Goal: Task Accomplishment & Management: Use online tool/utility

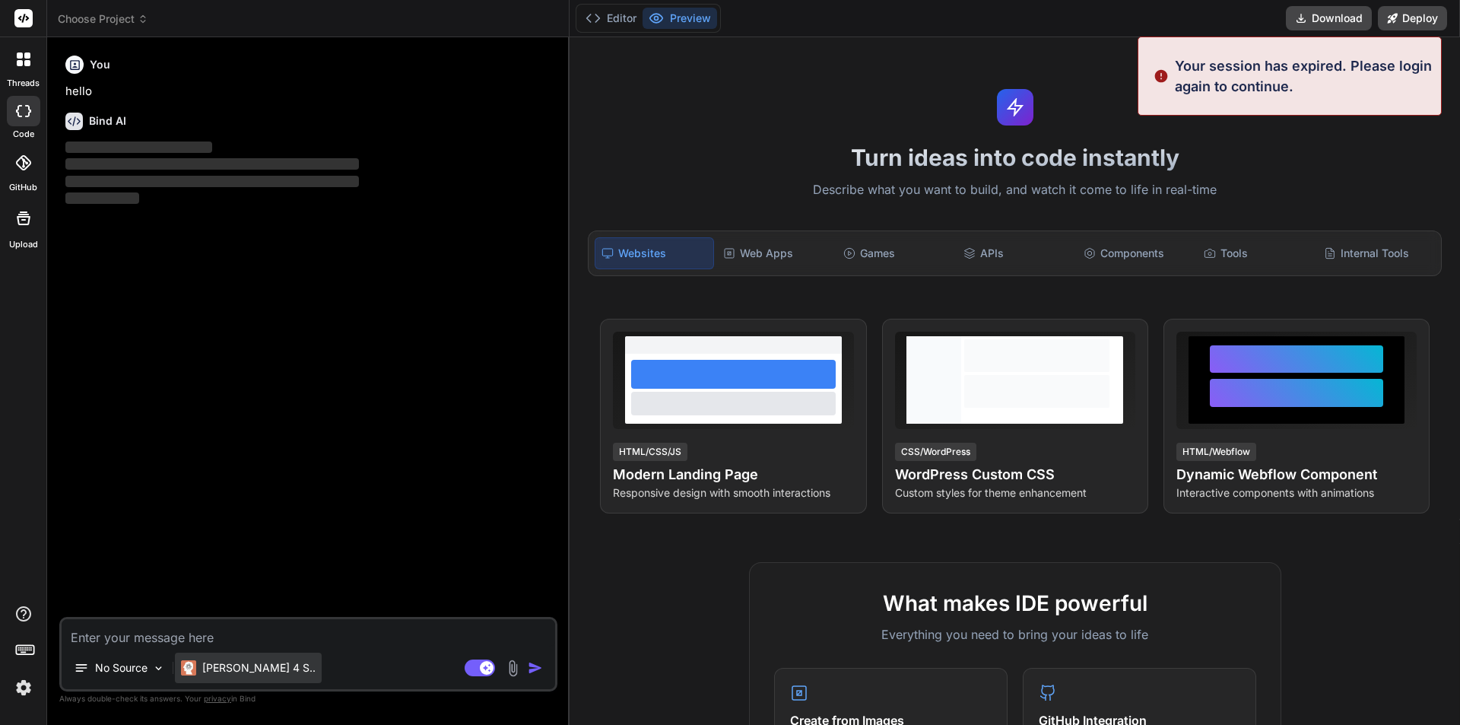
click at [223, 668] on p "[PERSON_NAME] 4 S.." at bounding box center [258, 667] width 113 height 15
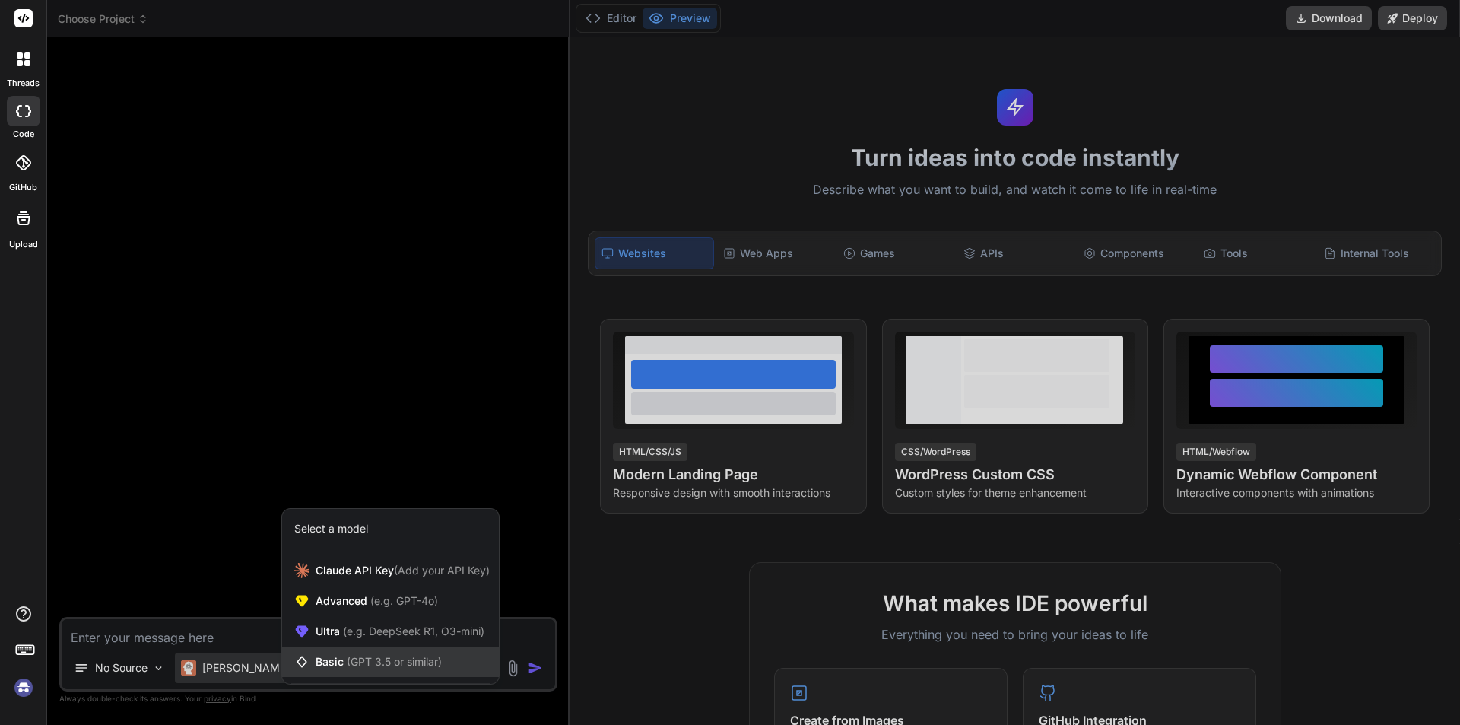
click at [364, 653] on div "Basic (GPT 3.5 or similar)" at bounding box center [390, 661] width 217 height 30
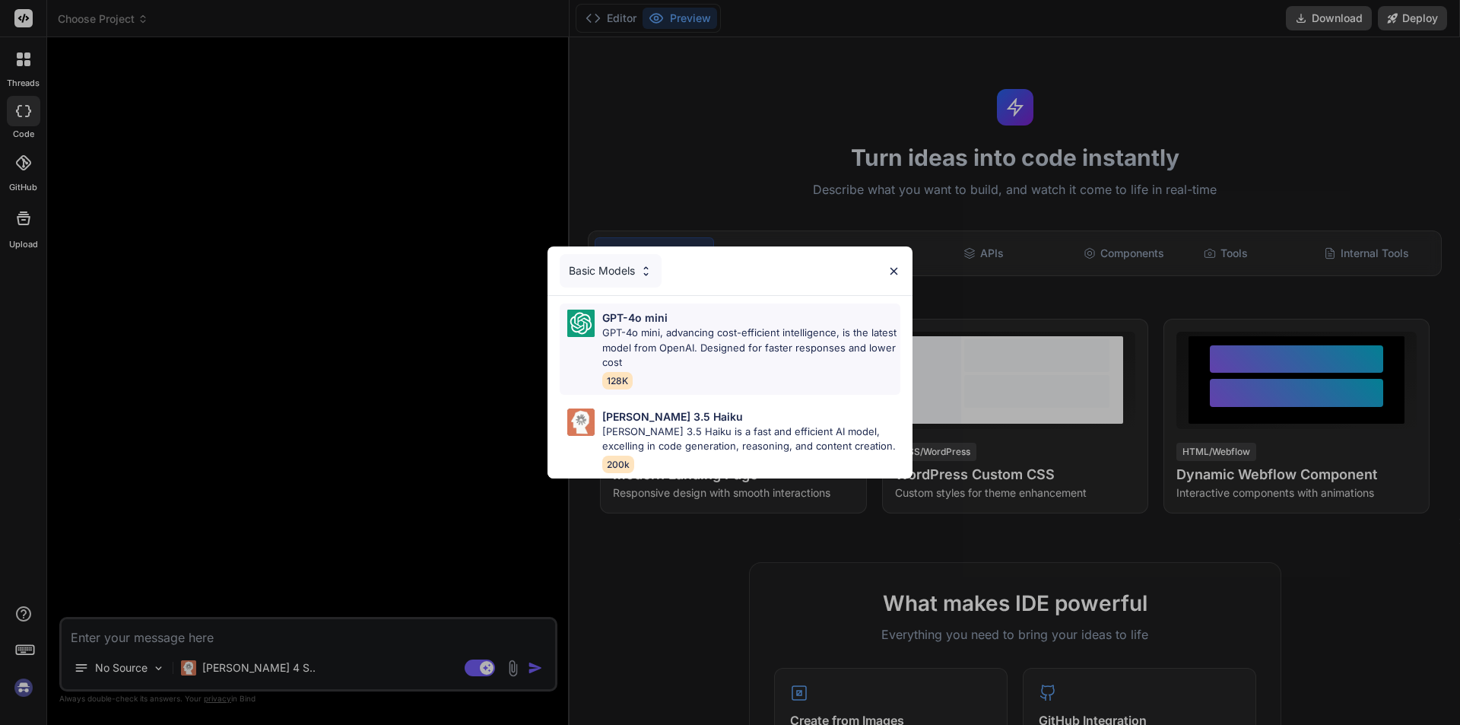
click at [728, 340] on p "GPT-4o mini, advancing cost-efficient intelligence, is the latest model from Op…" at bounding box center [751, 347] width 298 height 45
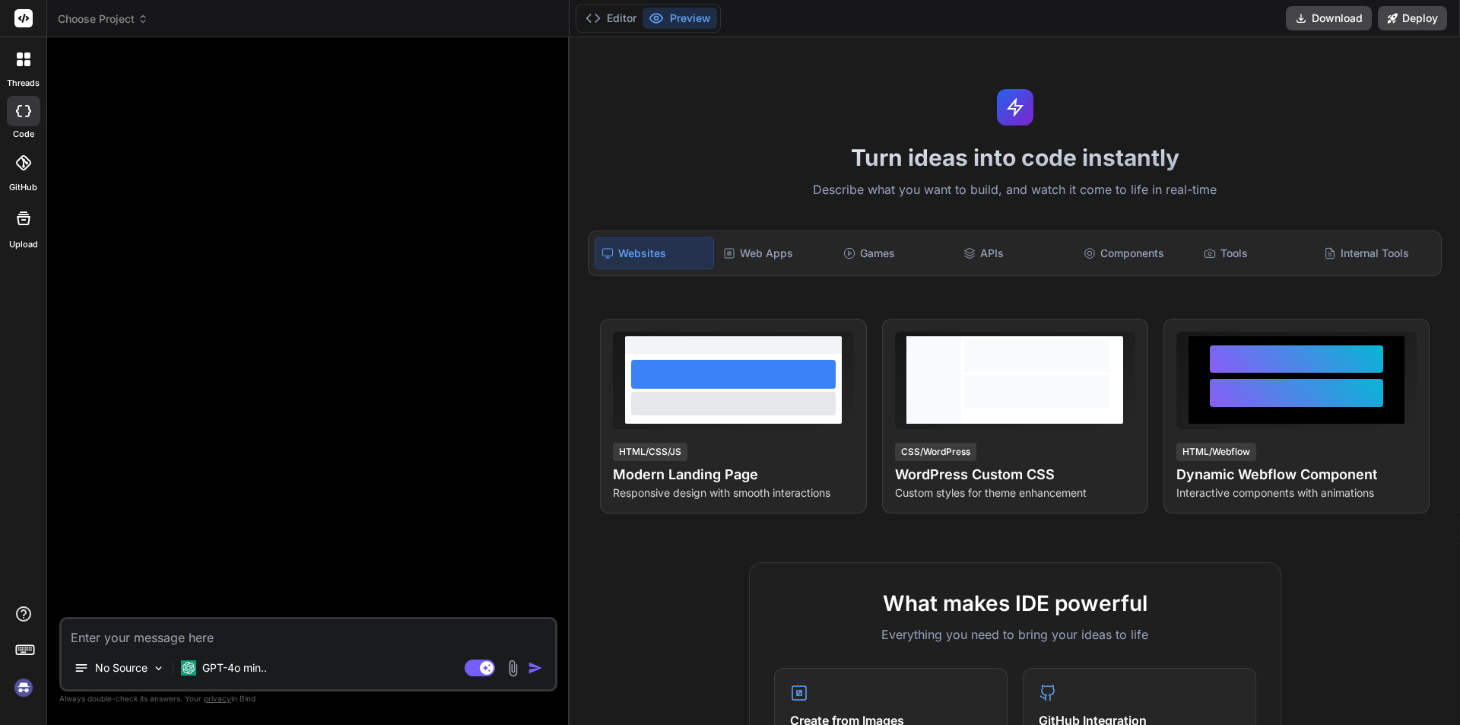
click at [132, 633] on textarea at bounding box center [308, 632] width 493 height 27
click at [21, 18] on rect at bounding box center [23, 18] width 18 height 18
click at [27, 59] on icon at bounding box center [27, 55] width 6 height 6
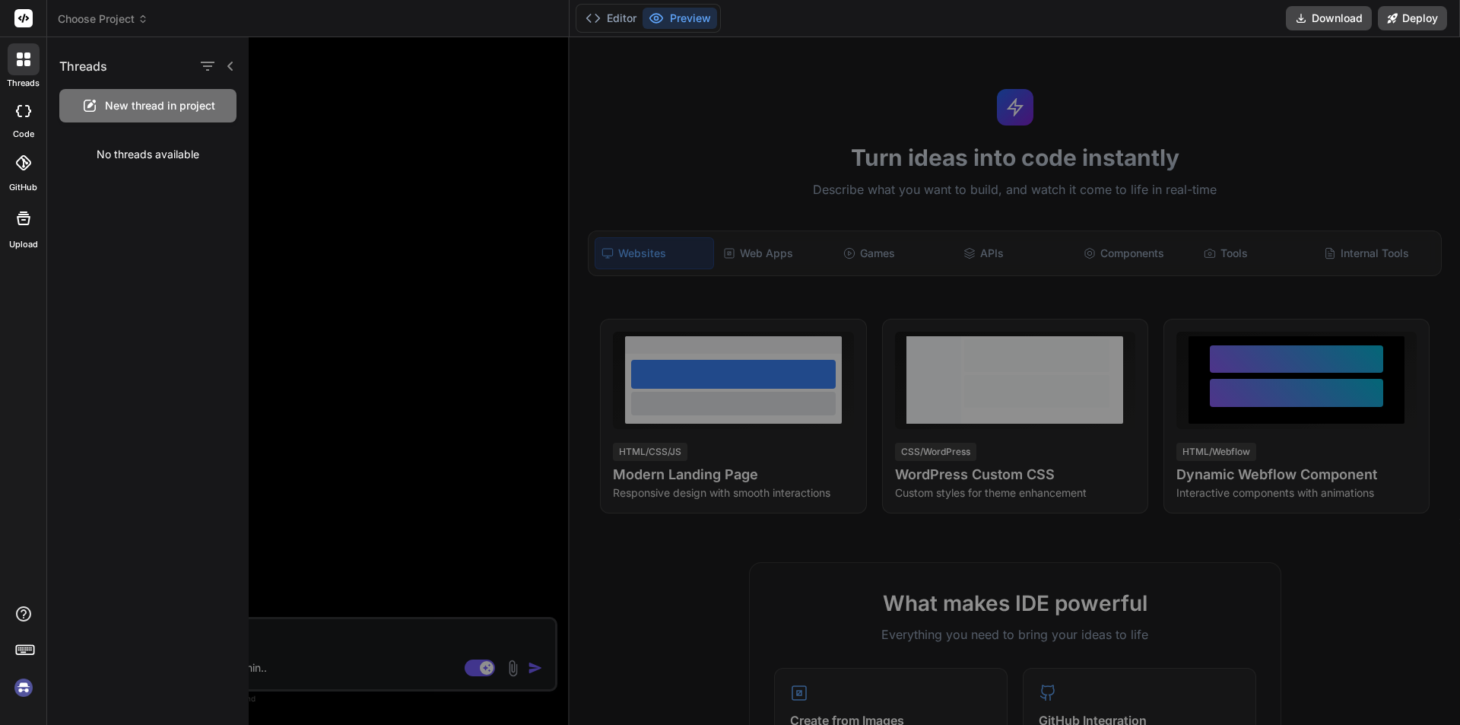
click at [131, 101] on span "New thread in project" at bounding box center [160, 105] width 110 height 15
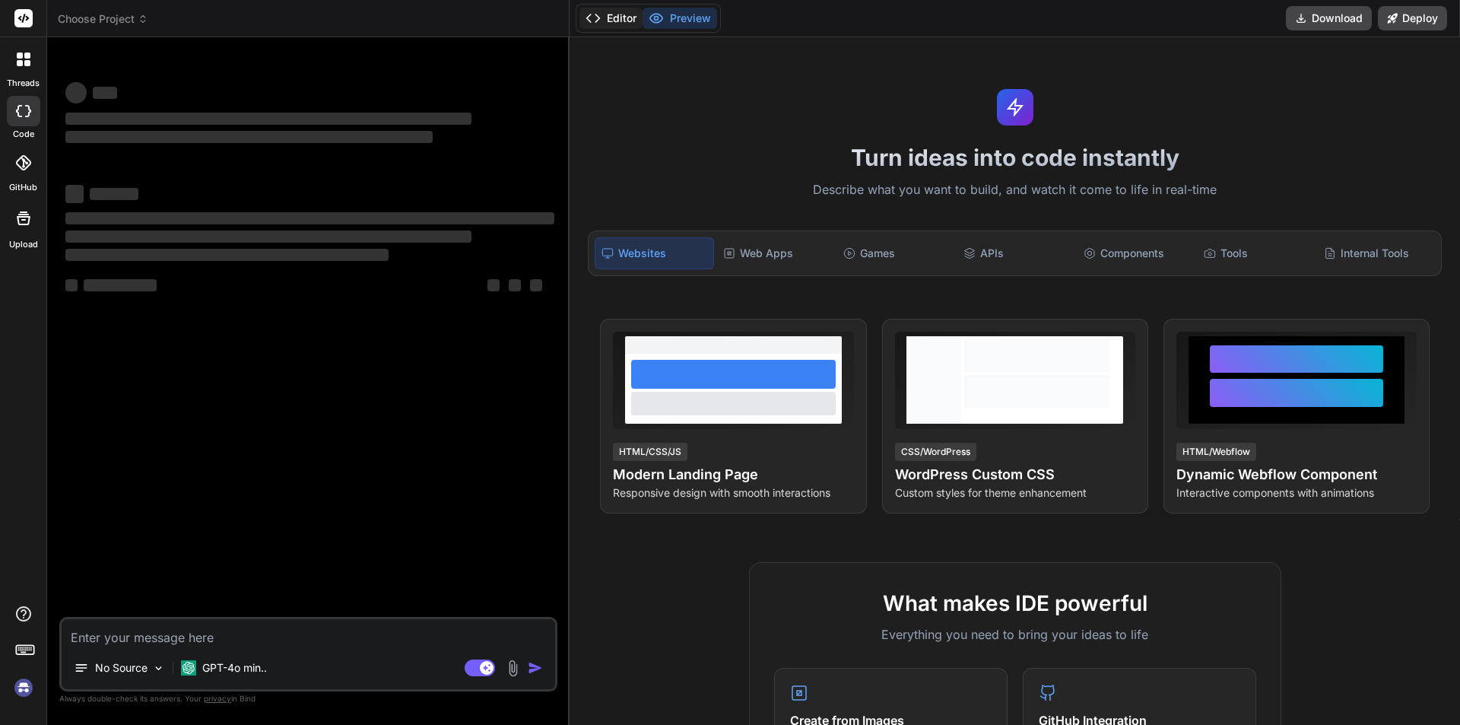
type textarea "x"
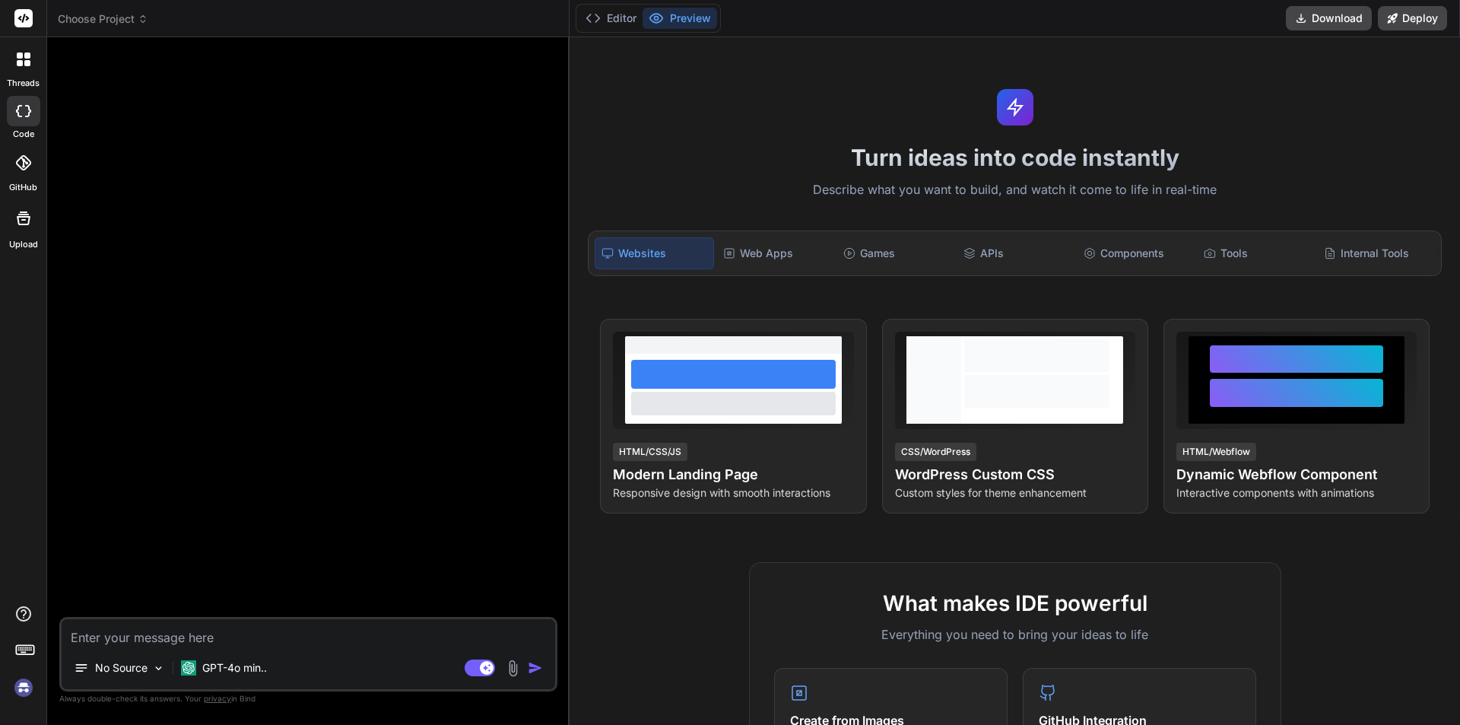
click at [250, 209] on div at bounding box center [309, 332] width 495 height 567
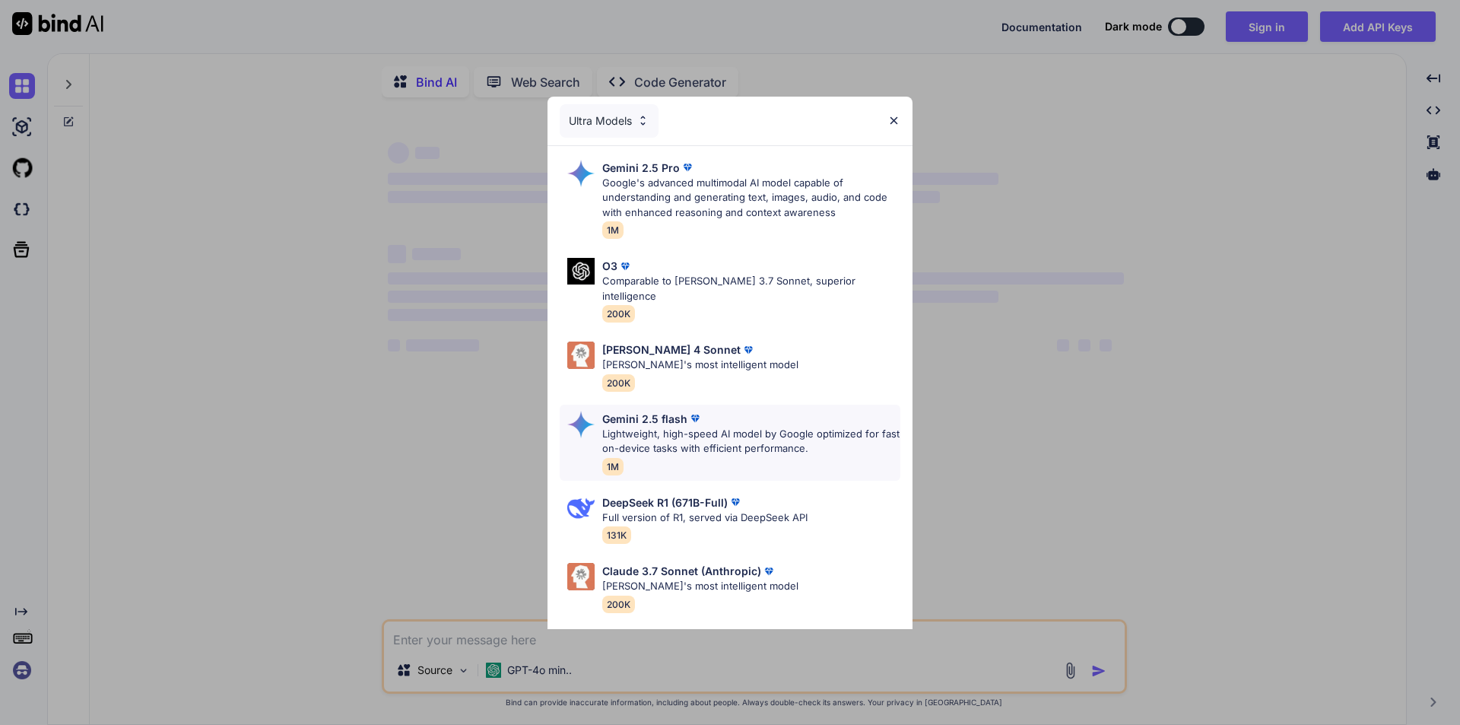
type textarea "x"
click at [891, 120] on img at bounding box center [893, 120] width 13 height 13
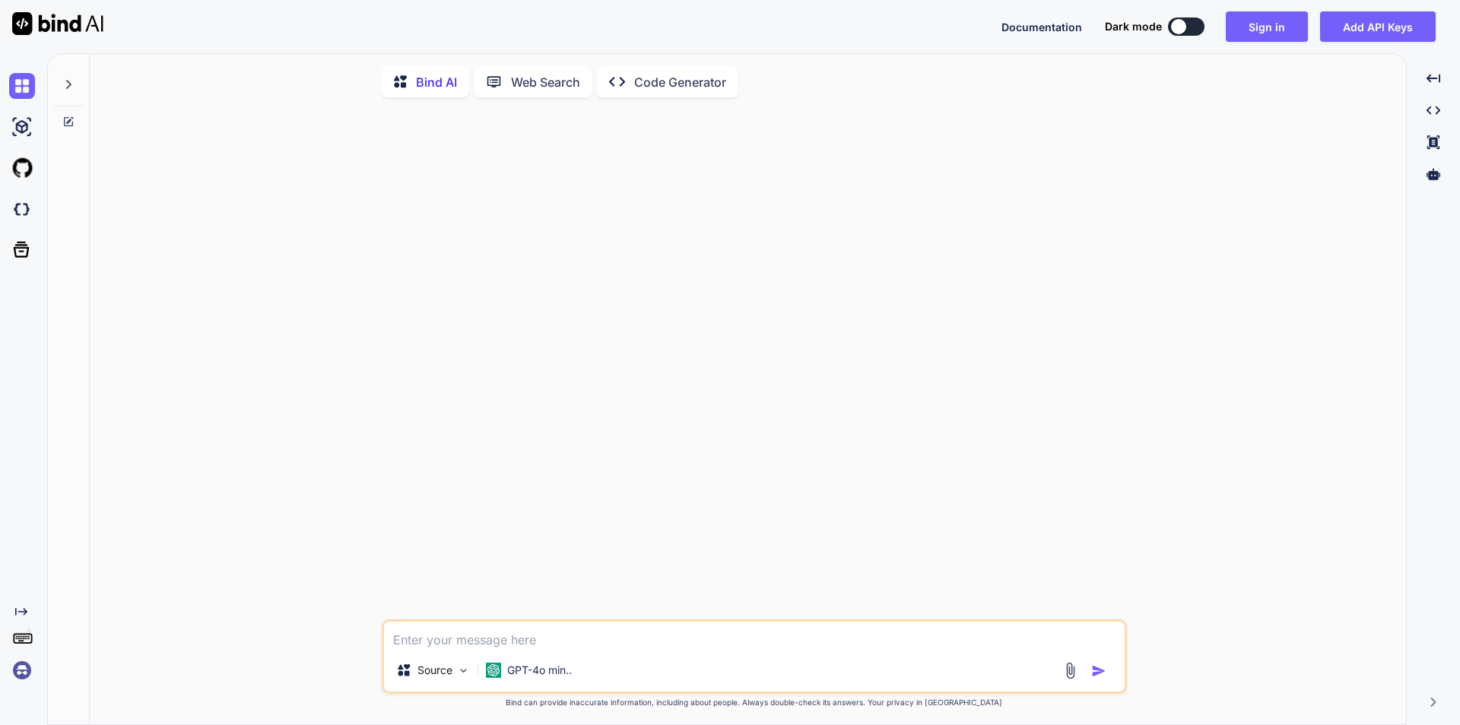
click at [502, 633] on textarea at bounding box center [754, 634] width 741 height 27
type textarea "d"
type textarea "x"
type textarea "df"
type textarea "x"
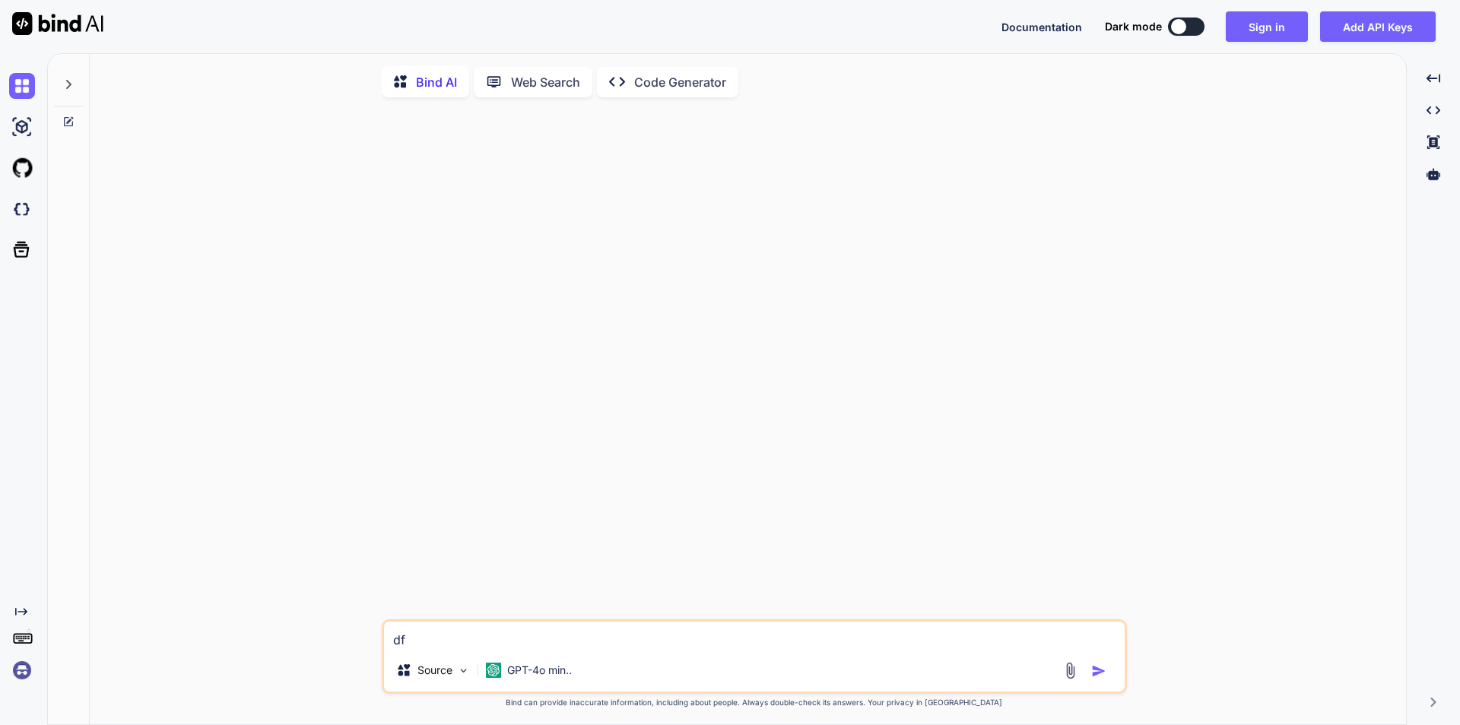
type textarea "dfs"
type textarea "x"
type textarea "dfss"
type textarea "x"
type textarea "dfsss"
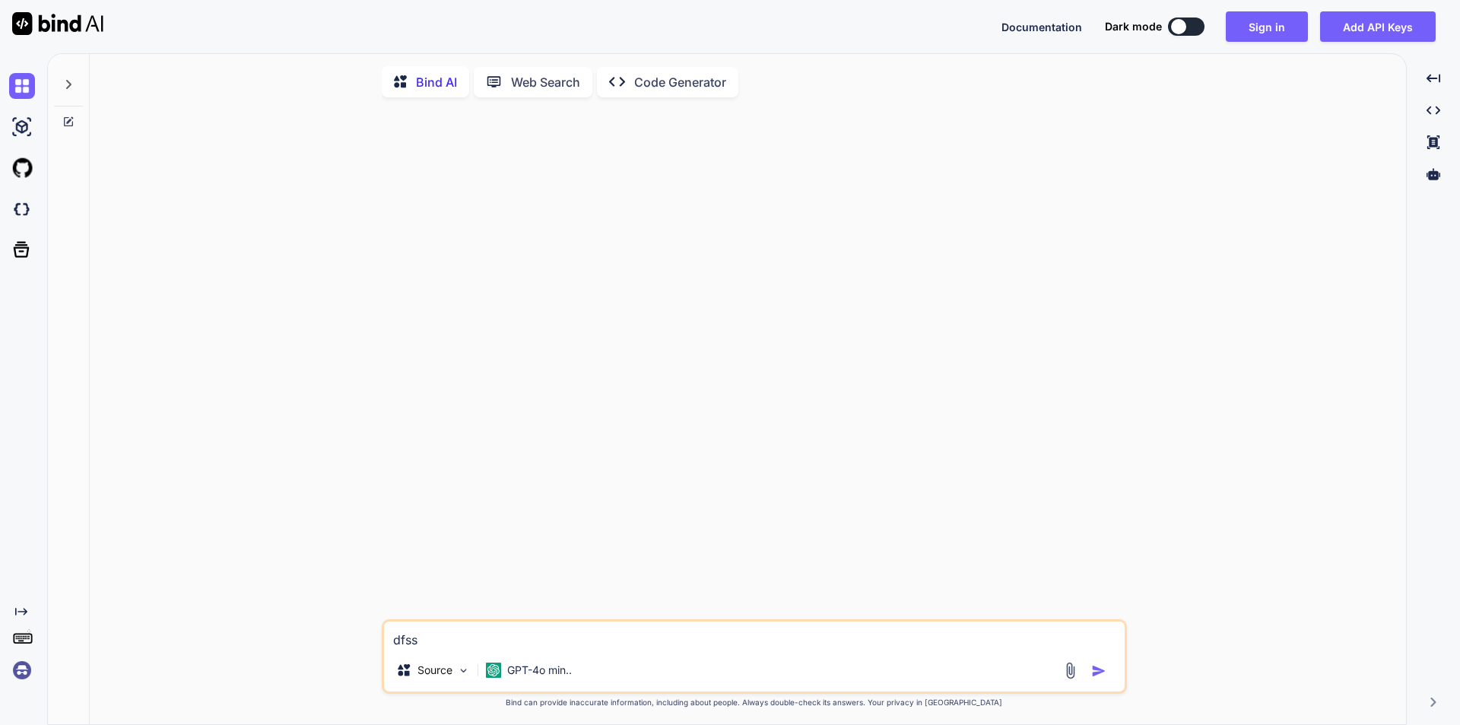
type textarea "x"
type textarea "dfss"
type textarea "x"
type textarea "dfs"
type textarea "x"
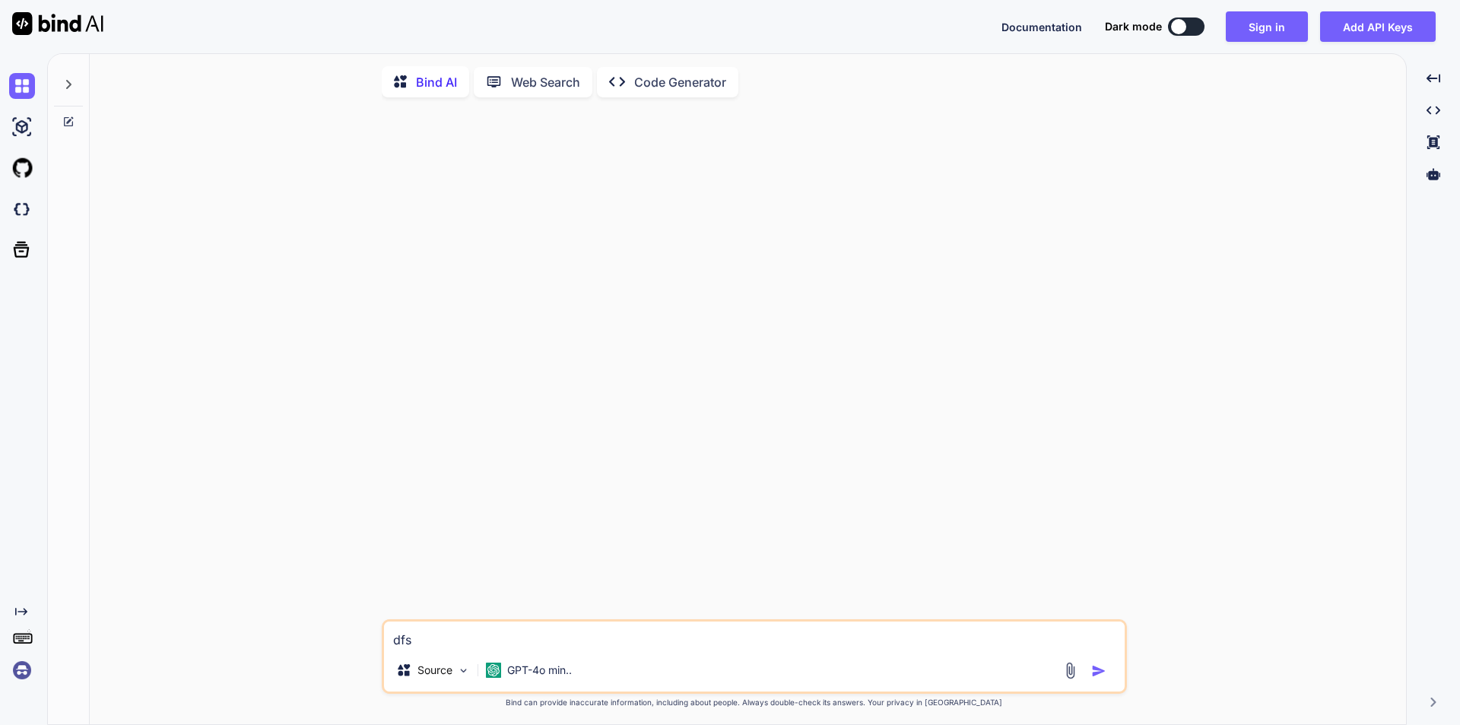
type textarea "df"
type textarea "x"
type textarea "d"
type textarea "x"
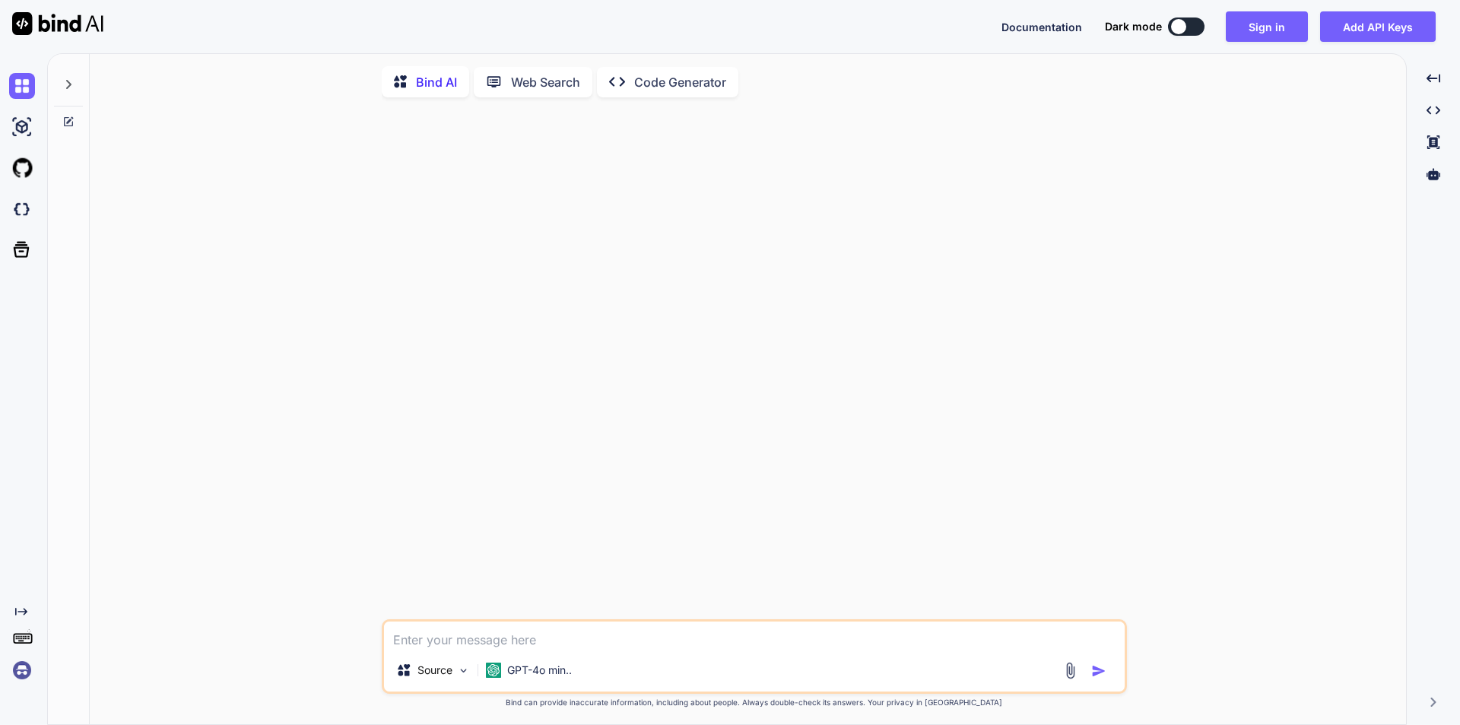
click at [433, 644] on textarea at bounding box center [754, 634] width 741 height 27
type textarea "w"
type textarea "x"
type textarea "wr"
type textarea "x"
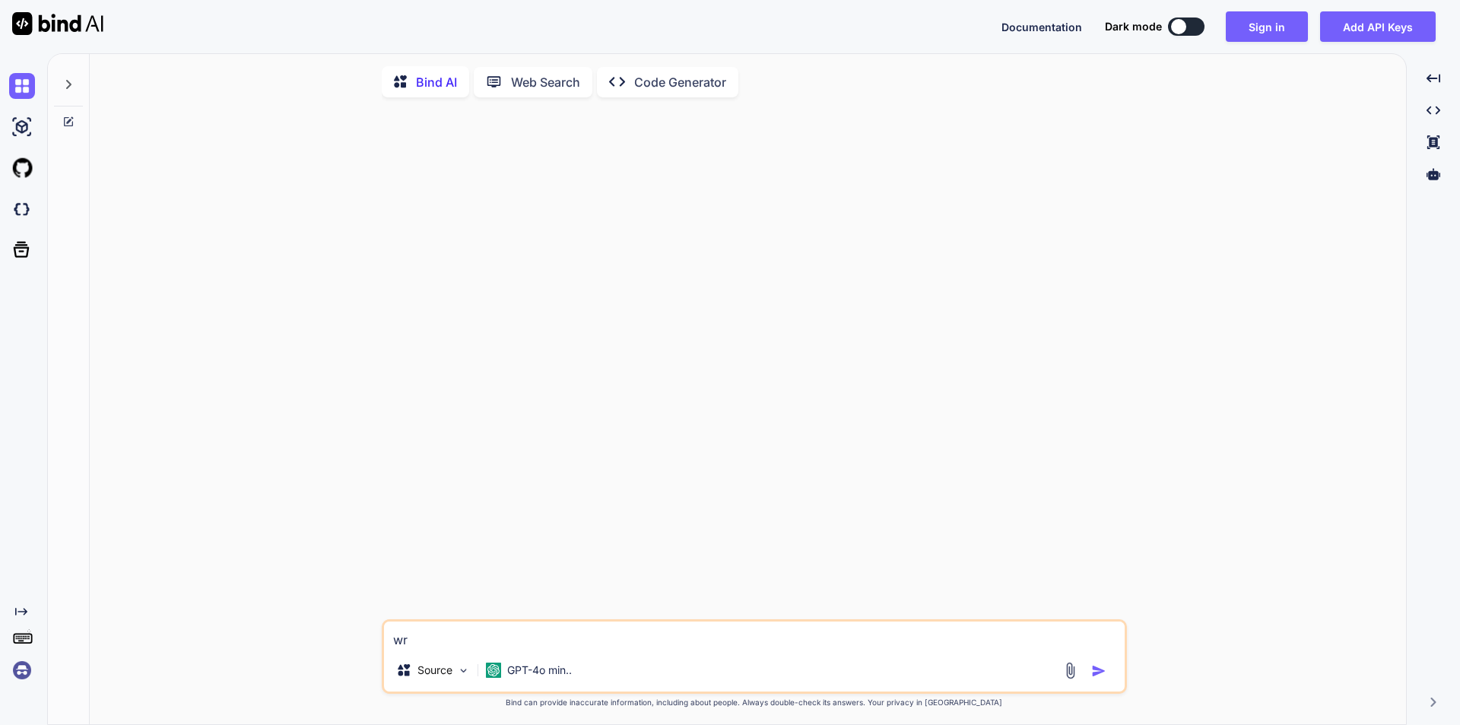
type textarea "wri"
type textarea "x"
type textarea "writ"
type textarea "x"
type textarea "write"
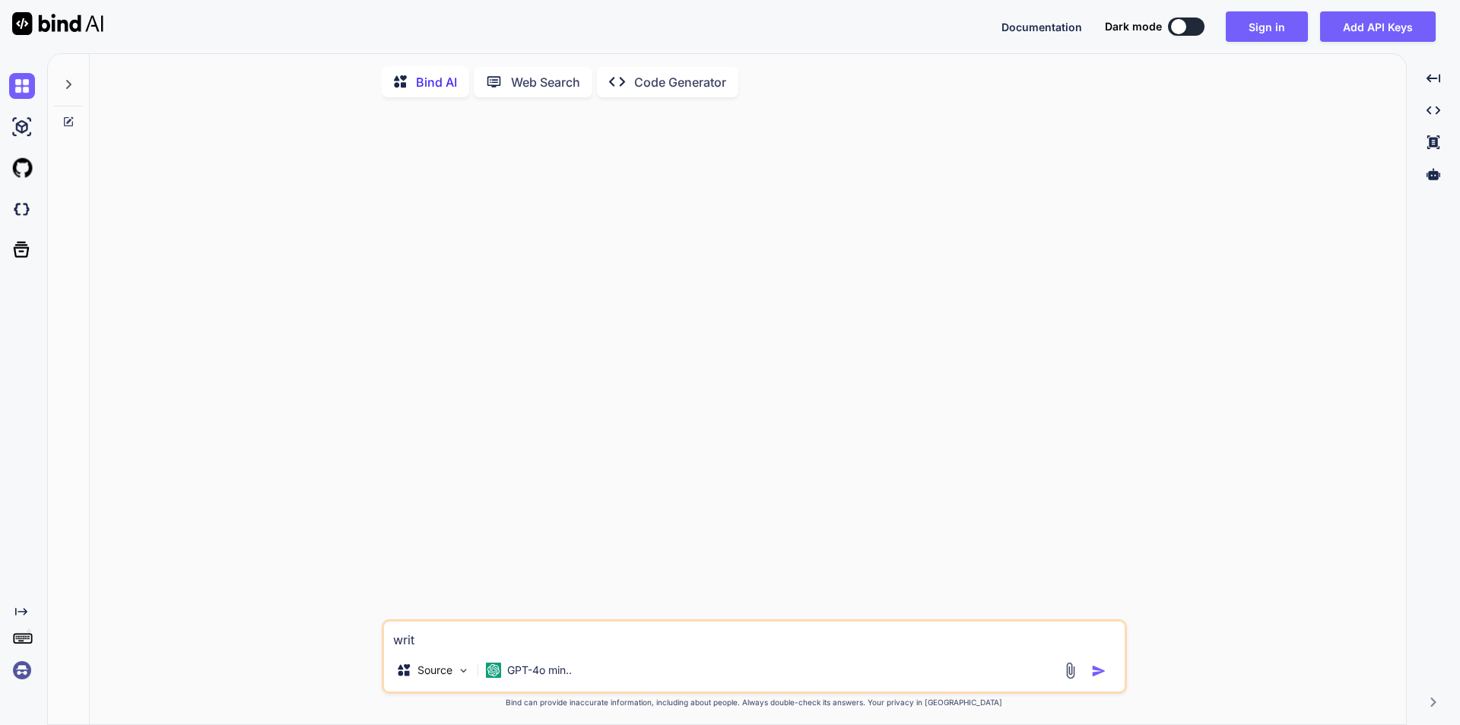
type textarea "x"
type textarea "write"
type textarea "x"
type textarea "write a"
type textarea "x"
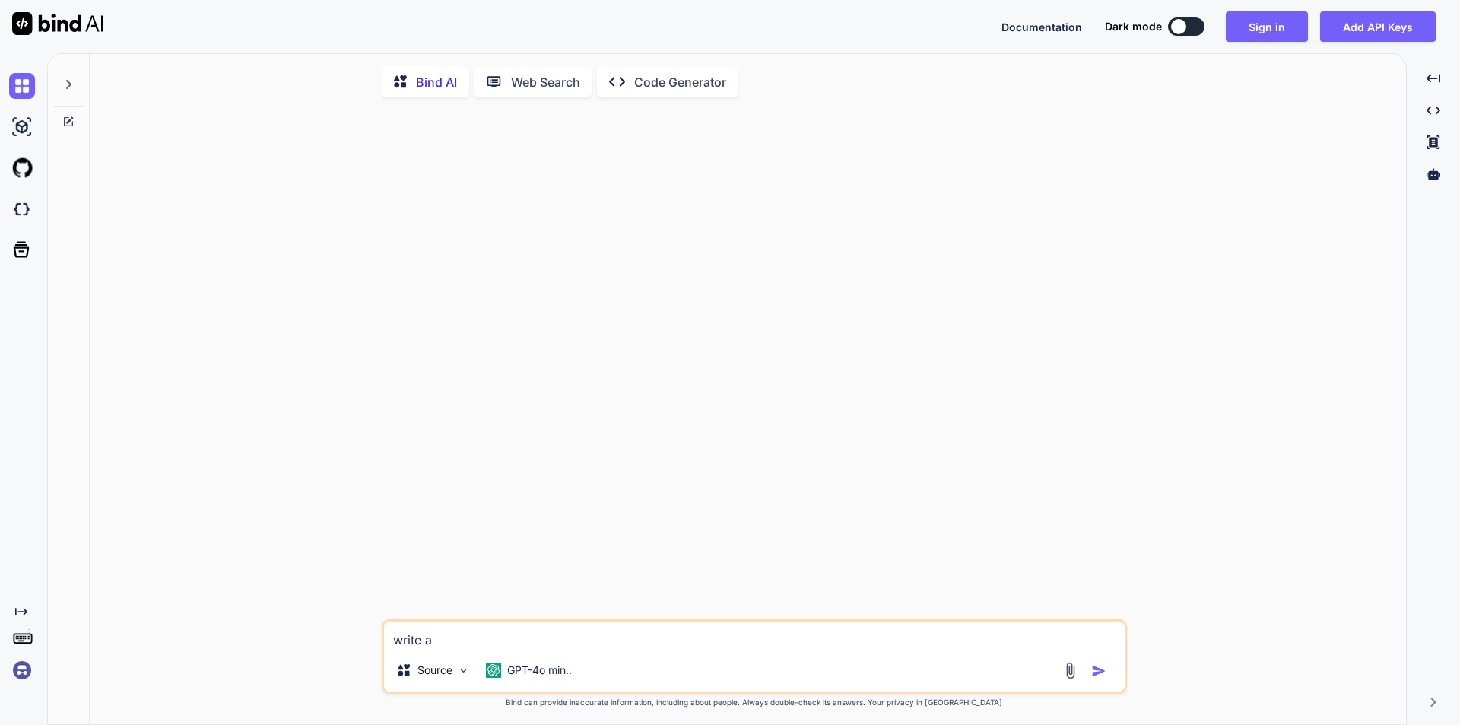
type textarea "write an"
type textarea "x"
type textarea "write an"
type textarea "x"
type textarea "write an e"
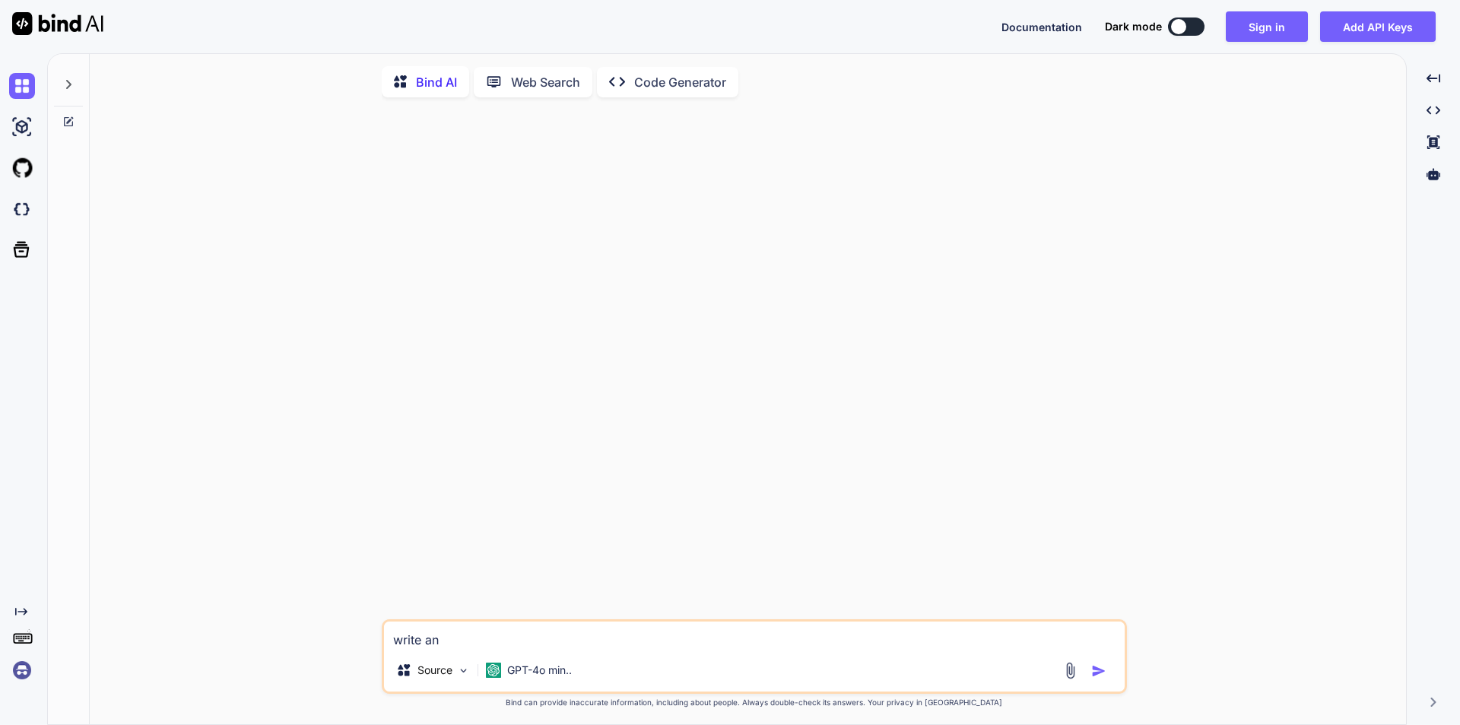
type textarea "x"
type textarea "write an em"
type textarea "x"
type textarea "write an ema"
type textarea "x"
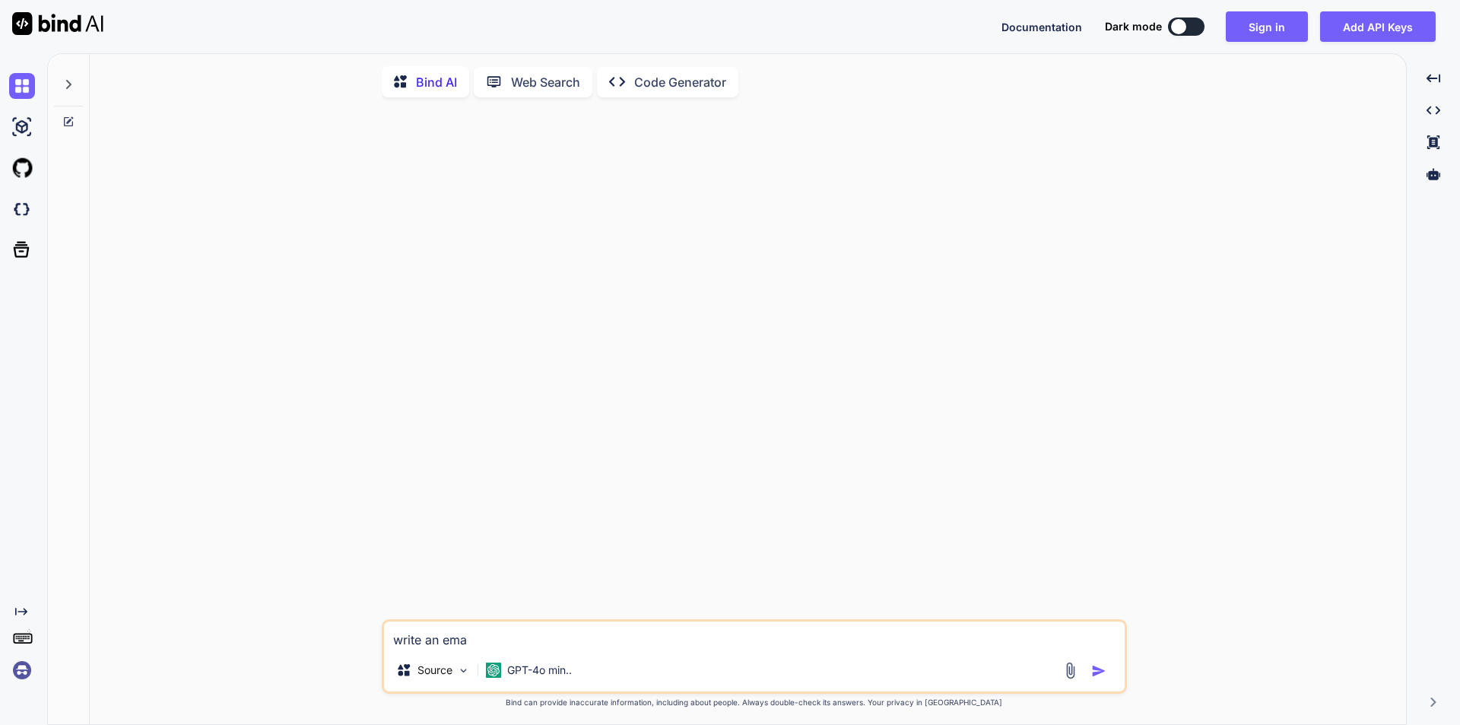
type textarea "write an emai"
type textarea "x"
type textarea "write an email"
type textarea "x"
type textarea "write an email"
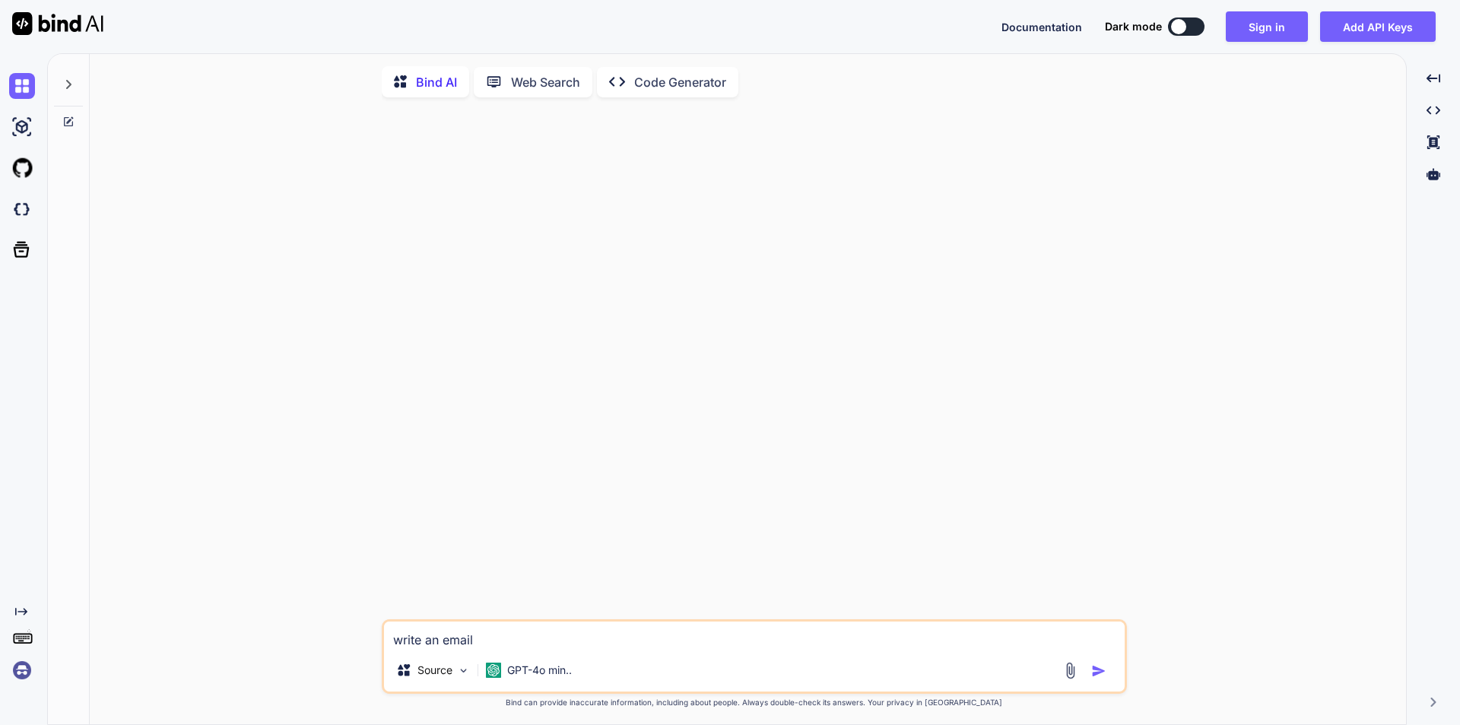
type textarea "x"
type textarea "write an email t"
type textarea "x"
type textarea "write an email to"
type textarea "x"
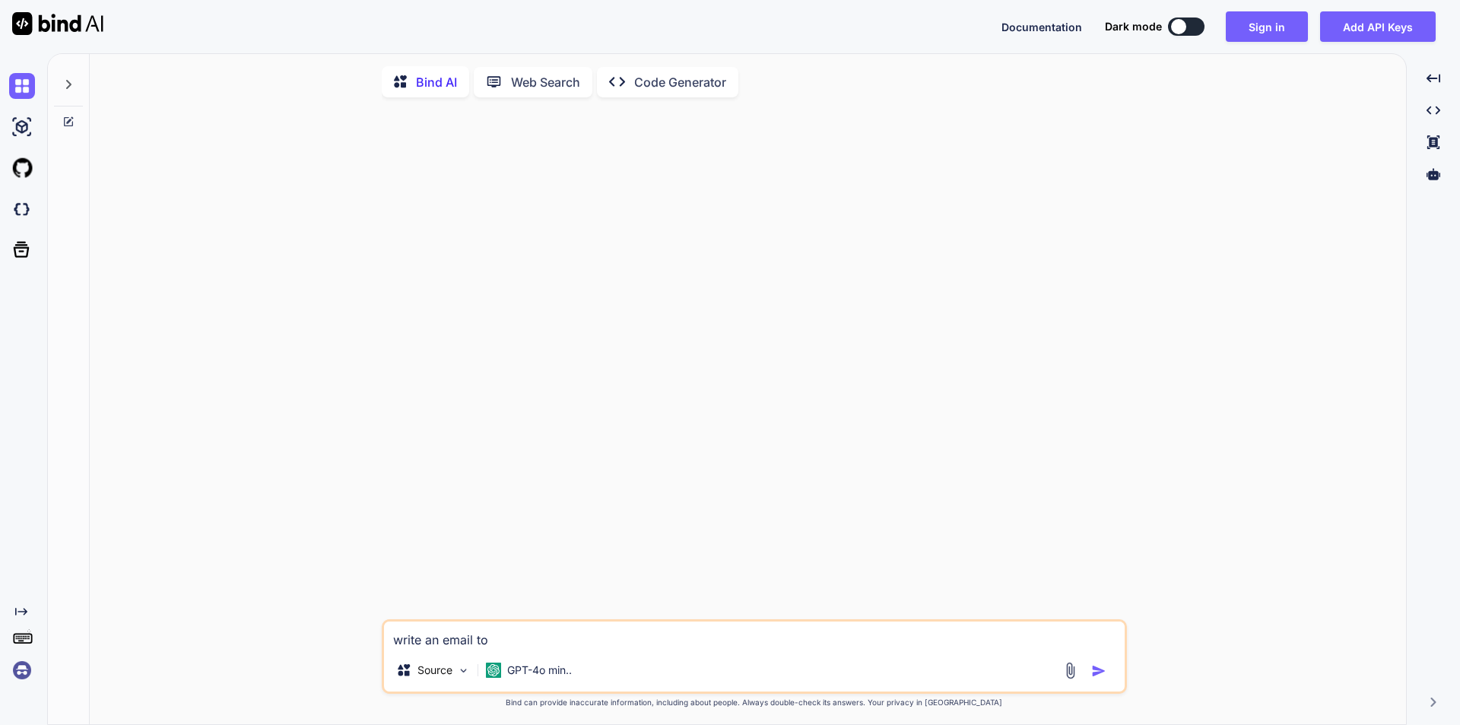
type textarea "write an email to"
type textarea "x"
type textarea "write an email to c"
type textarea "x"
type textarea "write an email to co"
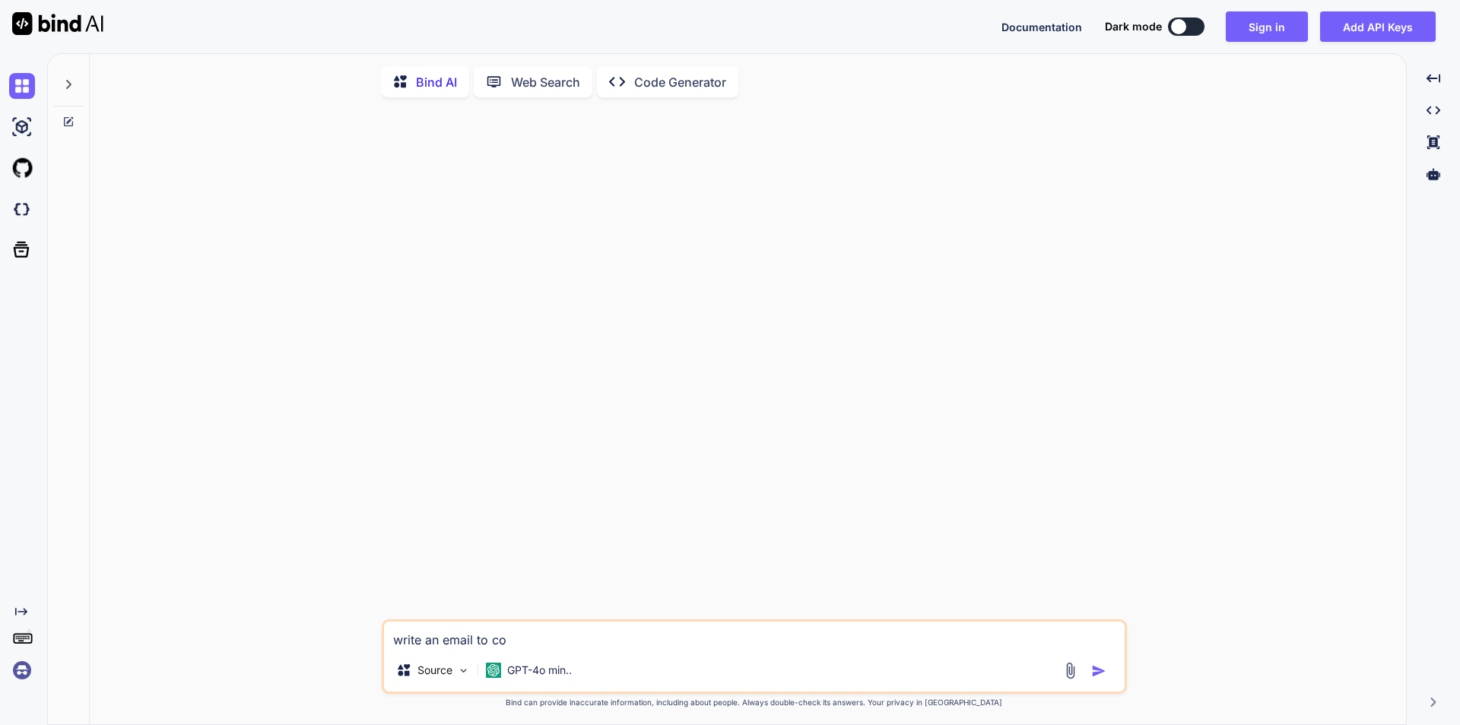
type textarea "x"
type textarea "write an email to col"
type textarea "x"
type textarea "write an email to coll"
type textarea "x"
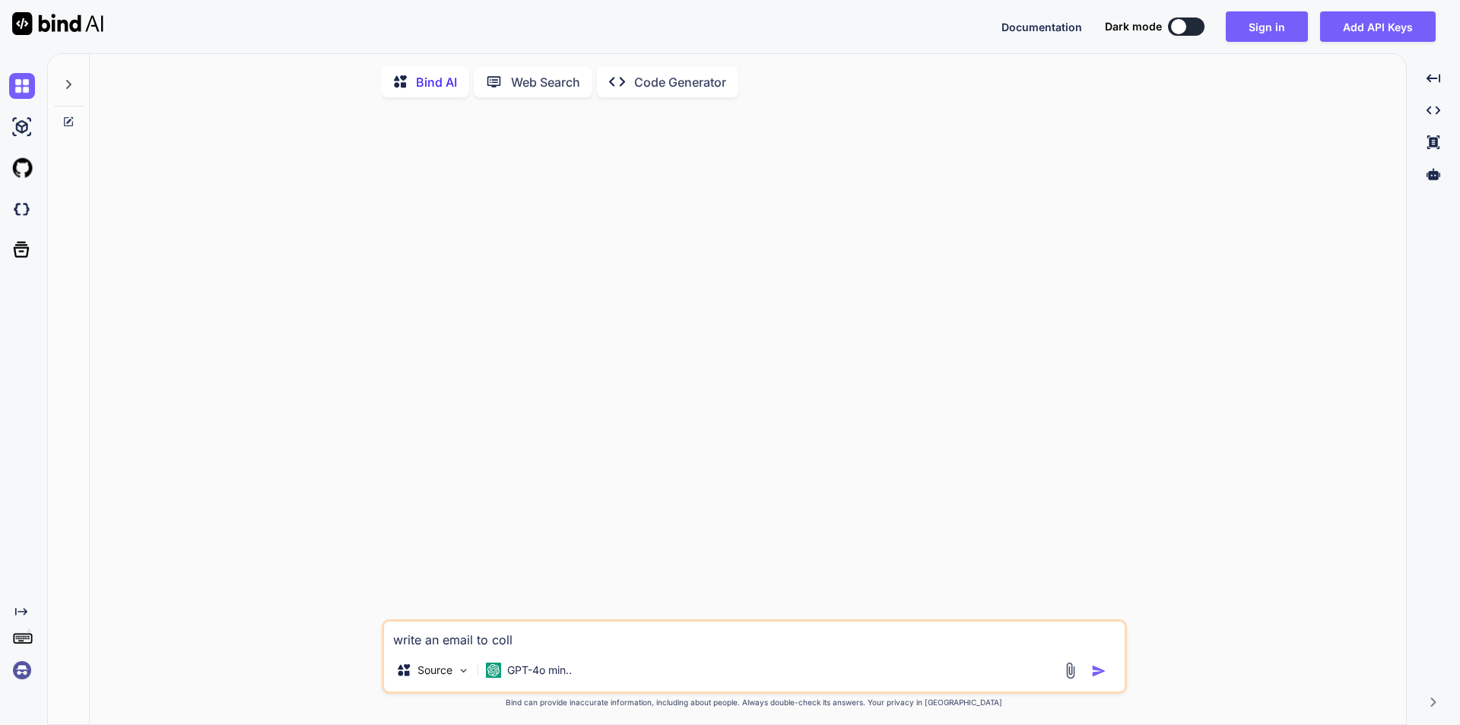
type textarea "write an email to collo"
type textarea "x"
type textarea "write an email to coll"
type textarea "x"
type textarea "write an email to colle"
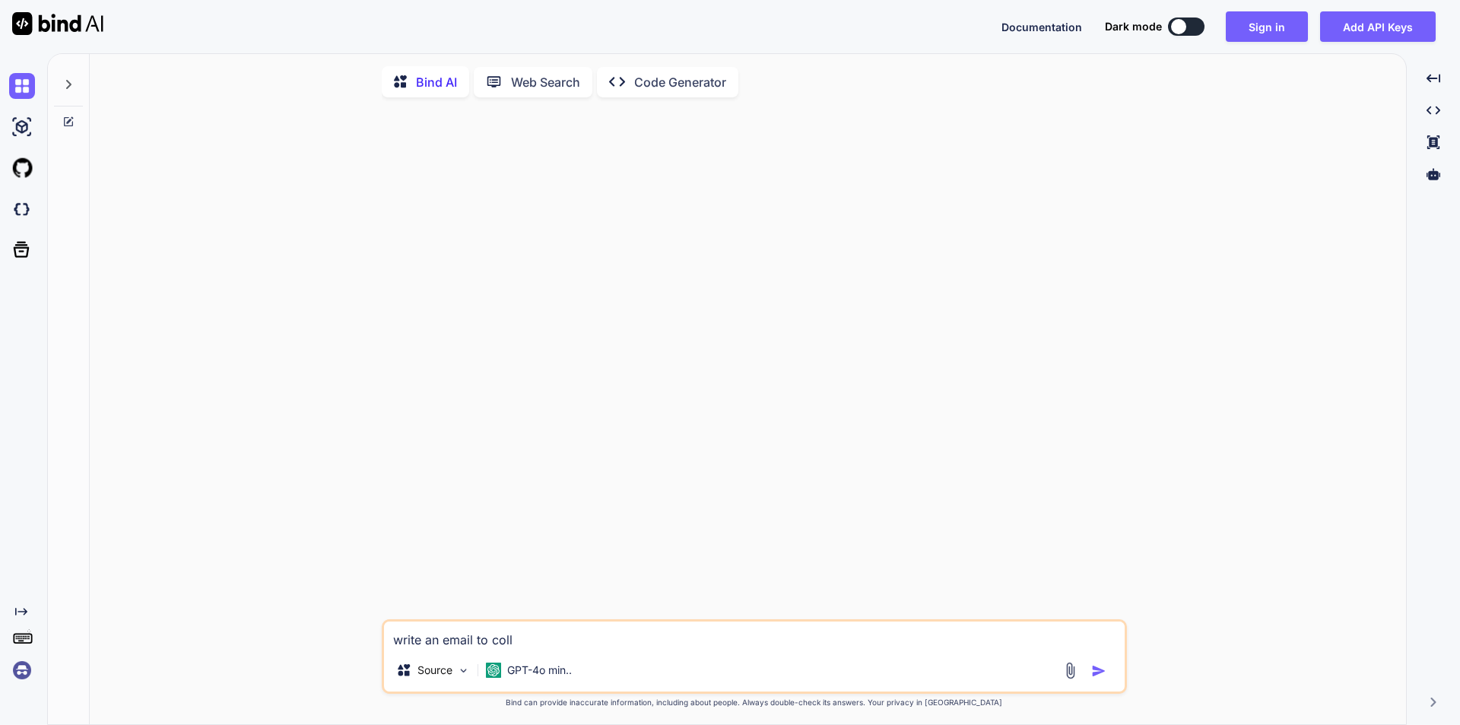
type textarea "x"
type textarea "write an email to colleg"
type textarea "x"
type textarea "write an email to college"
type textarea "x"
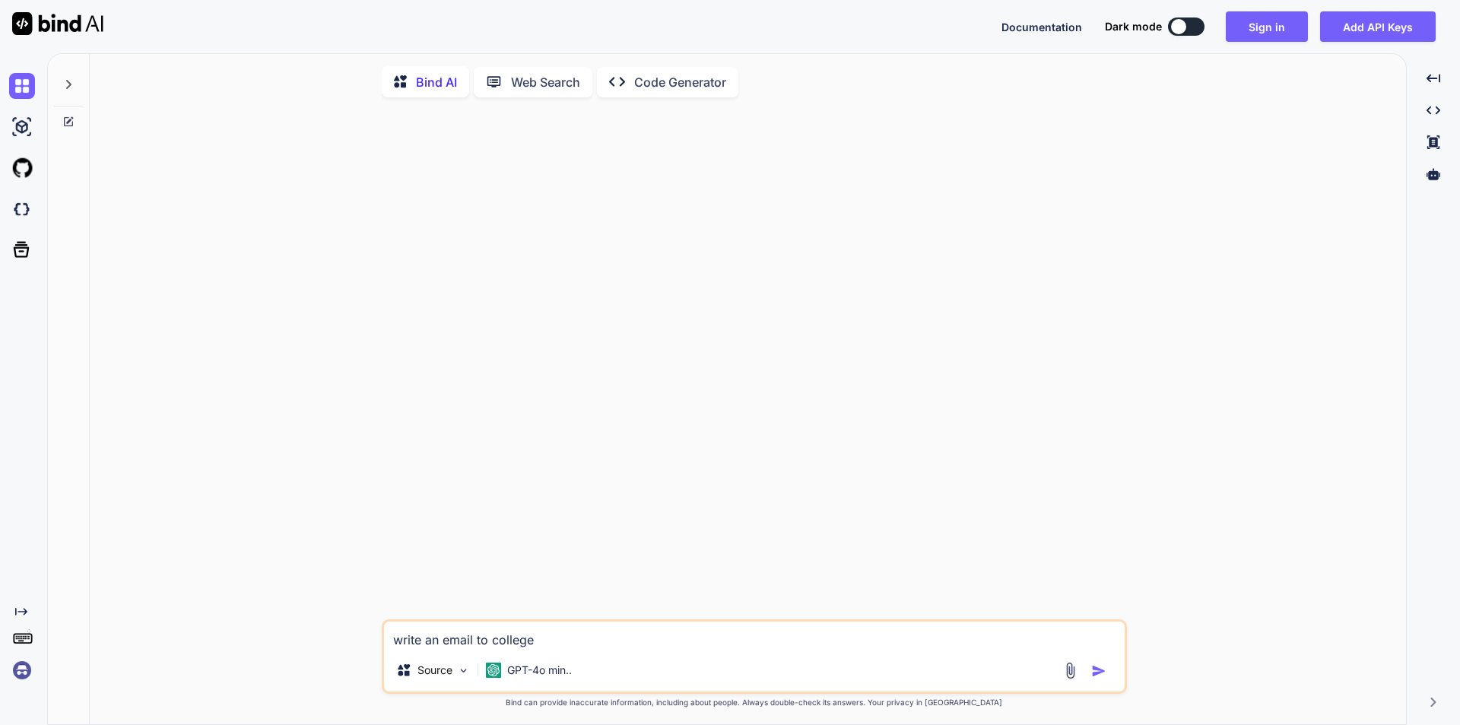
type textarea "write an email to college"
type textarea "x"
type textarea "write an email to college p"
type textarea "x"
type textarea "write an email to college pr"
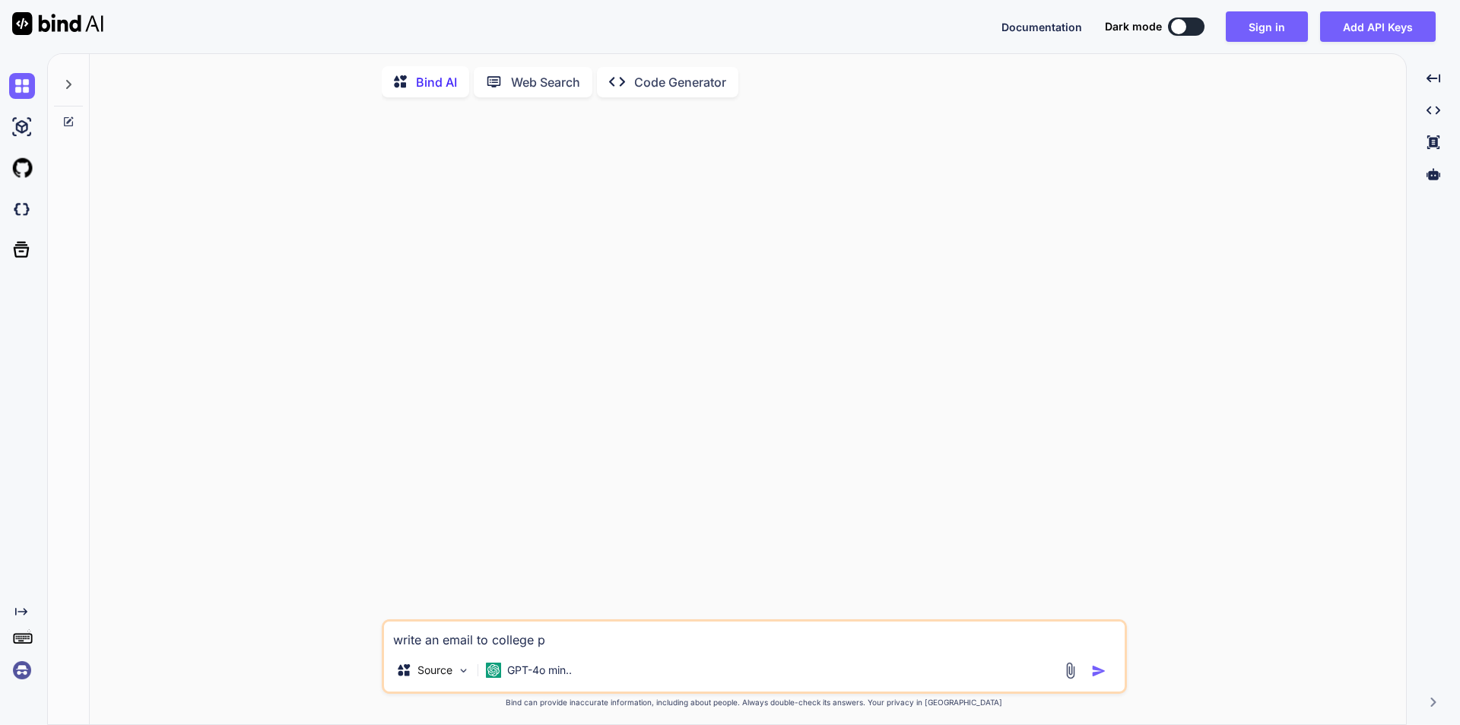
type textarea "x"
type textarea "write an email to college pri"
type textarea "x"
type textarea "write an email to college prin"
type textarea "x"
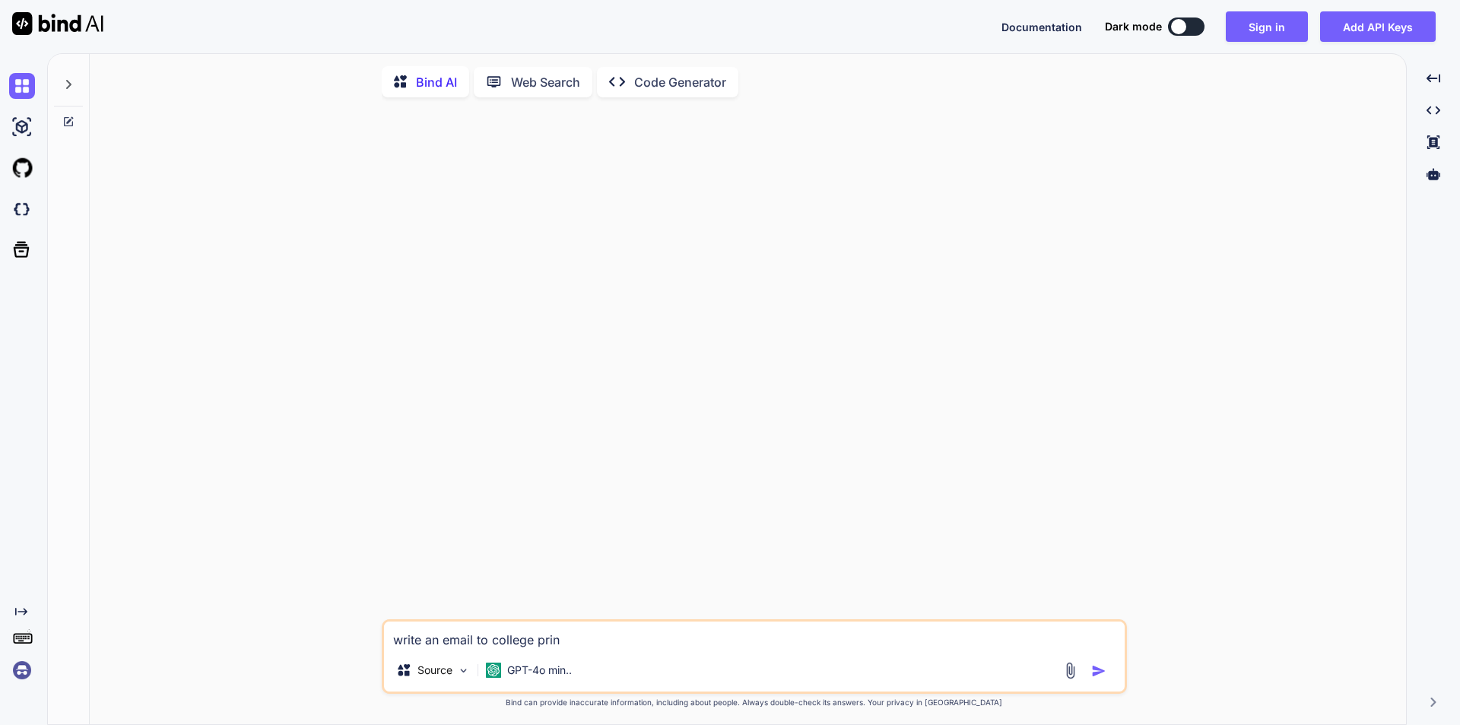
type textarea "write an email to college princ"
type textarea "x"
type textarea "write an email to college princi"
type textarea "x"
type textarea "write an email to college princip"
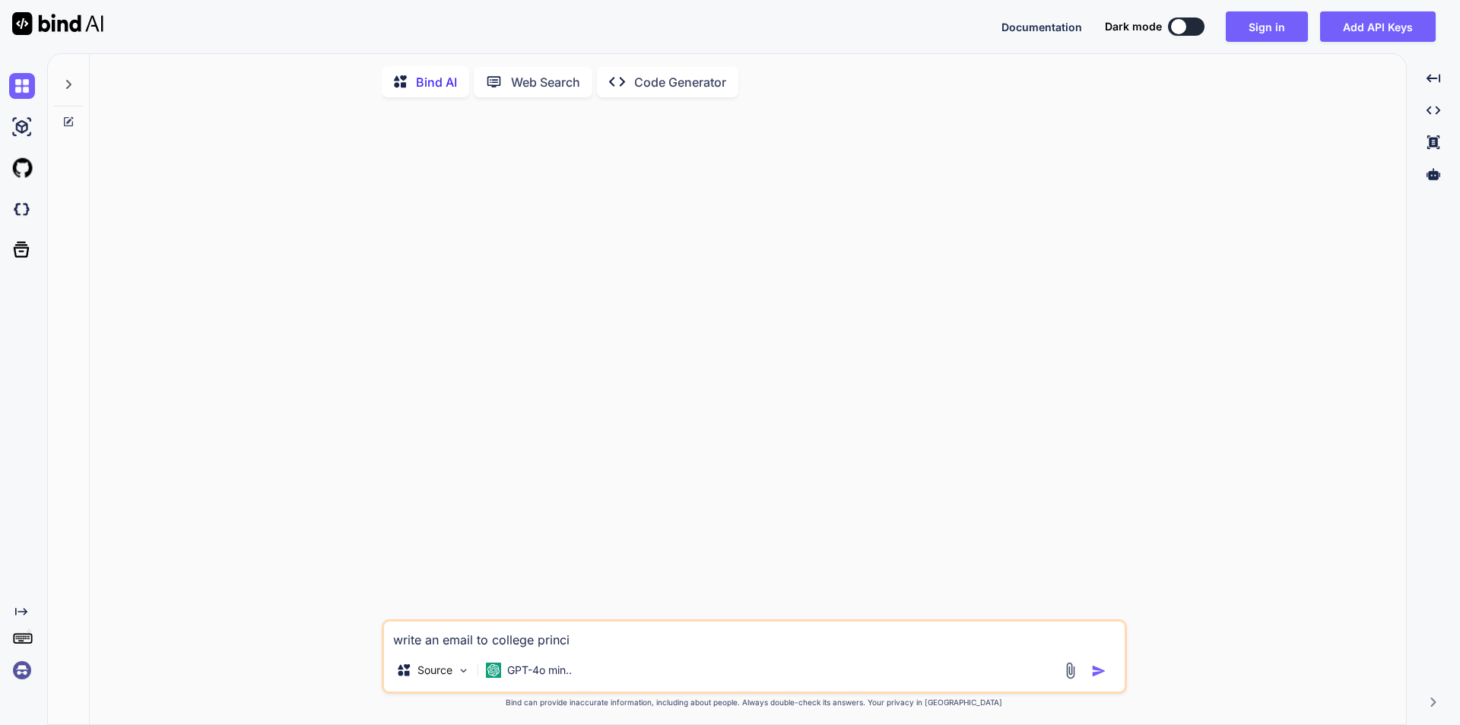
type textarea "x"
type textarea "write an email to college principa"
type textarea "x"
type textarea "write an email to college principal"
type textarea "x"
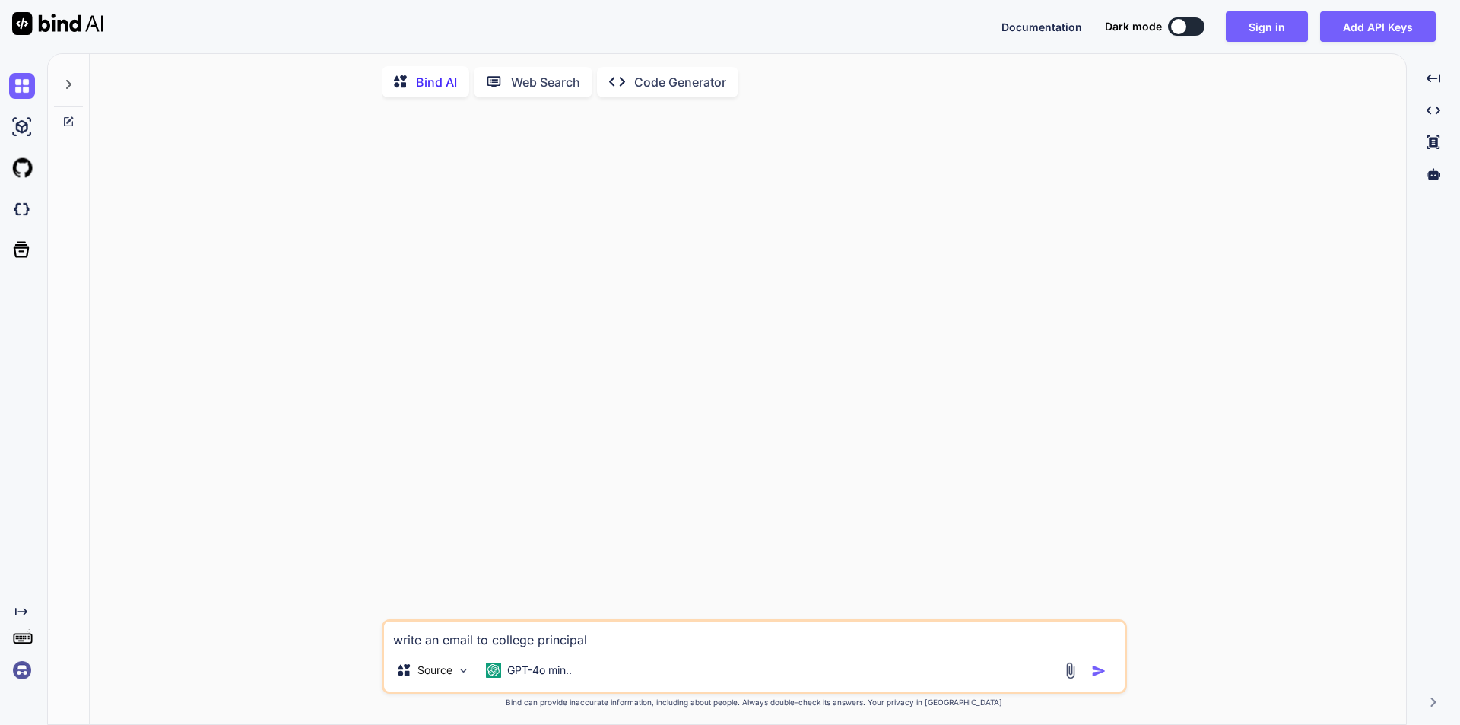
type textarea "write an email to college principal"
type textarea "x"
type textarea "write an email to college principal o"
type textarea "x"
type textarea "write an email to college principal of"
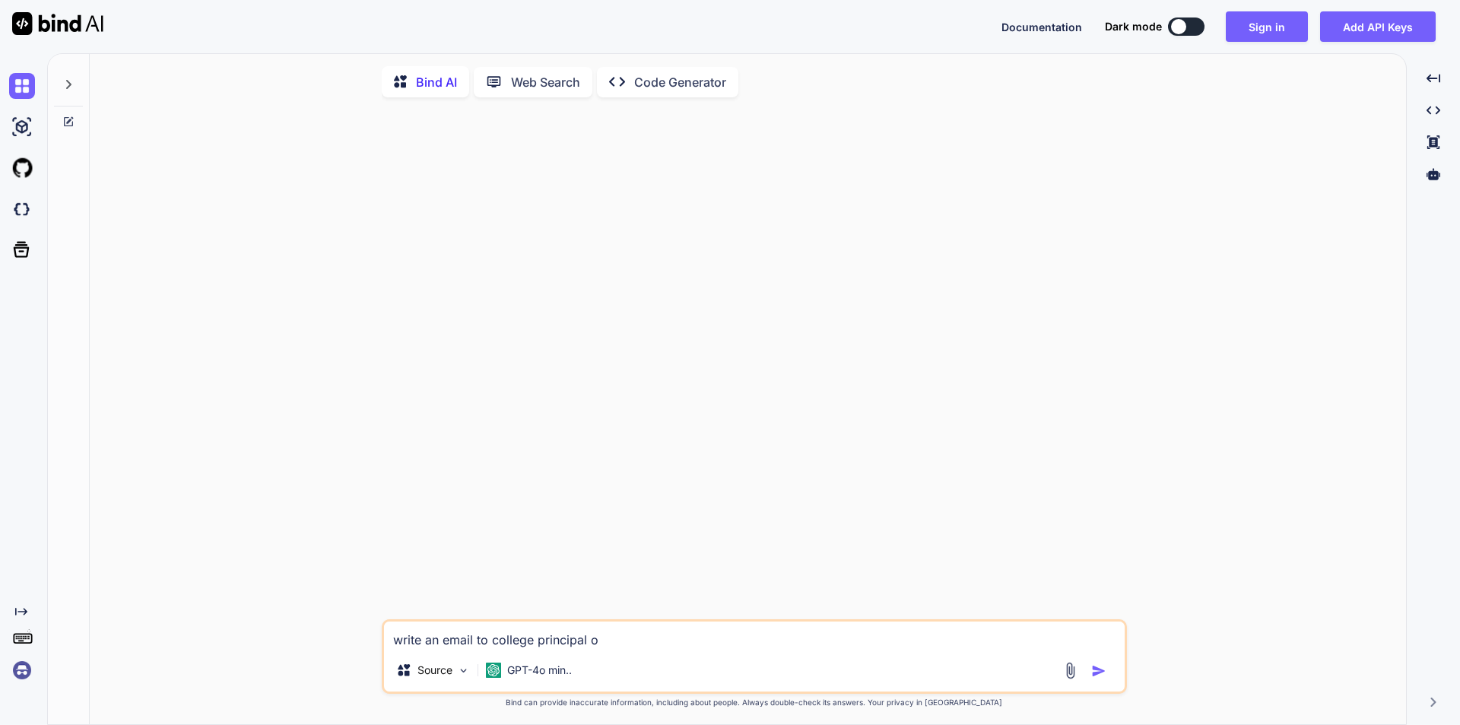
type textarea "x"
type textarea "write an email to college principal of"
type textarea "x"
type textarea "write an email to college principal of C"
type textarea "x"
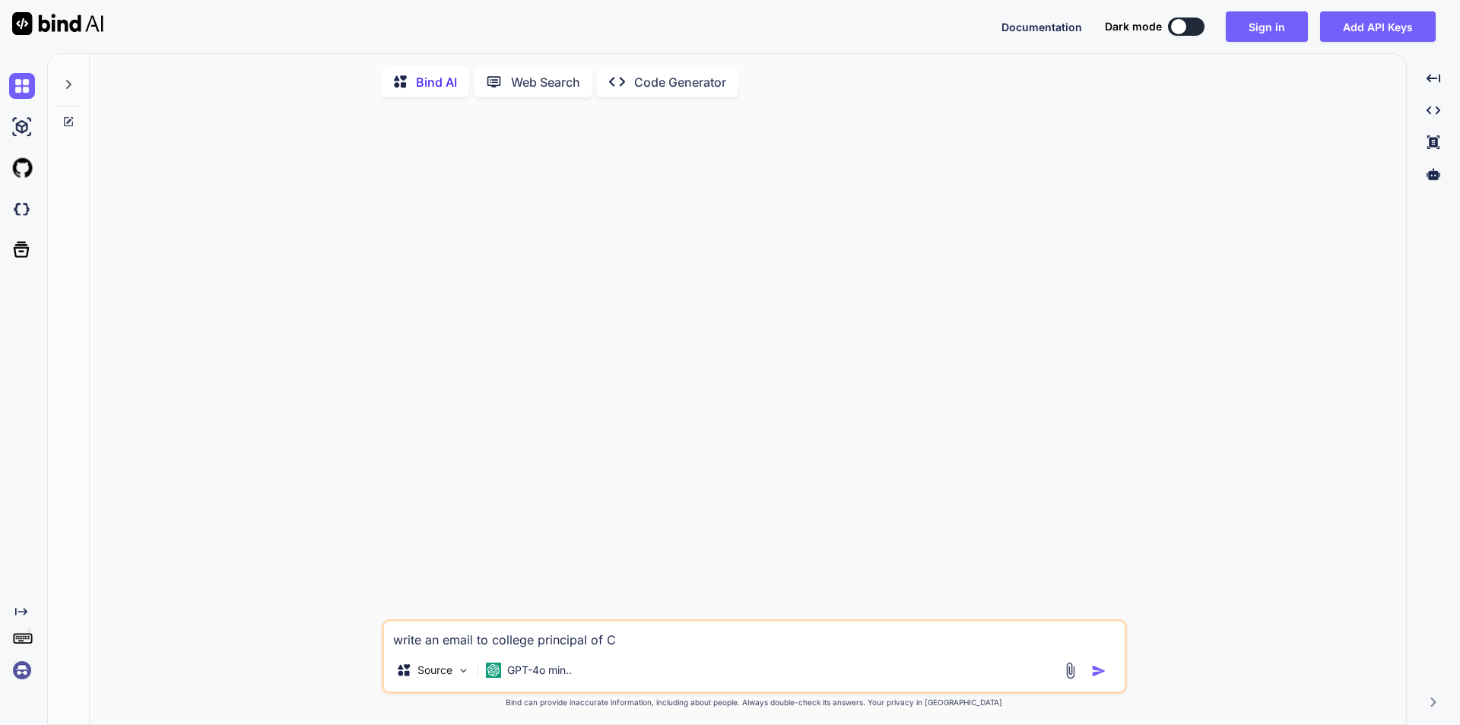
type textarea "write an email to college principal of CD"
type textarea "x"
type textarea "write an email to college principal of CDL"
type textarea "x"
type textarea "write an email to college principal of CDL"
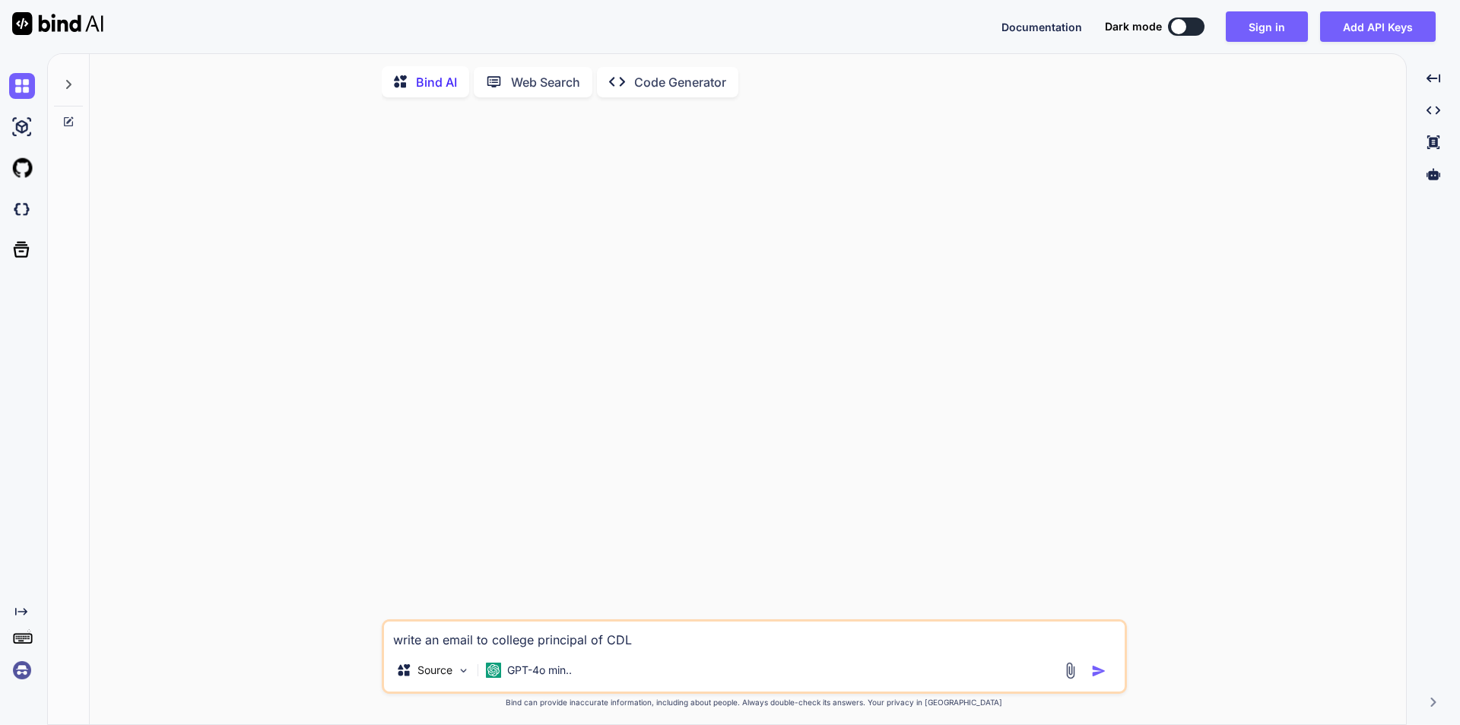
type textarea "x"
type textarea "write an email to college principal of CDL G"
type textarea "x"
type textarea "write an email to college principal of CDL Go"
type textarea "x"
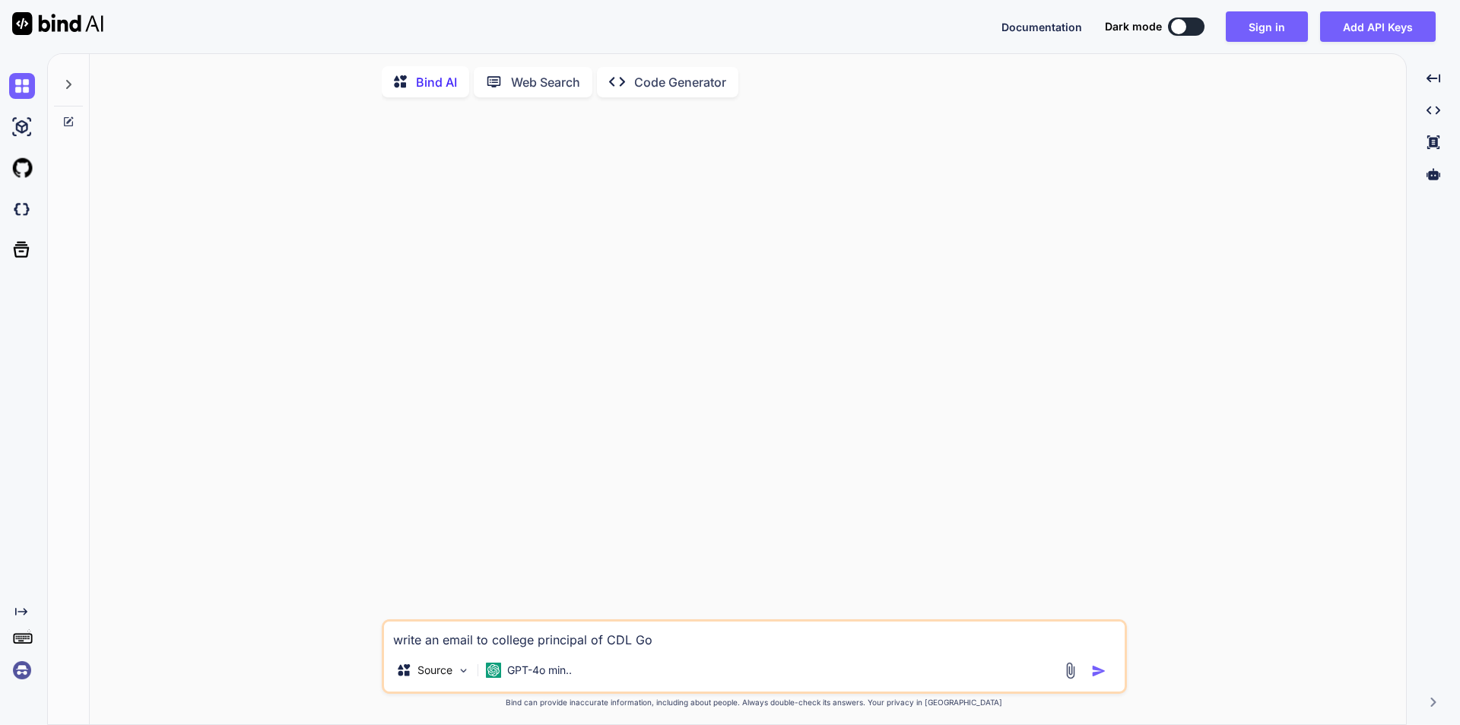
type textarea "write an email to college principal of CDL Gov"
type textarea "x"
type textarea "write an email to college principal of CDL Govt"
type textarea "x"
type textarea "write an email to college principal of CDL Govt"
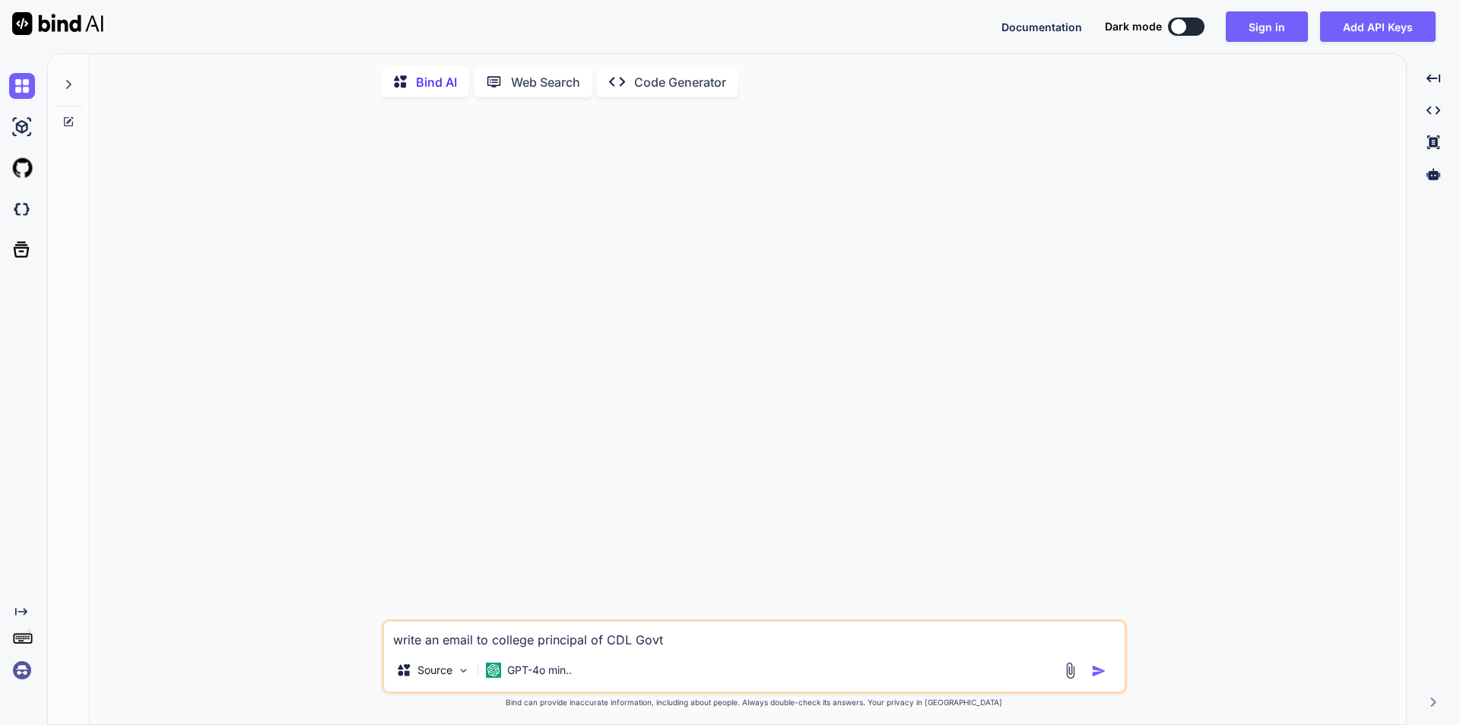
type textarea "x"
type textarea "write an email to college principal of CDL Govt P"
type textarea "x"
type textarea "write an email to college principal of CDL Govt Po"
type textarea "x"
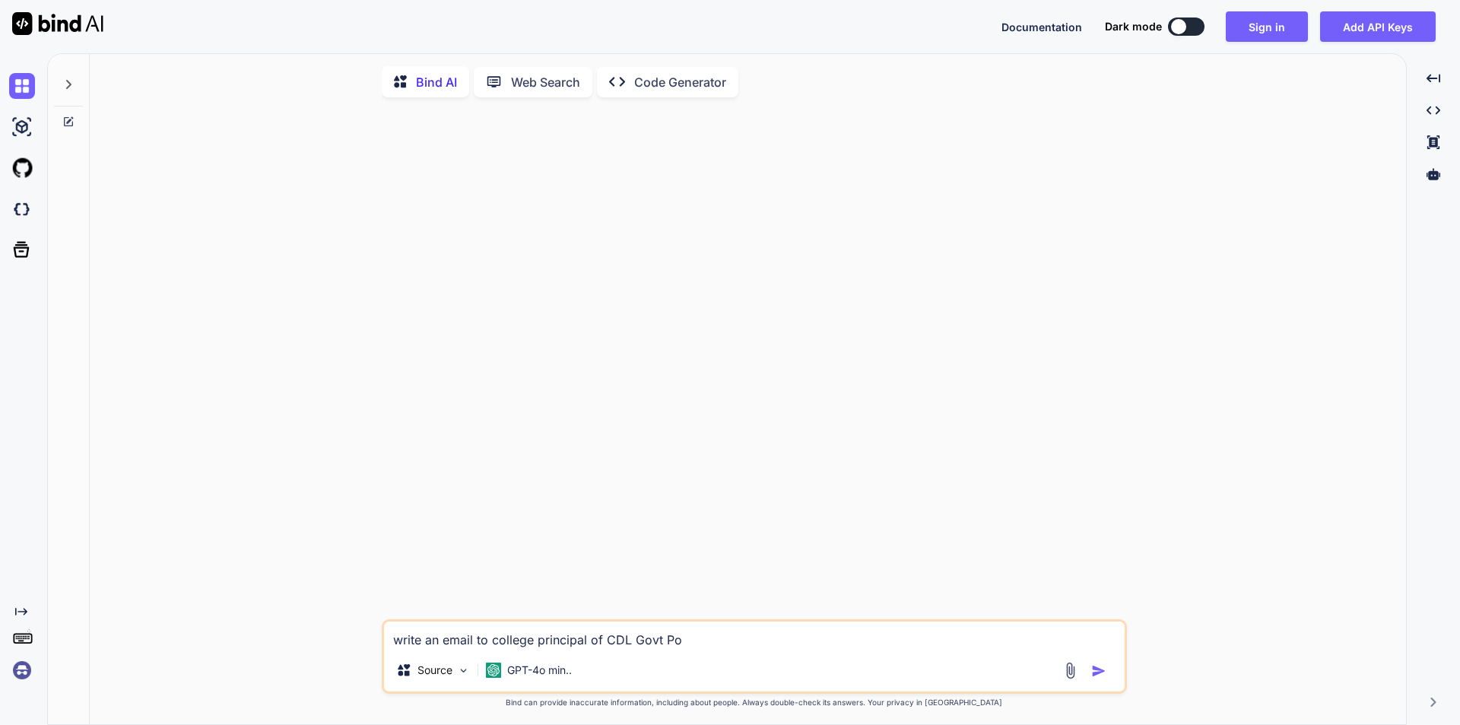
type textarea "write an email to college principal of CDL Govt Pol"
type textarea "x"
type textarea "write an email to college principal of CDL Govt Poly"
type textarea "x"
type textarea "write an email to college principal of CDL Govt Polyt"
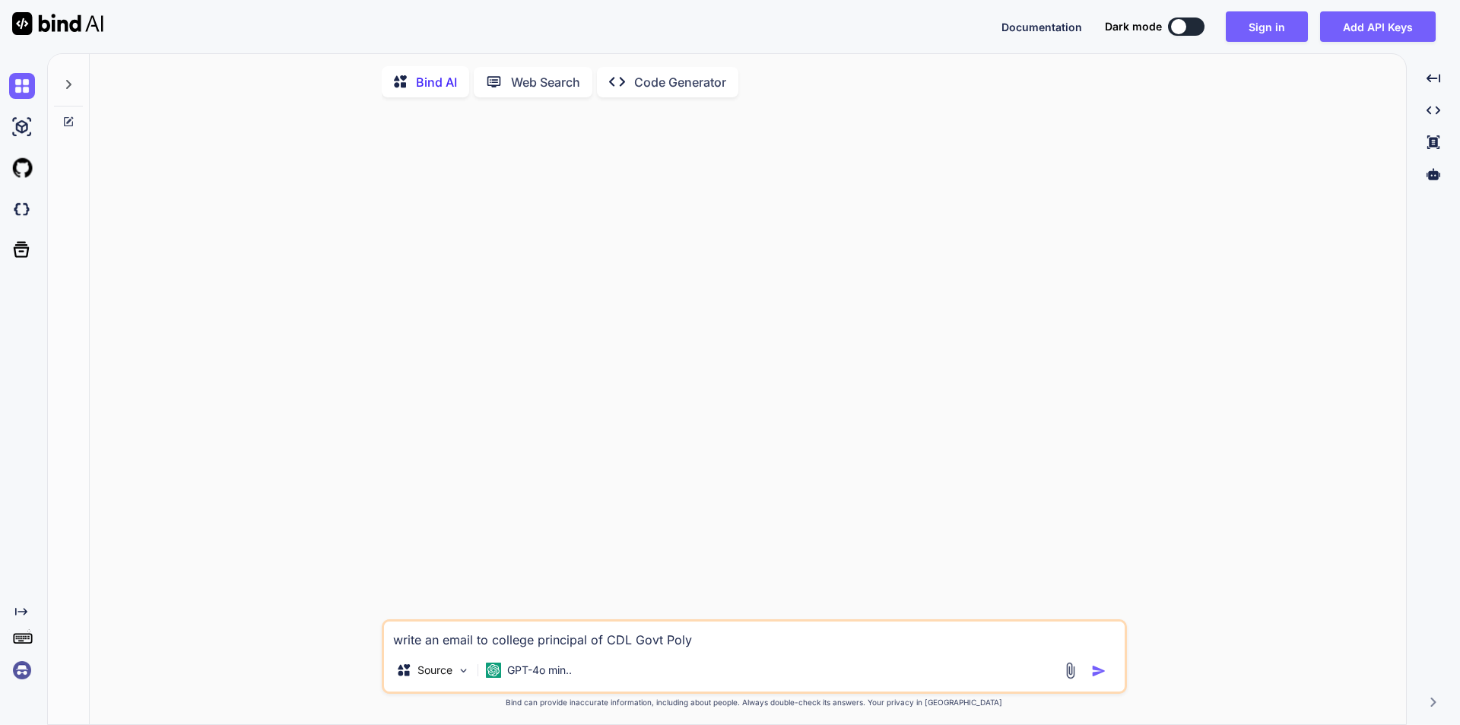
type textarea "x"
type textarea "write an email to college principal of CDL Govt Polyte"
type textarea "x"
type textarea "write an email to college principal of CDL Govt Polytec"
type textarea "x"
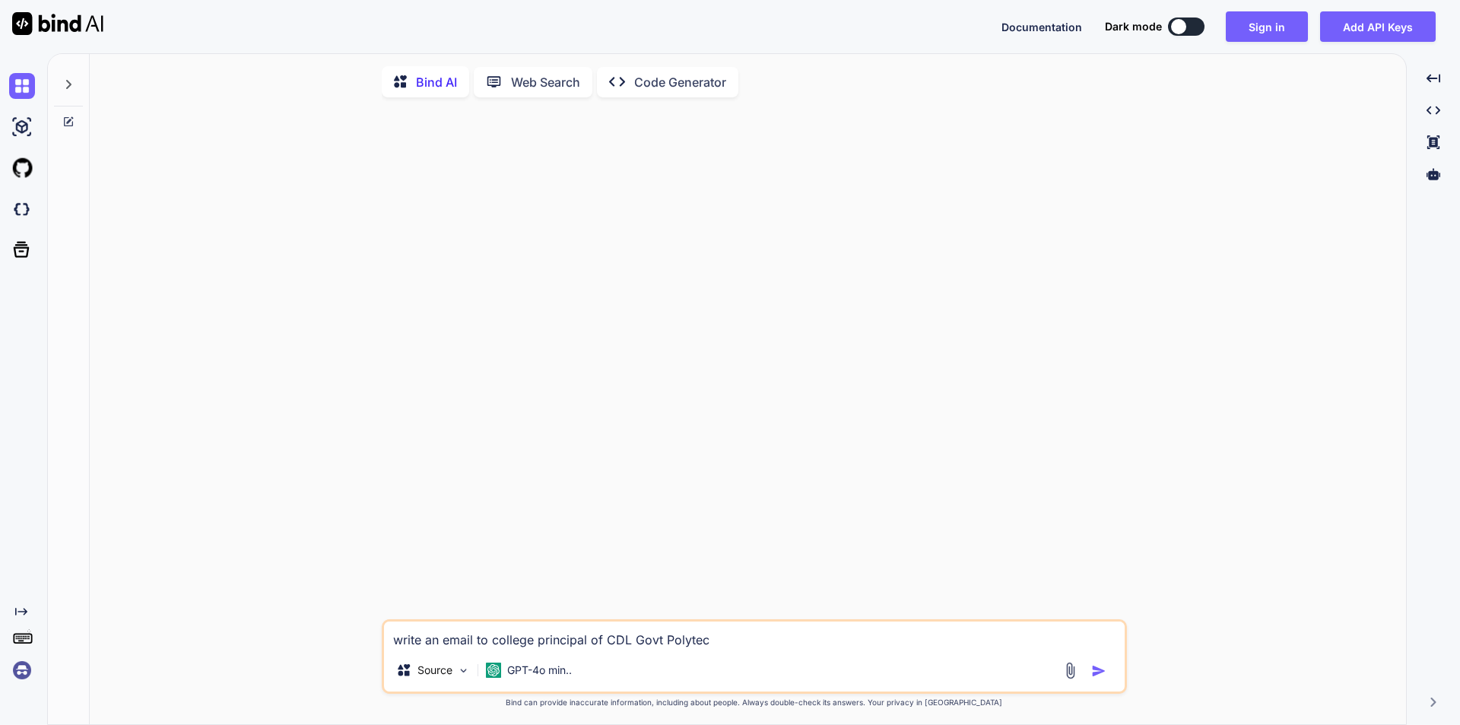
type textarea "write an email to college principal of CDL Govt Polytech"
type textarea "x"
type textarea "write an email to college principal of CDL Govt Polytechn"
type textarea "x"
type textarea "write an email to college principal of CDL Govt Polytechni"
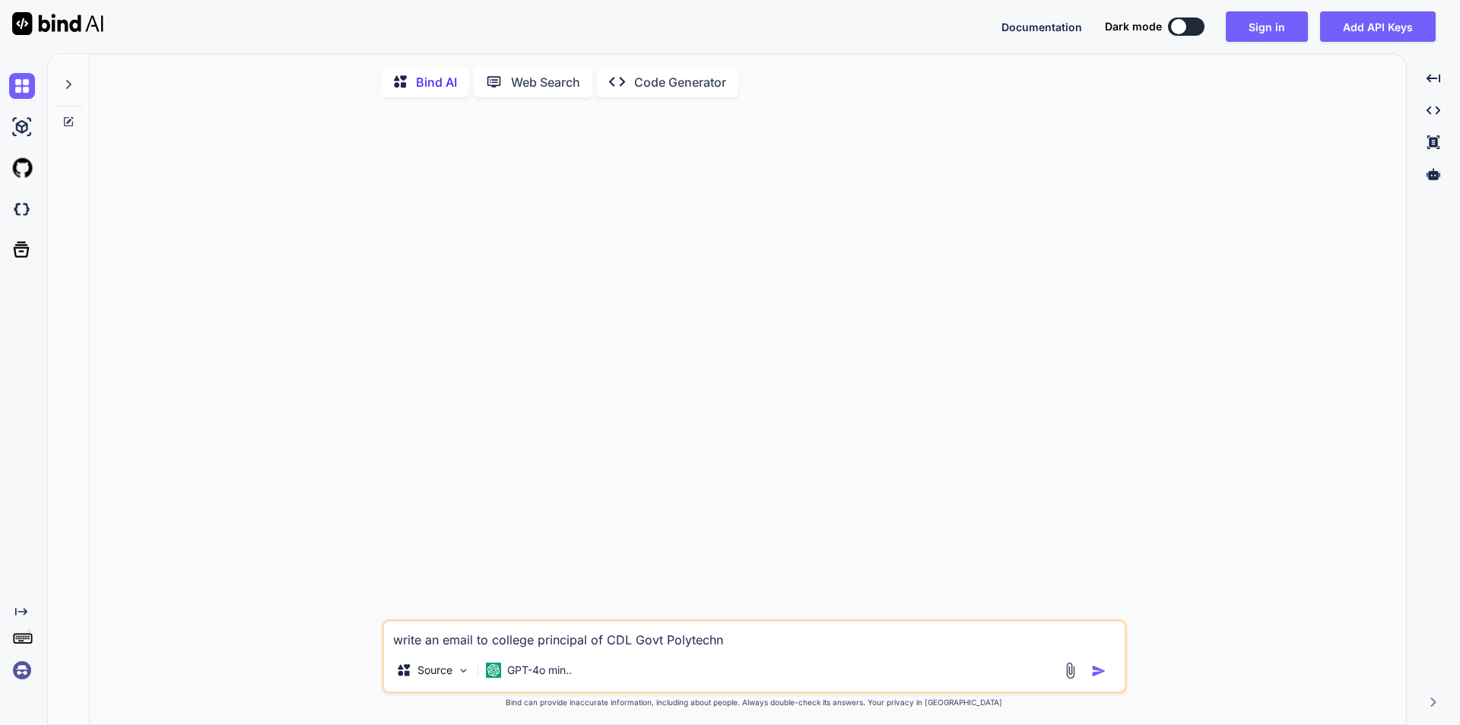
type textarea "x"
type textarea "write an email to college principal of CDL Govt Polytechnic"
type textarea "x"
type textarea "write an email to college principal of CDL Govt Polytechnic"
type textarea "x"
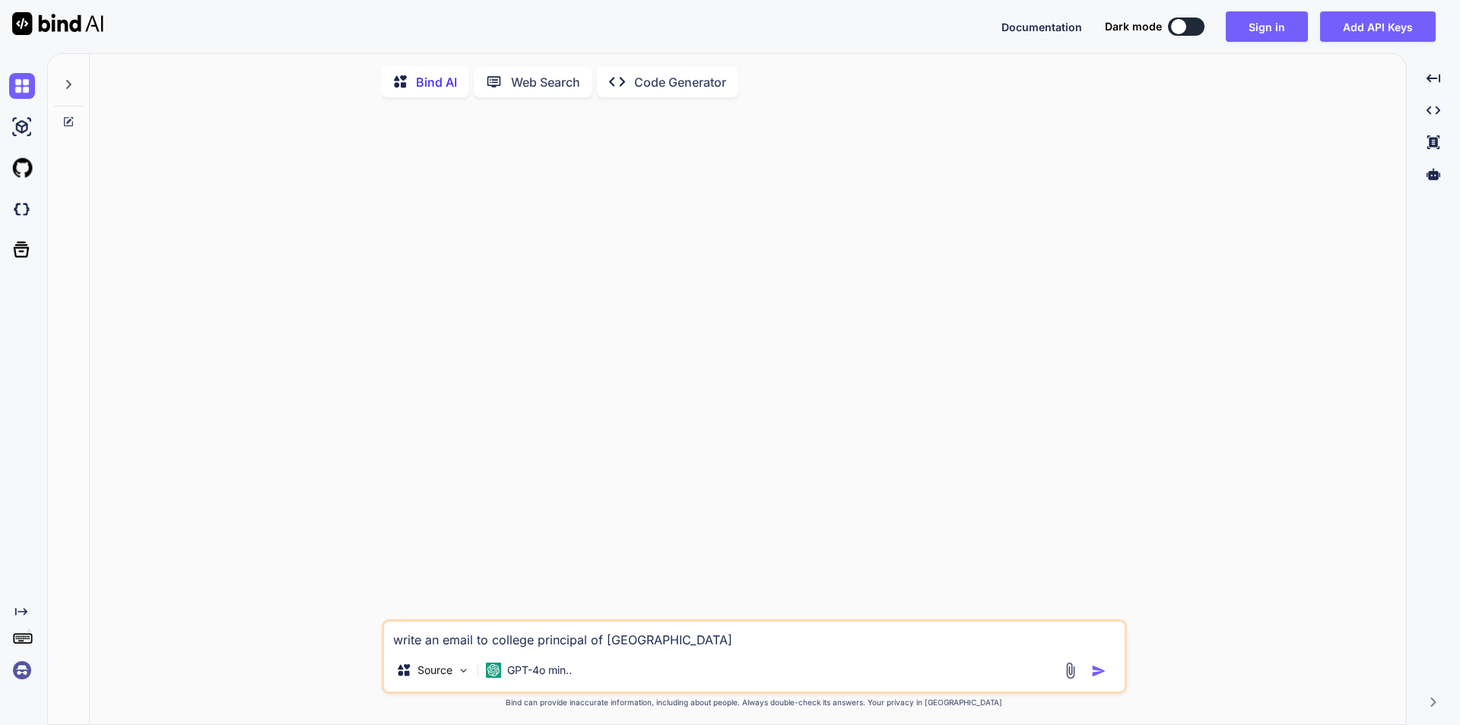
type textarea "write an email to college principal of CDL Govt Polytechnic N"
type textarea "x"
type textarea "write an email to college principal of CDL Govt Polytechnic Na"
type textarea "x"
type textarea "write an email to college principal of CDL Govt Polytechnic Nat"
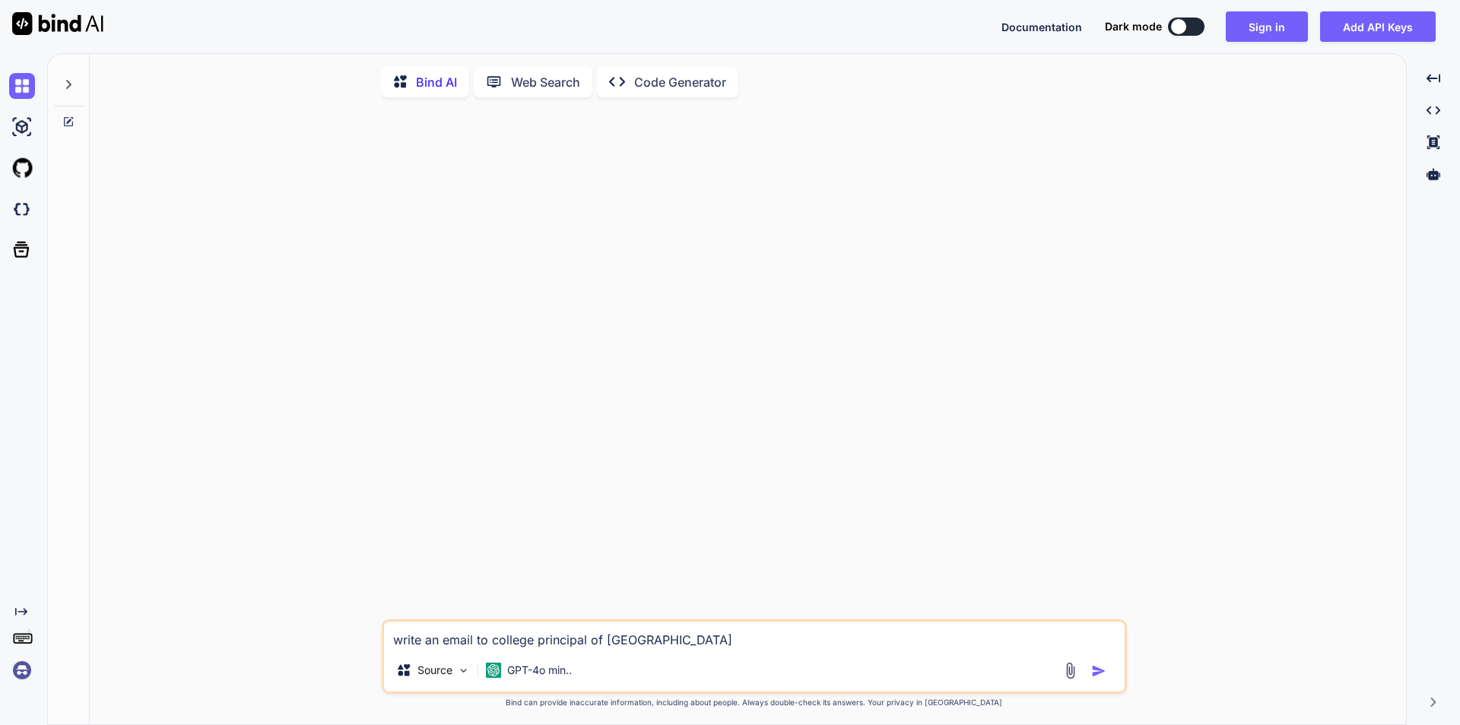
type textarea "x"
type textarea "write an email to college principal of CDL Govt Polytechnic Nath"
type textarea "x"
type textarea "write an email to college principal of CDL Govt Polytechnic Nathu"
type textarea "x"
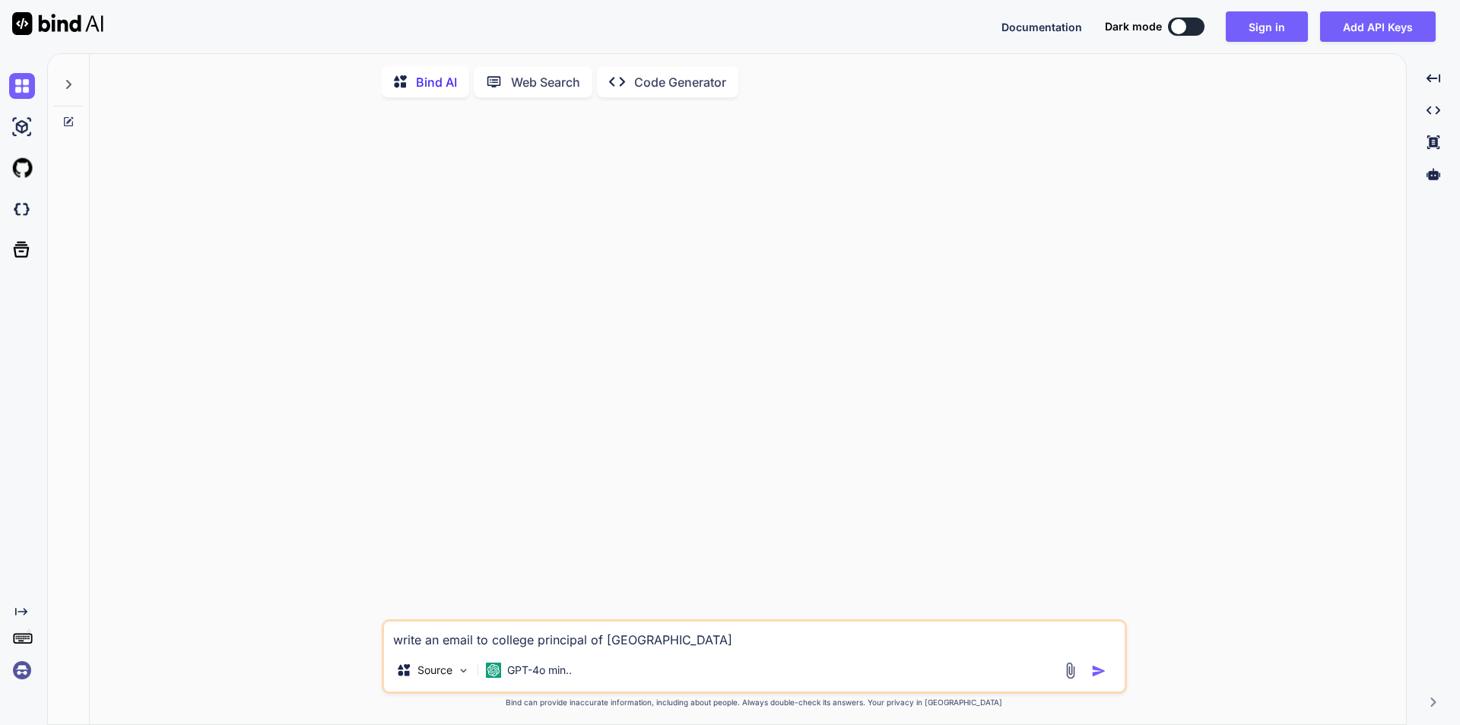
type textarea "write an email to college principal of CDL Govt Polytechnic Nathu"
type textarea "x"
type textarea "write an email to college principal of CDL Govt Polytechnic Nathu S"
type textarea "x"
type textarea "write an email to college principal of CDL Govt Polytechnic Nathu Sa"
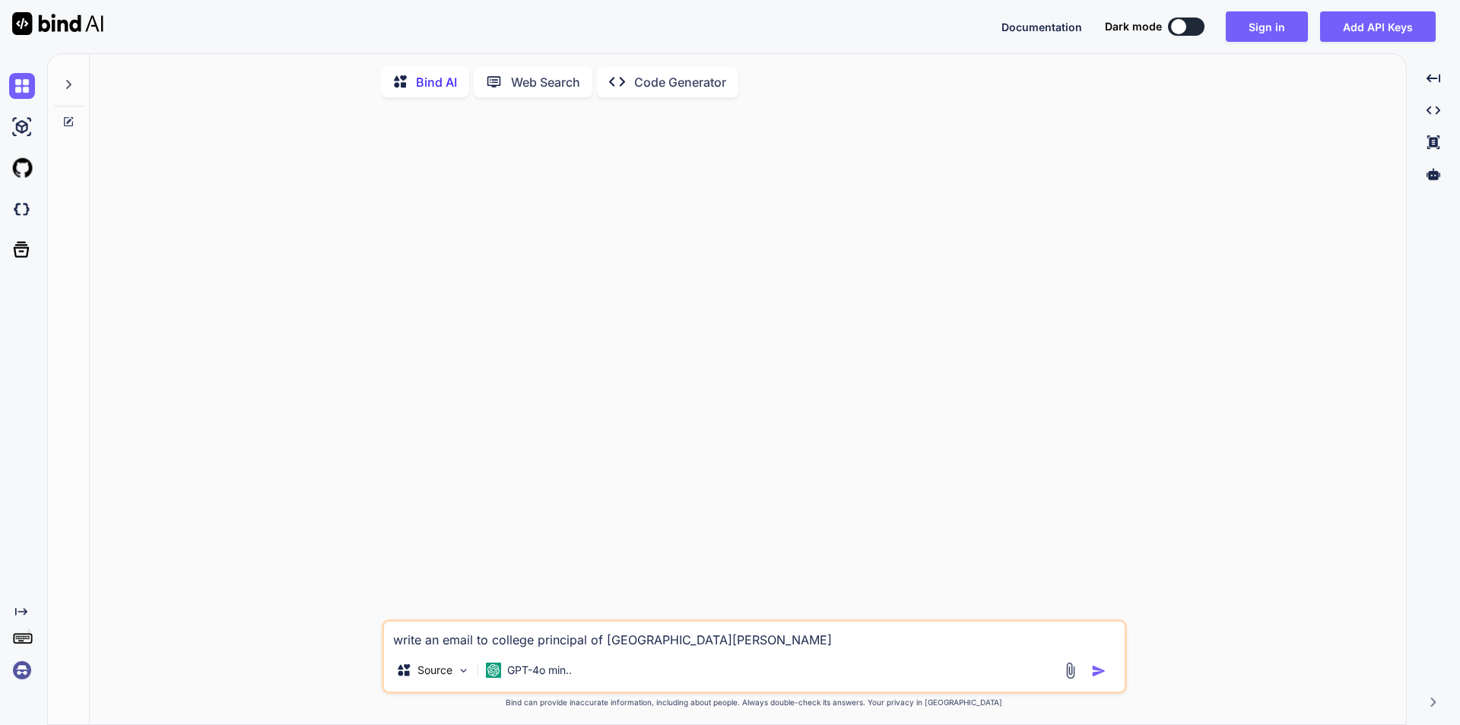
type textarea "x"
type textarea "write an email to college principal of CDL Govt Polytechnic Nathu Sar"
type textarea "x"
type textarea "write an email to college principal of CDL Govt Polytechnic Nathu Sari"
type textarea "x"
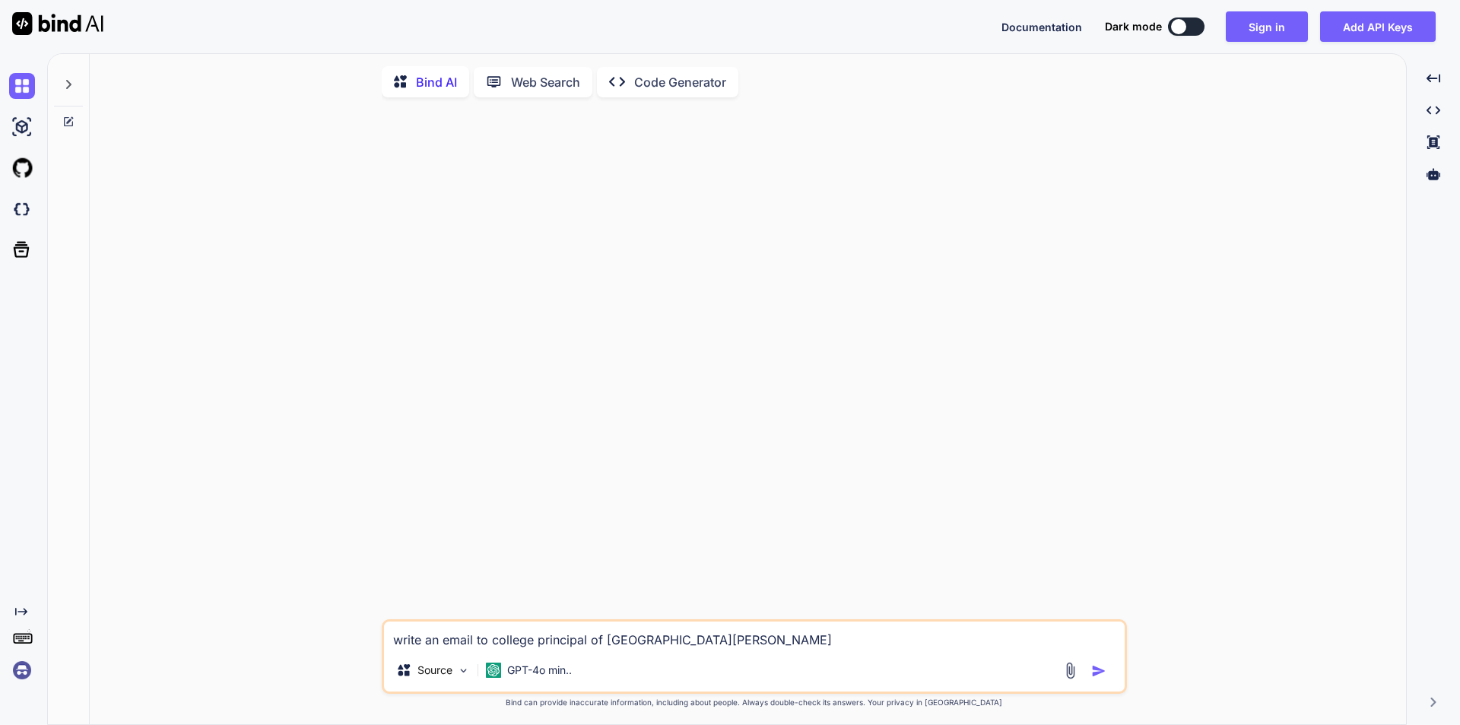
type textarea "write an email to college principal of CDL Govt Polytechnic Nathu Sari"
type textarea "x"
type textarea "write an email to college principal of CDL Govt Polytechnic Nathu Sari C"
type textarea "x"
type textarea "write an email to college principal of CDL Govt Polytechnic Nathu Sari Ch"
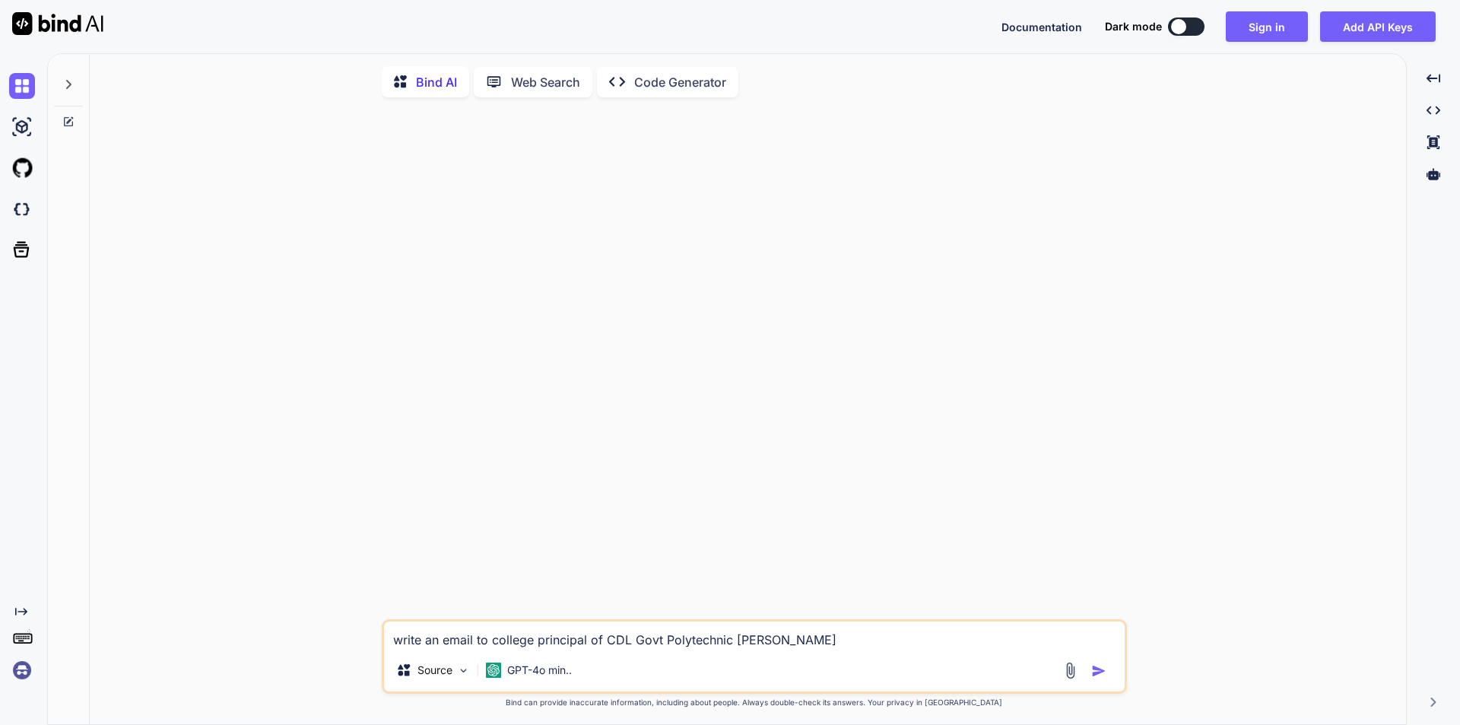
type textarea "x"
type textarea "write an email to college principal of CDL Govt Polytechnic Nathu Sari Cho"
type textarea "x"
type textarea "write an email to college principal of CDL Govt Polytechnic Nathu Sari Chop"
type textarea "x"
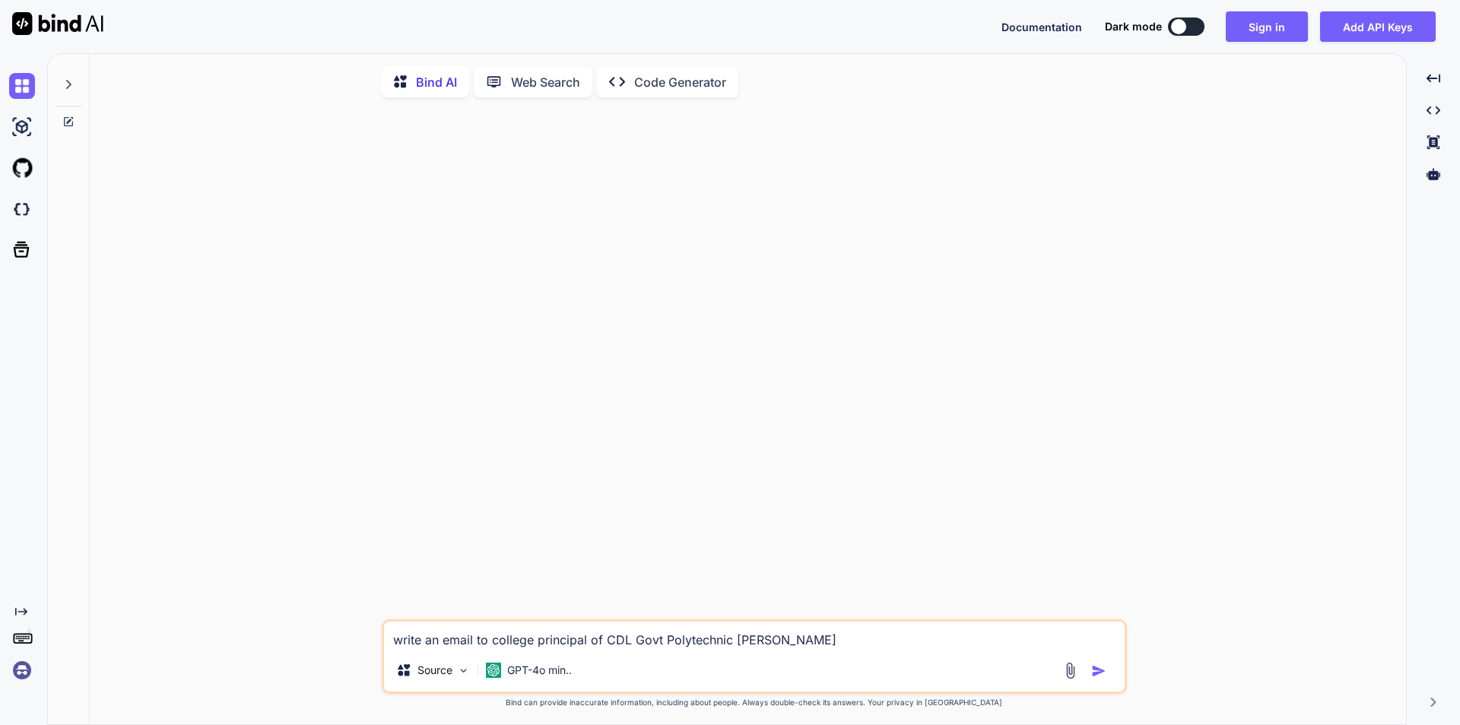
type textarea "write an email to college principal of CDL Govt Polytechnic Nathu Sari Chopt"
type textarea "x"
type textarea "write an email to college principal of CDL Govt Polytechnic Nathu Sari Chopta"
type textarea "x"
type textarea "write an email to college principal of CDL Govt Polytechnic Nathu Sari Chopta"
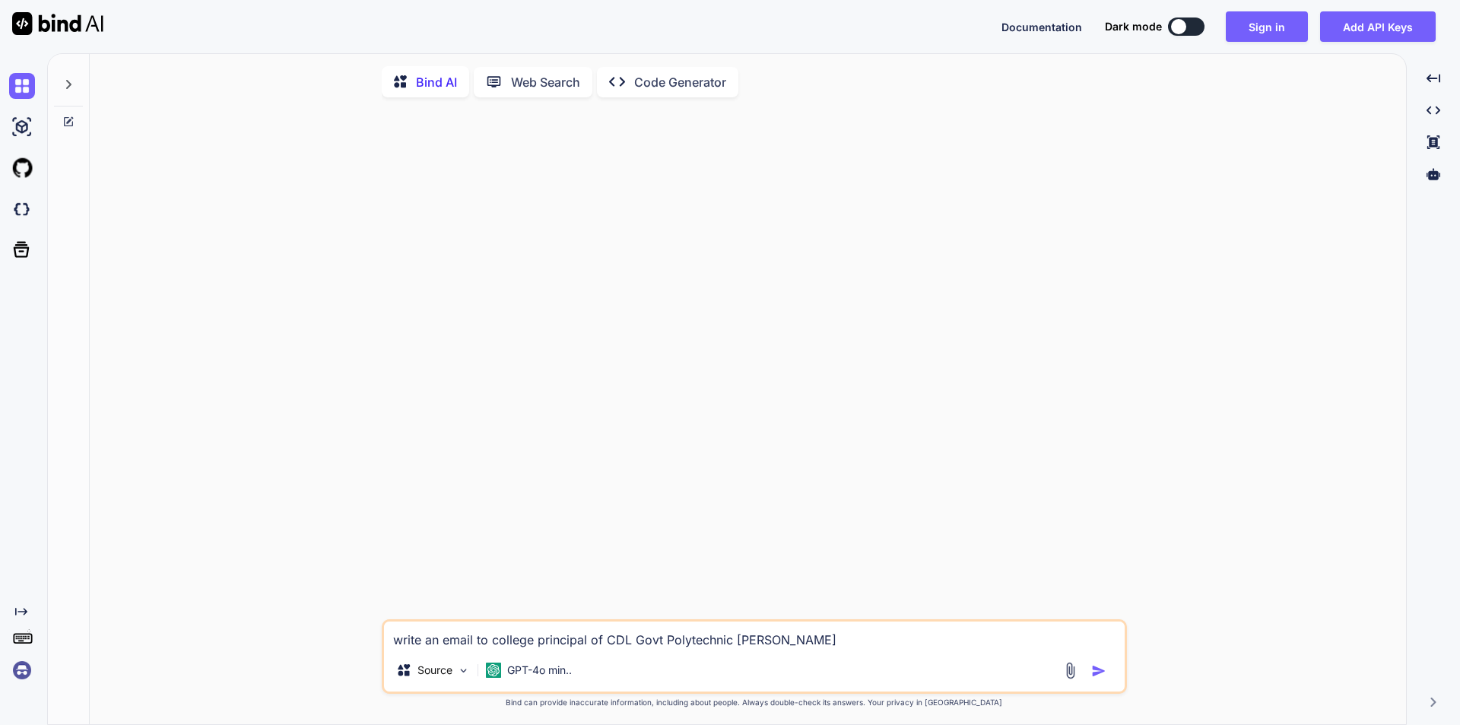
type textarea "x"
type textarea "write an email to college principal of CDL Govt Polytechnic Nathu Sari Chopta S"
type textarea "x"
type textarea "write an email to college principal of CDL Govt Polytechnic Nathu Sari Chopta Si"
type textarea "x"
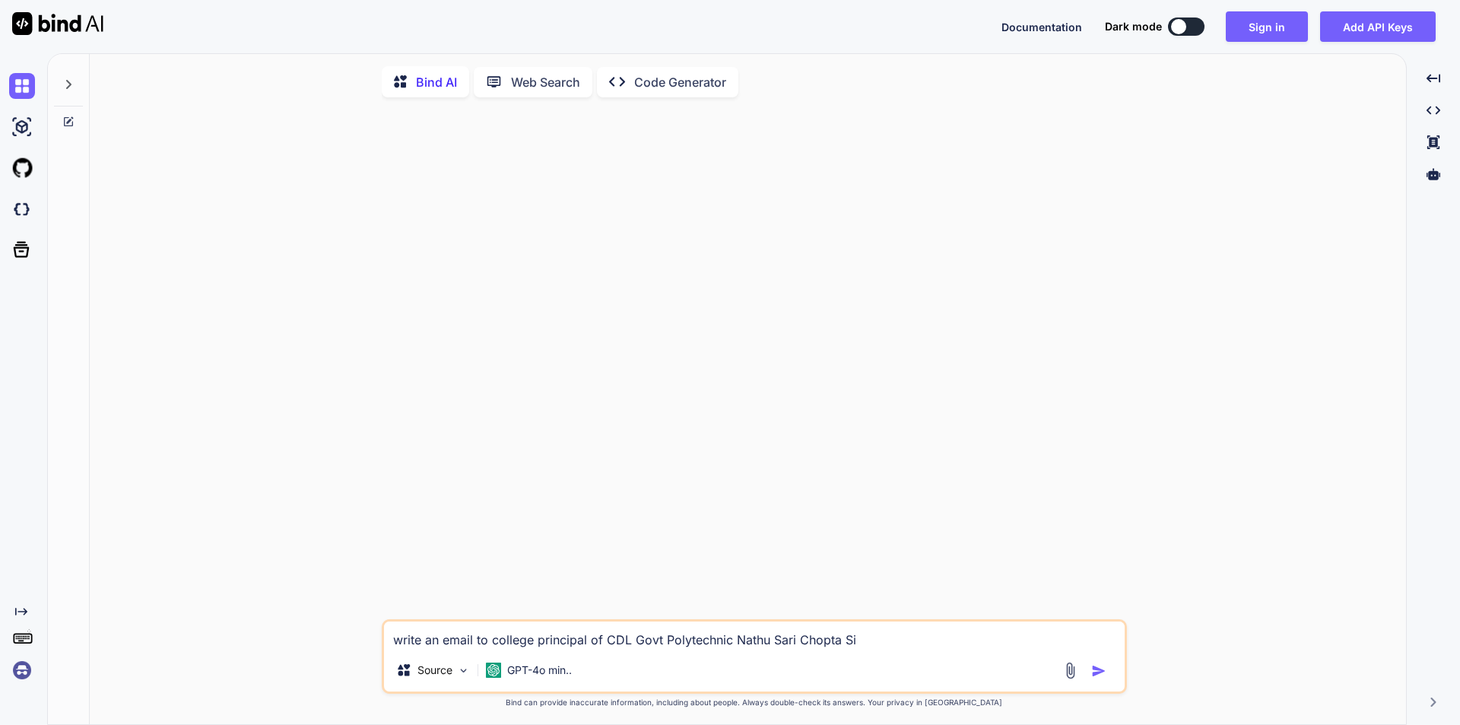
type textarea "write an email to college principal of CDL Govt Polytechnic Nathu Sari Chopta S…"
type textarea "x"
type textarea "write an email to college principal of CDL Govt Polytechnic Nathu Sari Chopta S…"
type textarea "x"
type textarea "write an email to college principal of CDL Govt Polytechnic Nathu Sari Chopta S…"
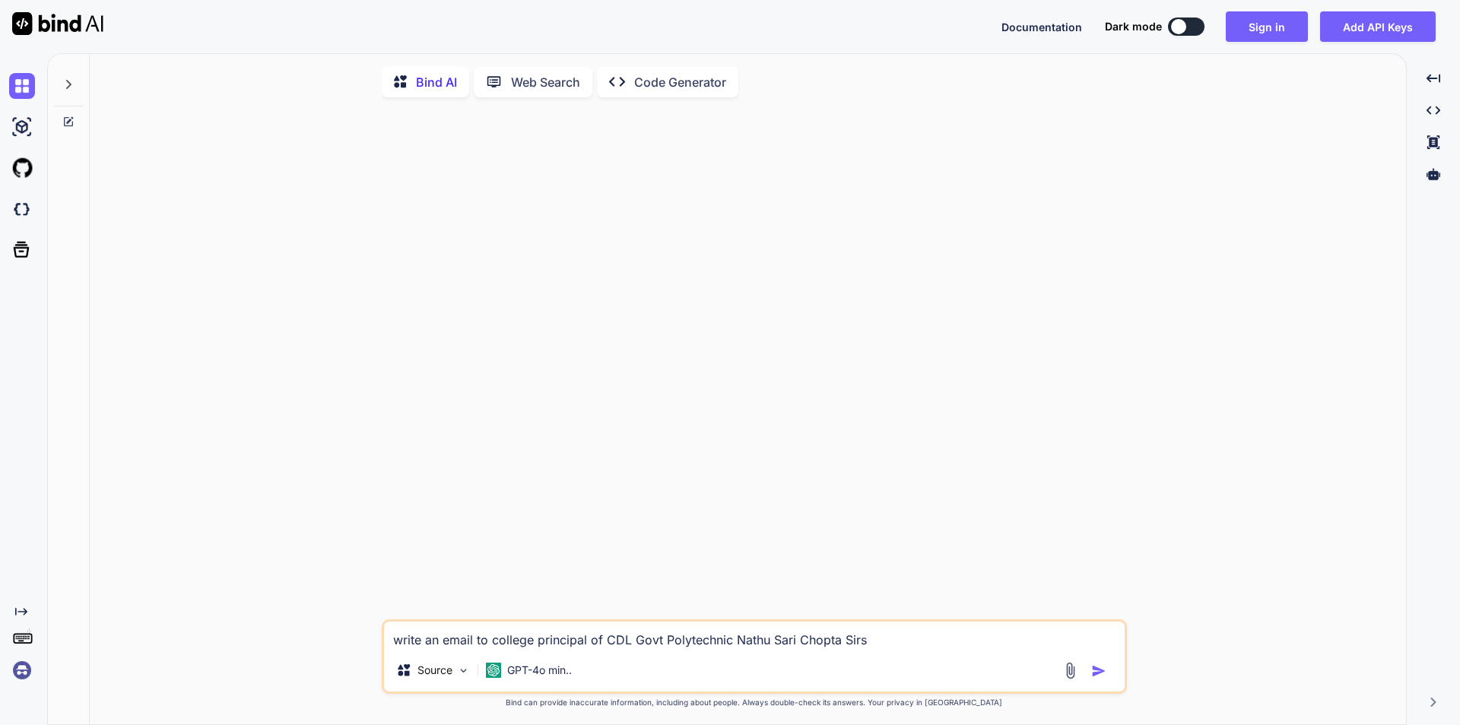
type textarea "x"
type textarea "write an email to college principal of CDL Govt Polytechnic Nathu Sari Chopta S…"
type textarea "x"
type textarea "write an email to college principal of CDL Govt Polytechnic Nathu Sari Chopta S…"
type textarea "x"
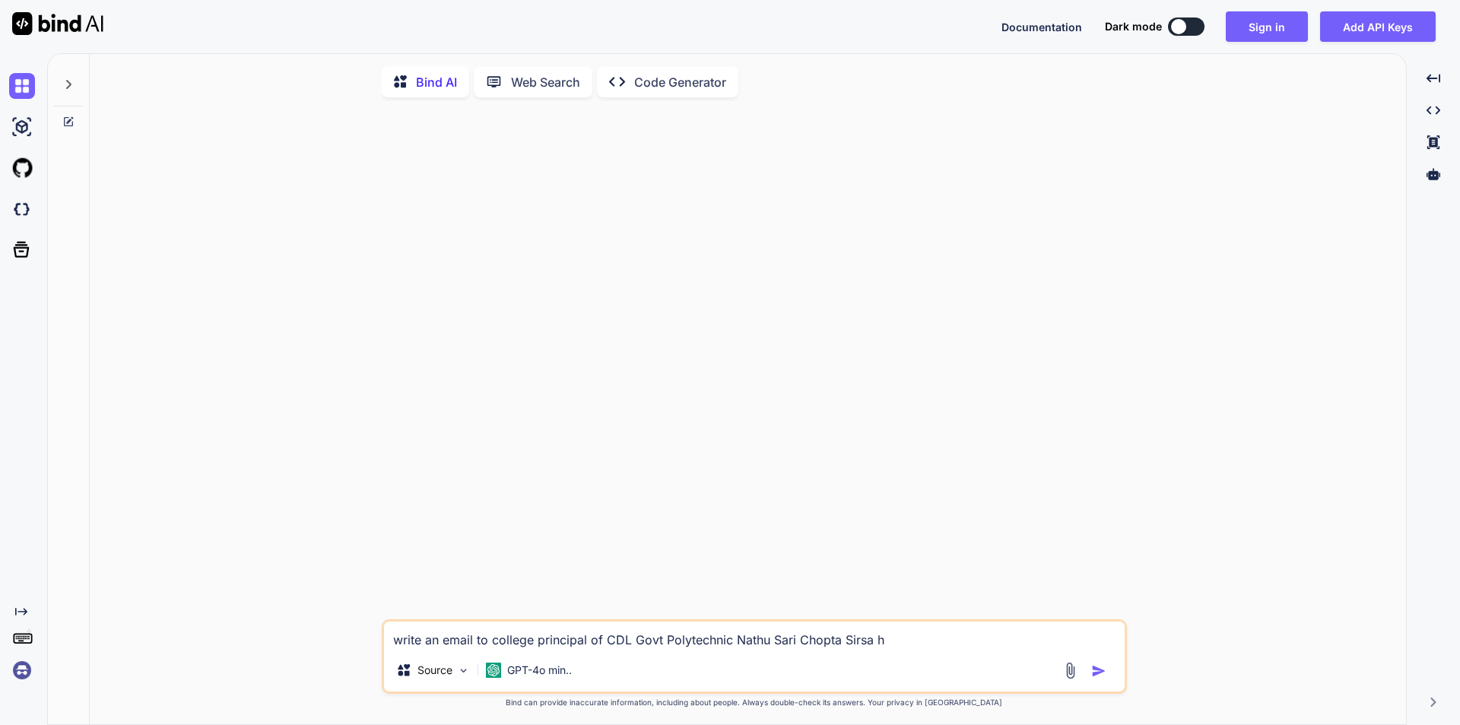
type textarea "write an email to college principal of CDL Govt Polytechnic Nathu Sari Chopta S…"
type textarea "x"
type textarea "write an email to college principal of CDL Govt Polytechnic Nathu Sari Chopta S…"
type textarea "x"
type textarea "write an email to college principal of CDL Govt Polytechnic Nathu Sari Chopta S…"
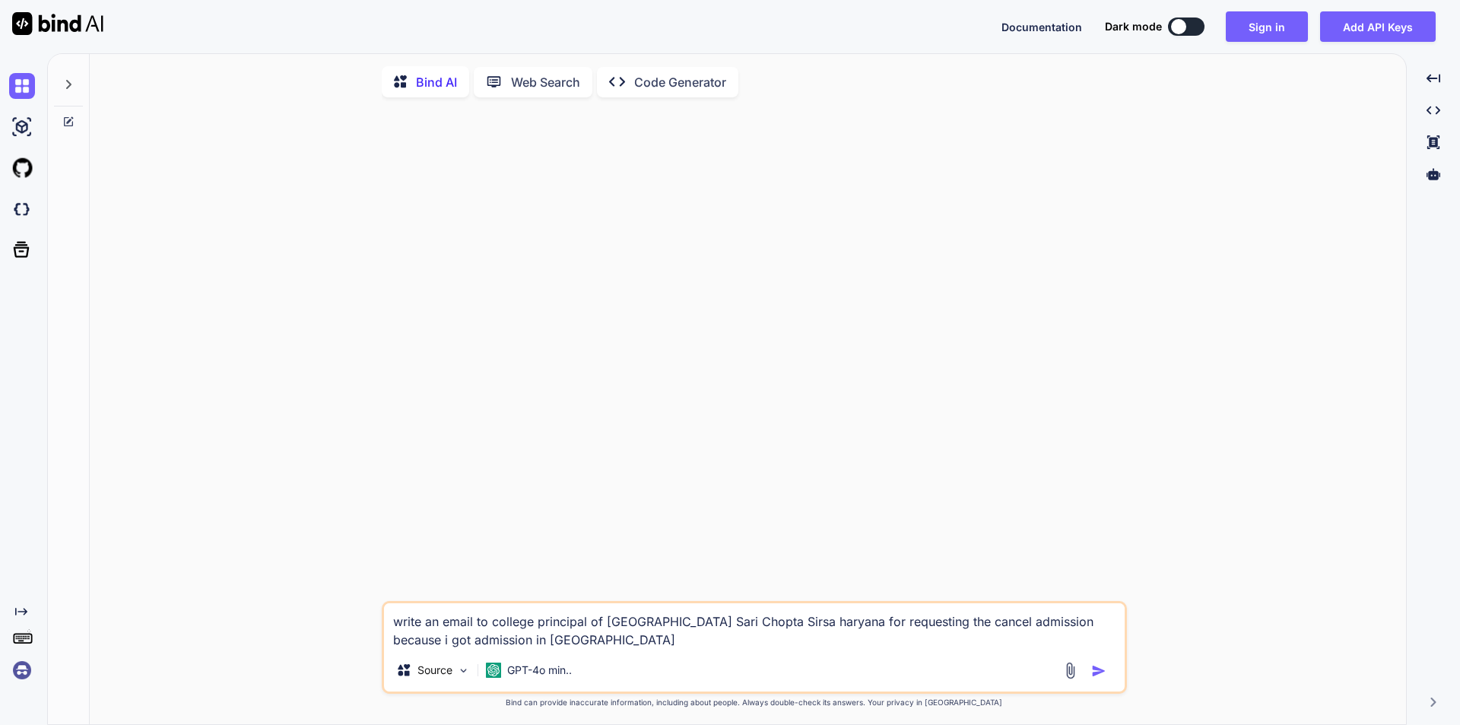
click at [455, 643] on textarea "write an email to college principal of CDL Govt Polytechnic Nathu Sari Chopta S…" at bounding box center [754, 626] width 741 height 46
click at [475, 630] on textarea "write an email to college principal of CDL Govt Polytechnic Nathu Sari Chopta S…" at bounding box center [754, 626] width 741 height 46
click at [1084, 640] on textarea "write an application and email to college principal of CDL Govt Polytechnic Nat…" at bounding box center [754, 626] width 741 height 46
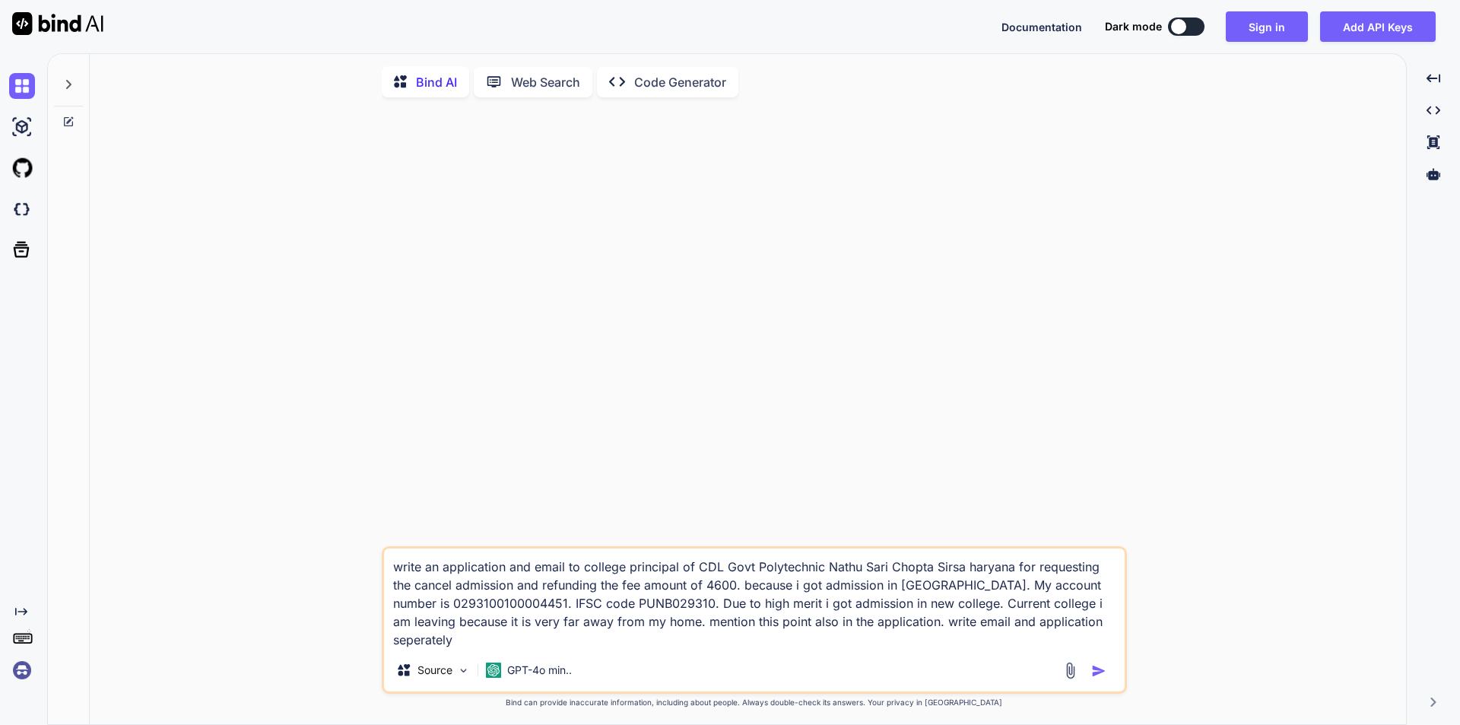
click at [1103, 673] on img "button" at bounding box center [1098, 670] width 15 height 15
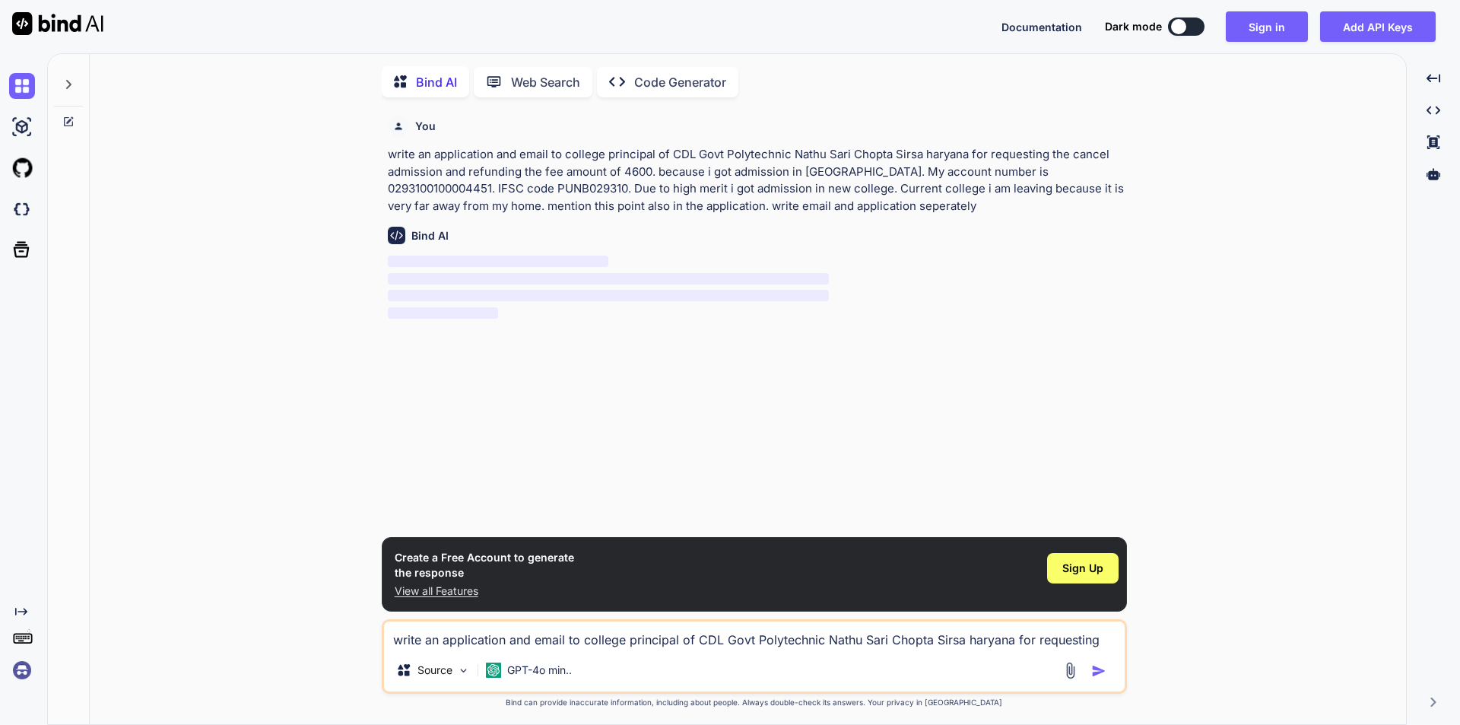
scroll to position [6, 0]
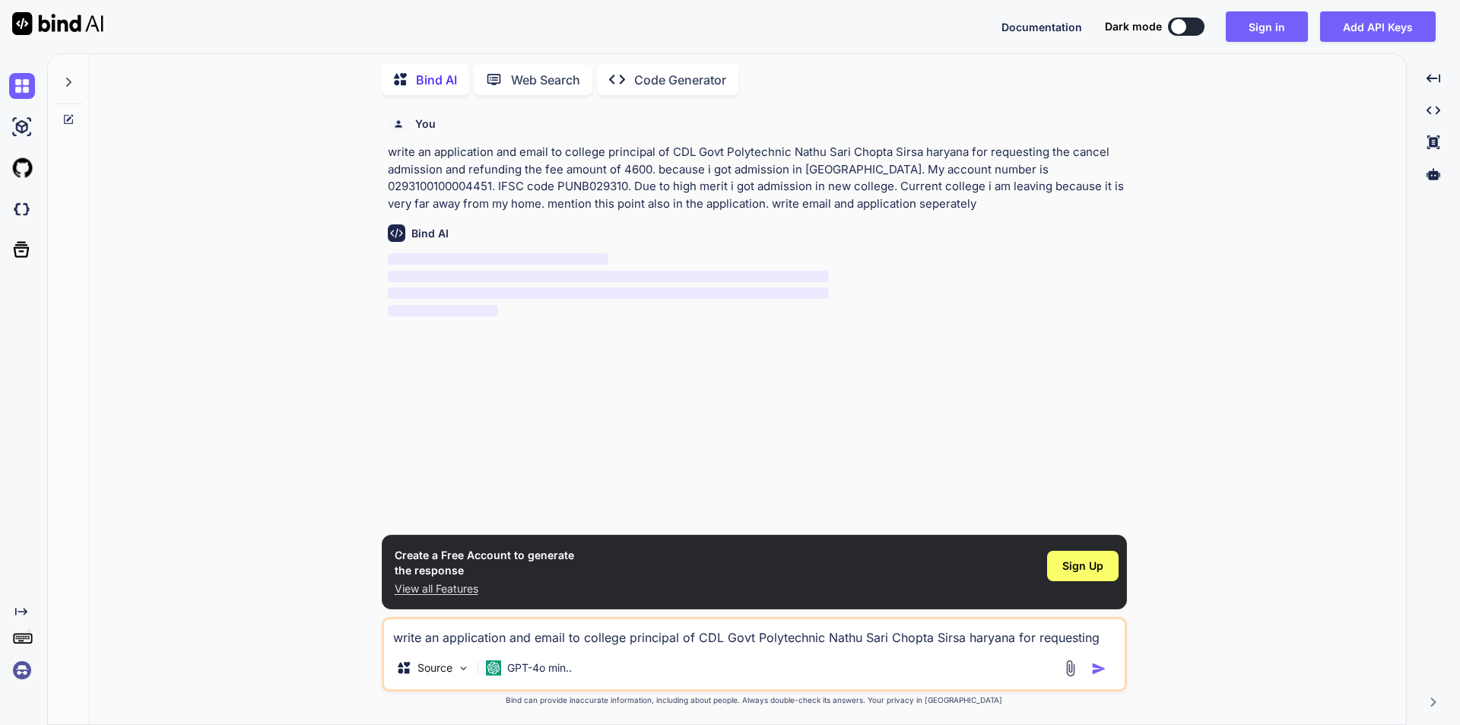
drag, startPoint x: 992, startPoint y: 207, endPoint x: 371, endPoint y: 158, distance: 623.1
click at [371, 158] on div "You write an application and email to college principal of CDL Govt Polytechnic…" at bounding box center [754, 415] width 1304 height 617
copy p "write an application and email to college principal of CDL Govt Polytechnic Nat…"
click at [1265, 23] on button "Sign in" at bounding box center [1267, 26] width 82 height 30
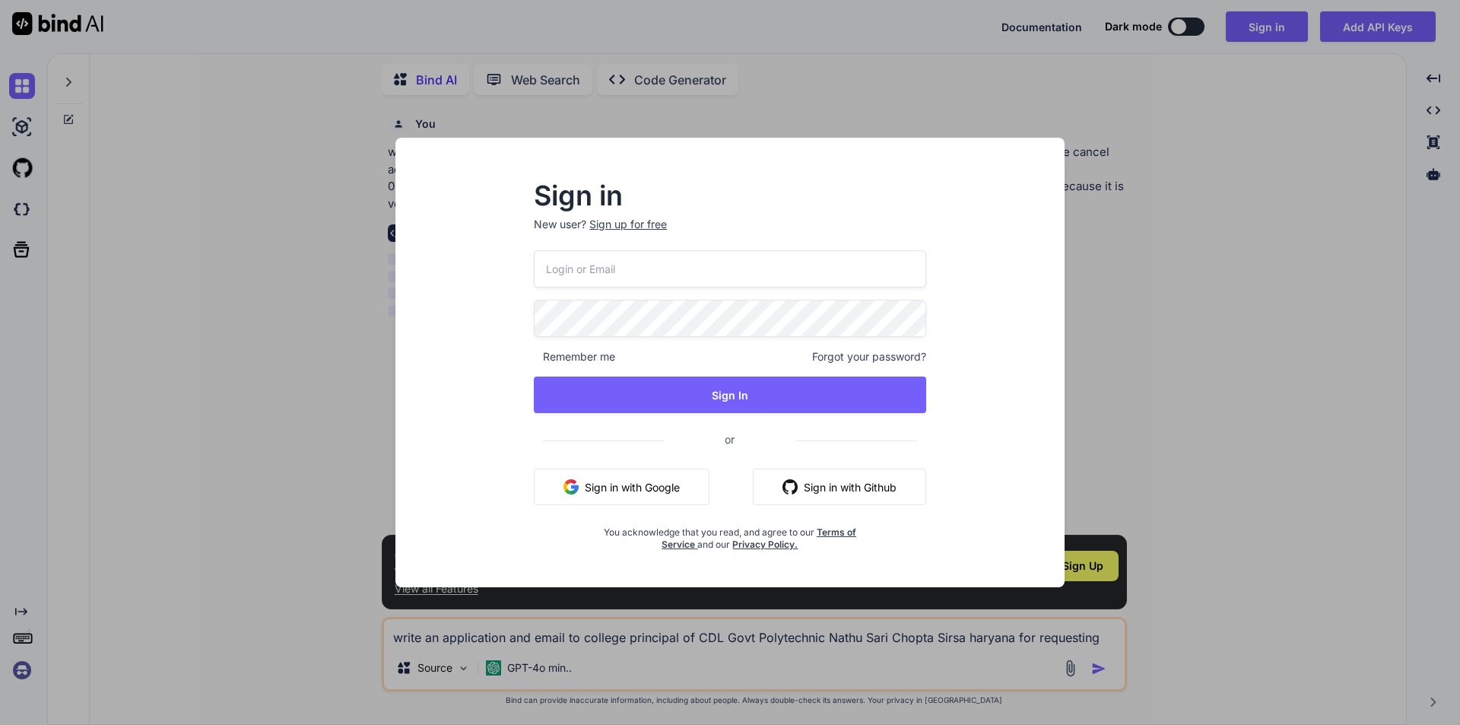
click at [641, 493] on button "Sign in with Google" at bounding box center [622, 486] width 176 height 36
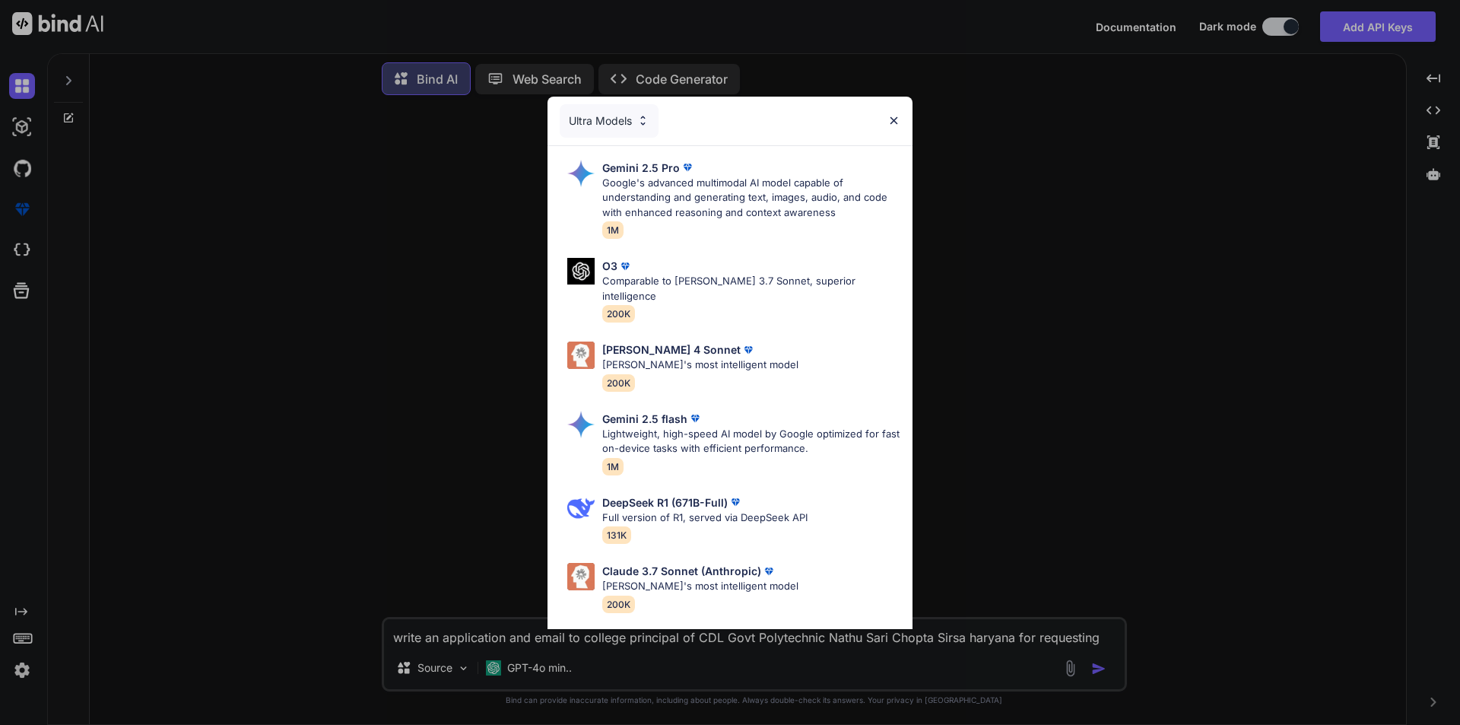
scroll to position [8, 0]
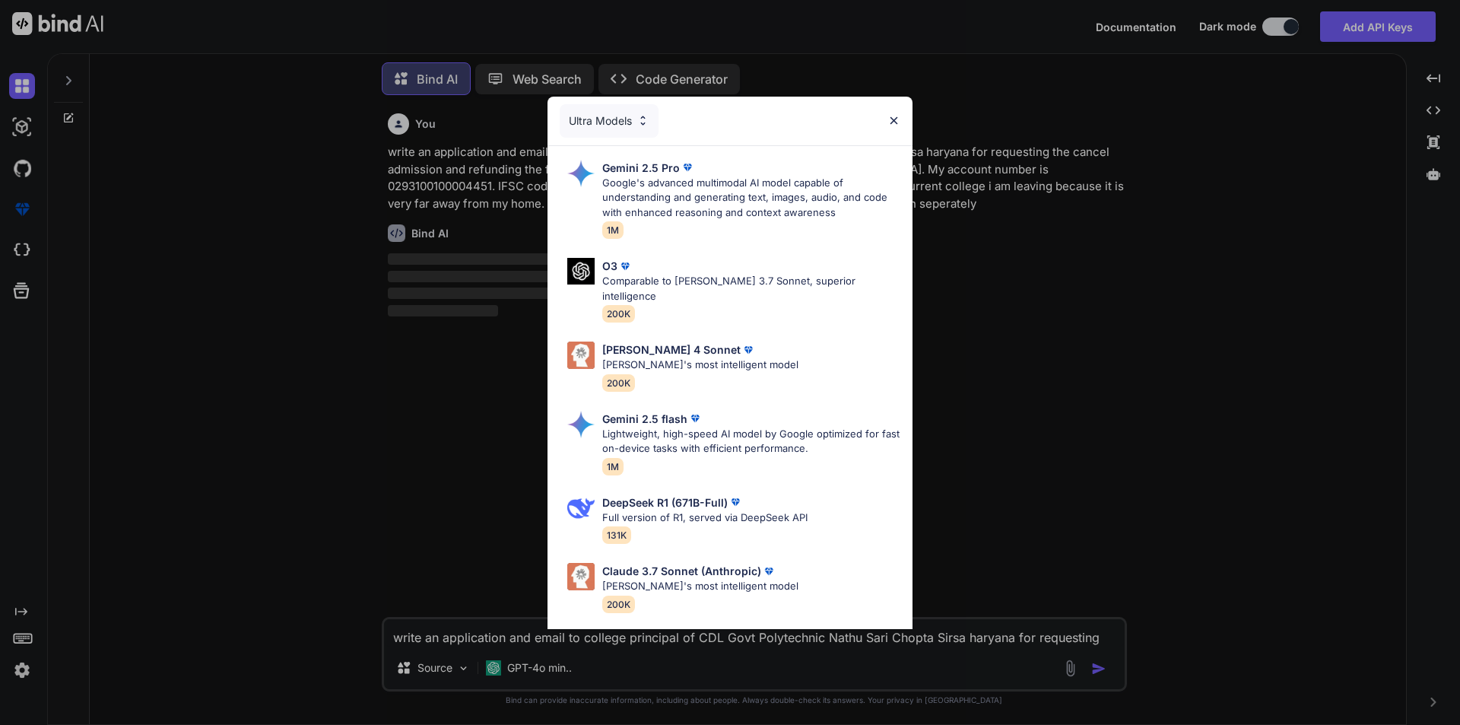
click at [894, 119] on img at bounding box center [893, 120] width 13 height 13
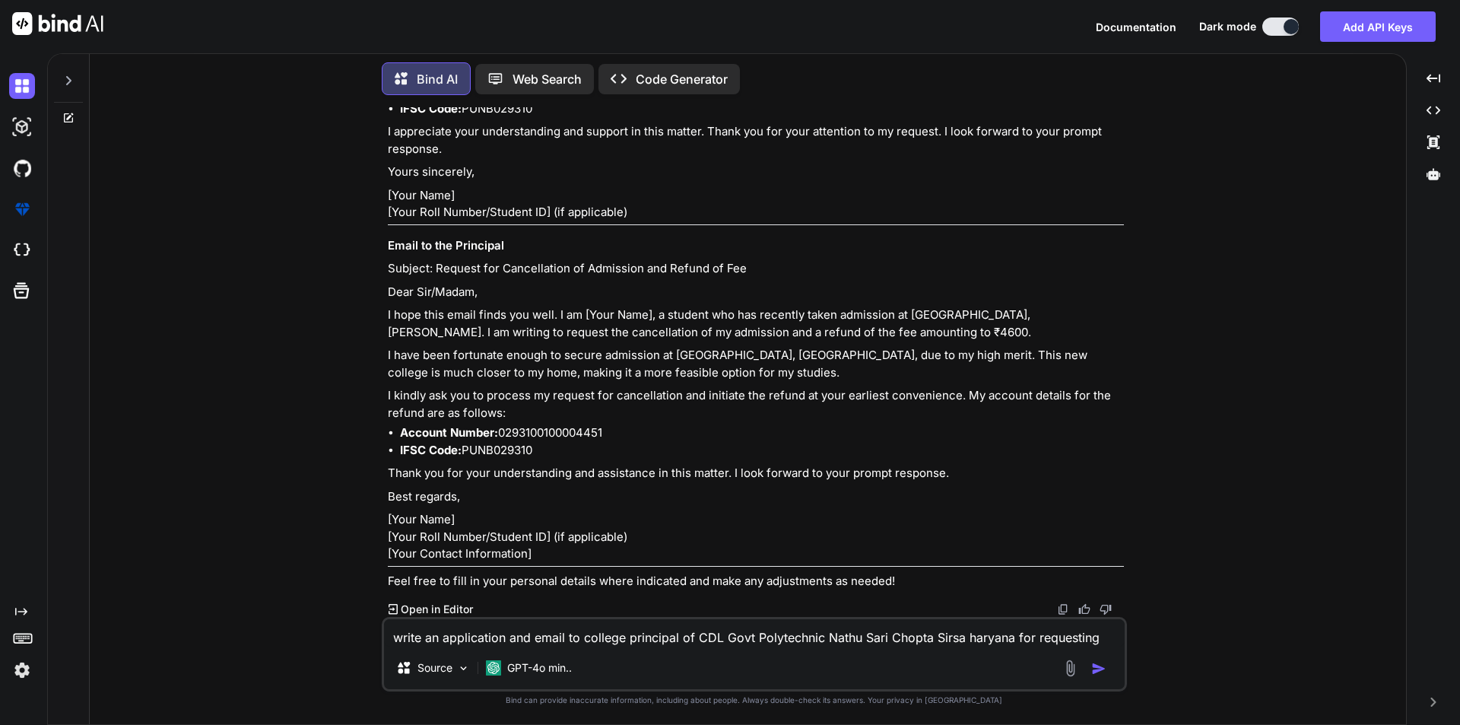
scroll to position [757, 0]
drag, startPoint x: 592, startPoint y: 288, endPoint x: 810, endPoint y: 284, distance: 217.5
click at [810, 306] on p "I hope this email finds you well. I am [Your Name], a student who has recently …" at bounding box center [756, 323] width 736 height 34
click at [879, 306] on p "I hope this email finds you well. I am [Your Name], a student who has recently …" at bounding box center [756, 323] width 736 height 34
drag, startPoint x: 420, startPoint y: 319, endPoint x: 484, endPoint y: 325, distance: 63.3
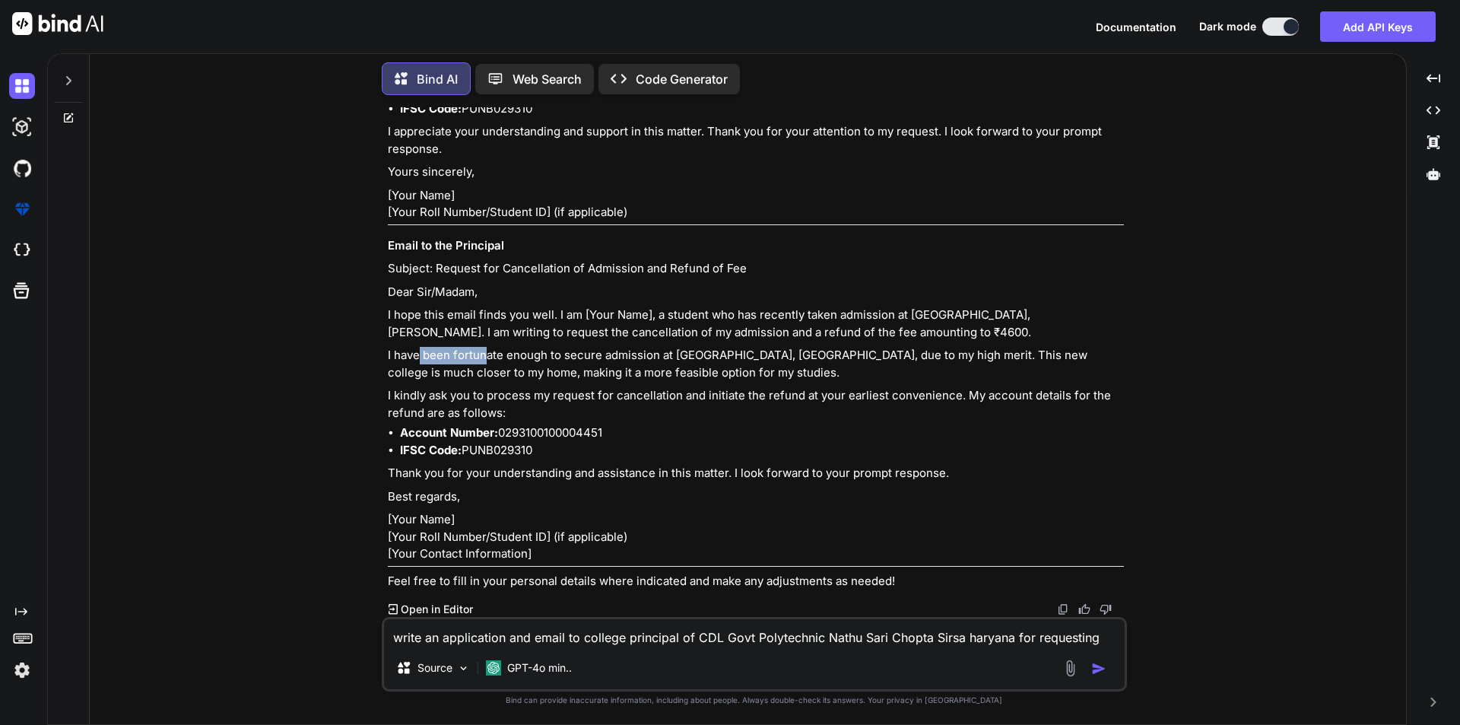
click at [484, 347] on p "I have been fortunate enough to secure admission at CBL Govt Polytechnic, Bhiwa…" at bounding box center [756, 364] width 736 height 34
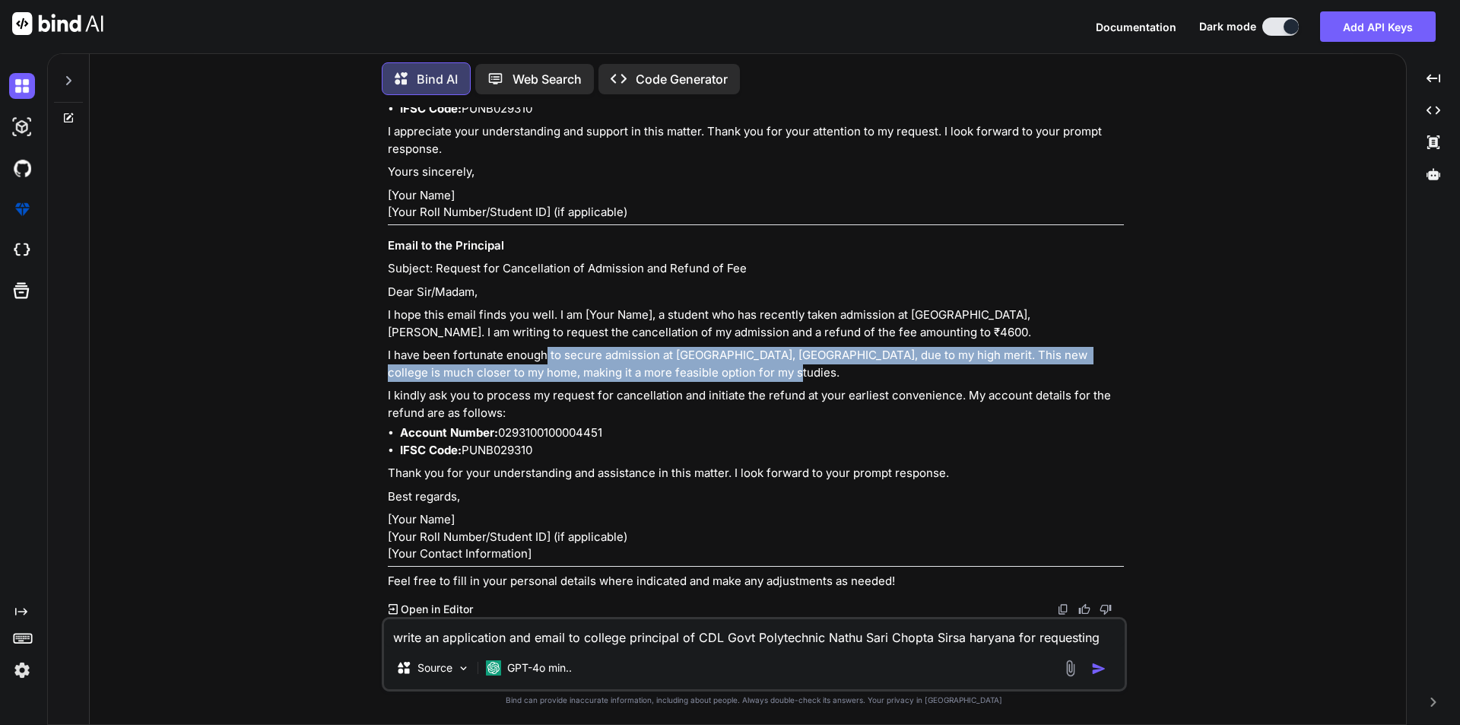
drag, startPoint x: 546, startPoint y: 326, endPoint x: 771, endPoint y: 338, distance: 225.4
click at [771, 347] on p "I have been fortunate enough to secure admission at CBL Govt Polytechnic, Bhiwa…" at bounding box center [756, 364] width 736 height 34
click at [670, 347] on p "I have been fortunate enough to secure admission at CBL Govt Polytechnic, Bhiwa…" at bounding box center [756, 364] width 736 height 34
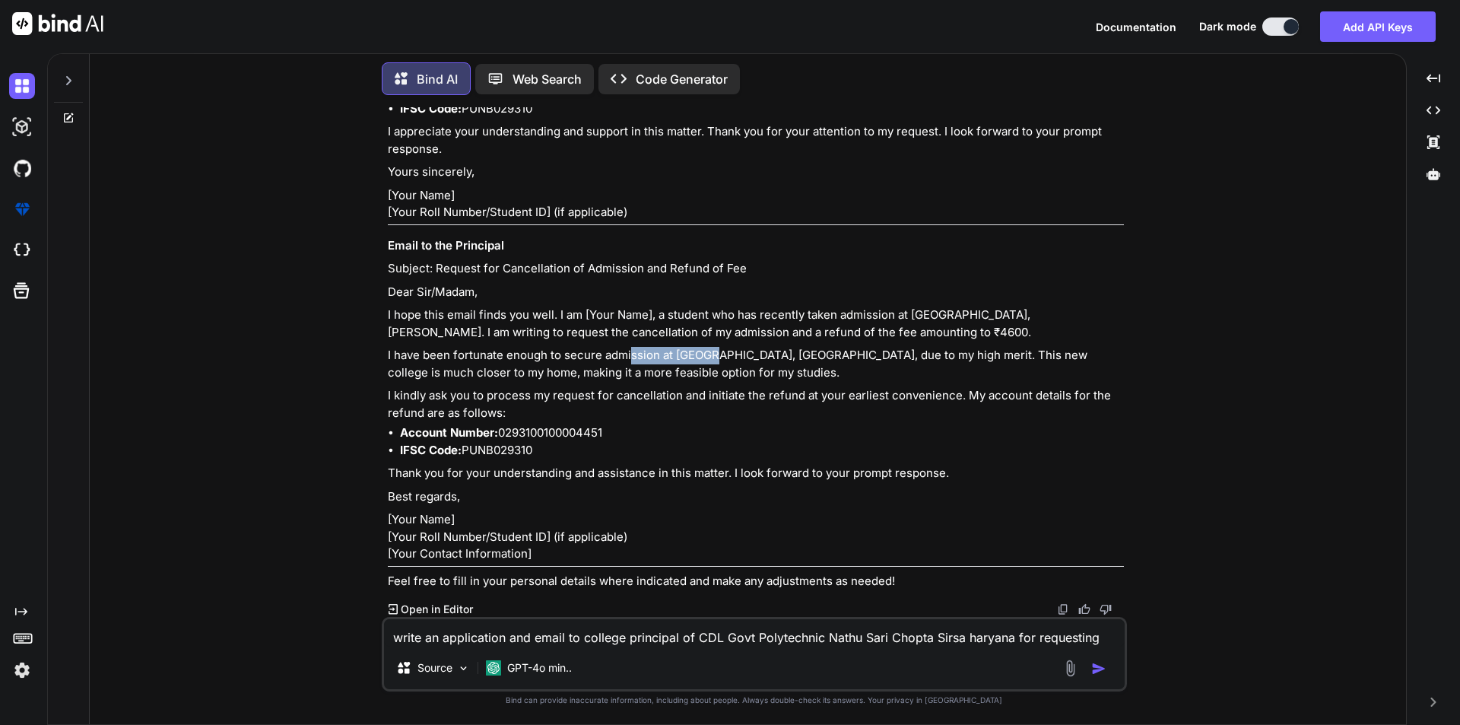
drag, startPoint x: 628, startPoint y: 318, endPoint x: 713, endPoint y: 319, distance: 85.2
click at [713, 347] on p "I have been fortunate enough to secure admission at CBL Govt Polytechnic, Bhiwa…" at bounding box center [756, 364] width 736 height 34
drag, startPoint x: 791, startPoint y: 319, endPoint x: 840, endPoint y: 325, distance: 49.8
click at [840, 347] on p "I have been fortunate enough to secure admission at CBL Govt Polytechnic, Bhiwa…" at bounding box center [756, 364] width 736 height 34
drag, startPoint x: 1180, startPoint y: 325, endPoint x: 1199, endPoint y: 326, distance: 19.0
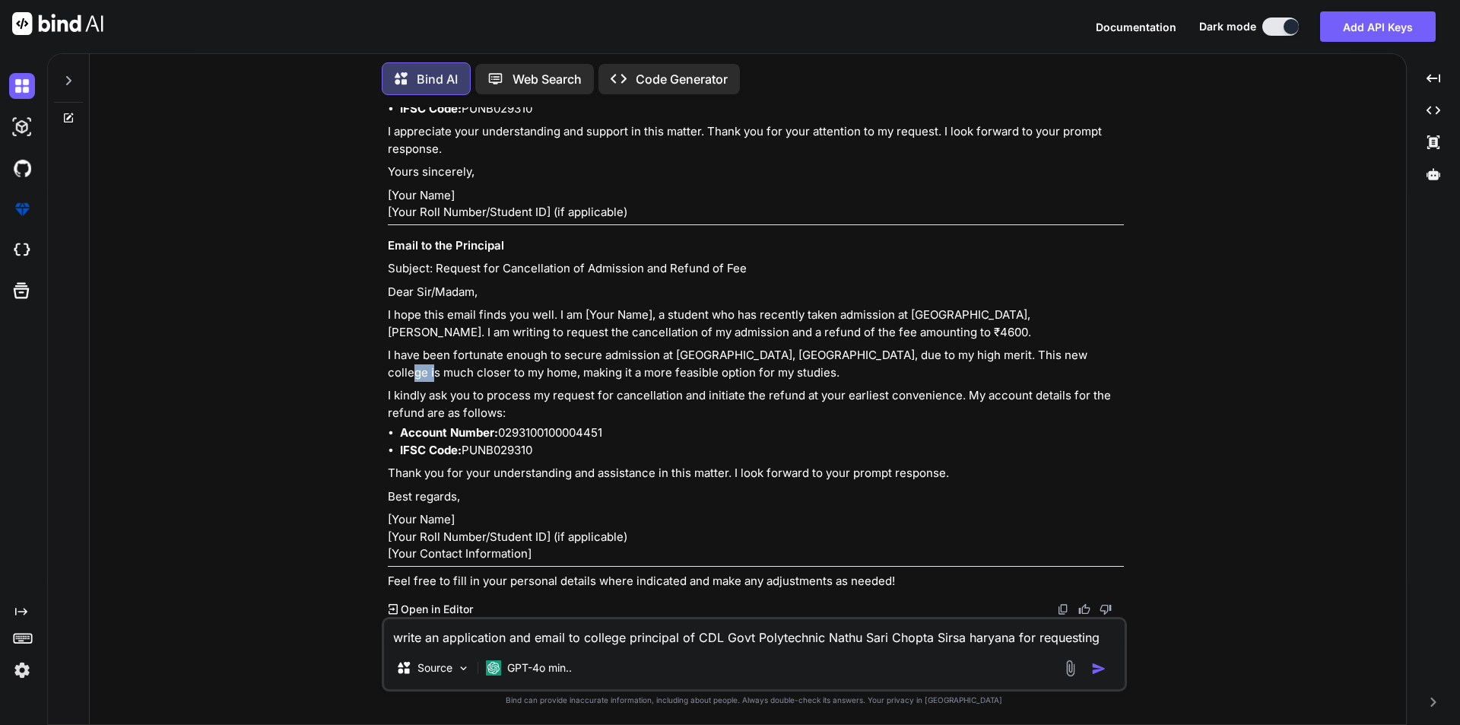
click at [1197, 326] on div "You write an application and email to college principal of CDL Govt Polytechnic…" at bounding box center [754, 415] width 1304 height 617
click at [482, 347] on p "I have been fortunate enough to secure admission at CBL Govt Polytechnic, Bhiwa…" at bounding box center [756, 364] width 736 height 34
drag, startPoint x: 387, startPoint y: 362, endPoint x: 488, endPoint y: 355, distance: 101.4
click at [488, 387] on p "I kindly ask you to process my request for cancellation and initiate the refund…" at bounding box center [756, 404] width 736 height 34
drag, startPoint x: 809, startPoint y: 369, endPoint x: 777, endPoint y: 371, distance: 32.0
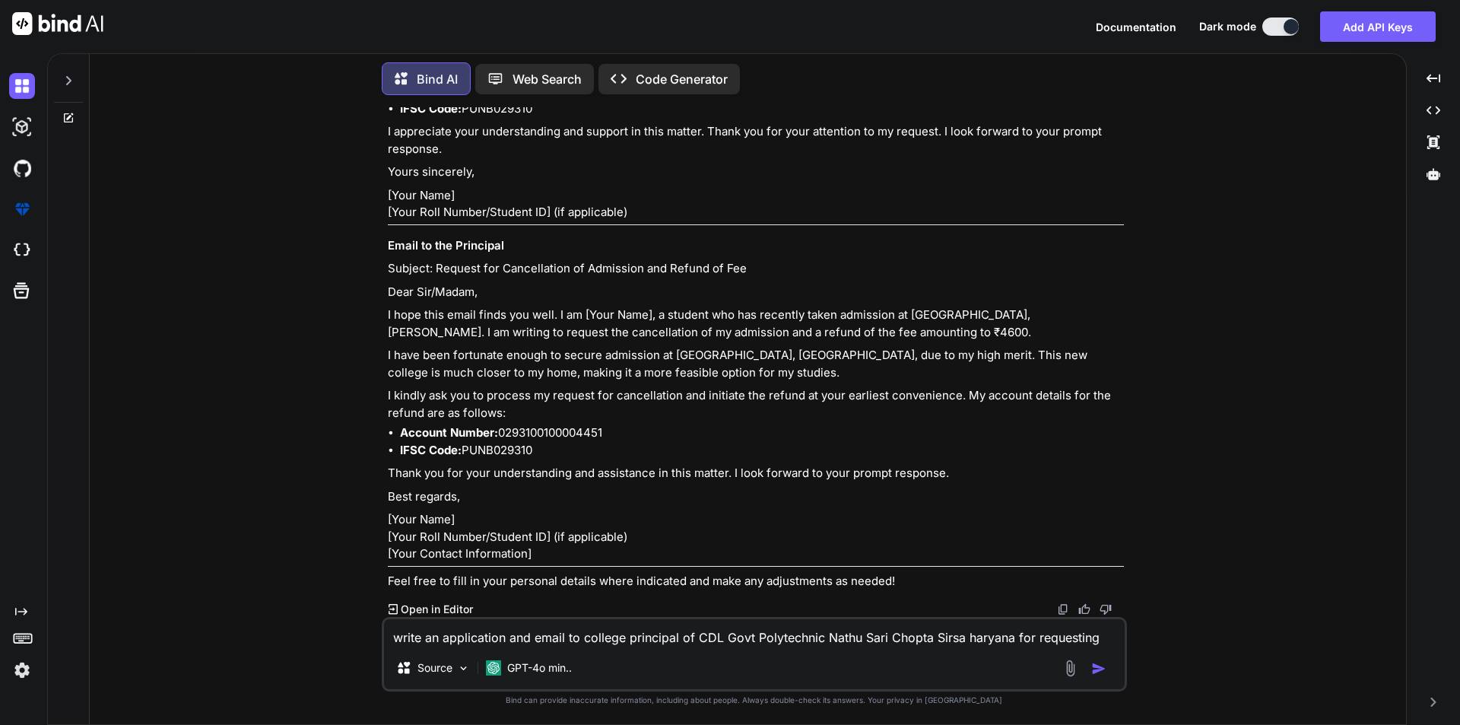
click at [811, 387] on p "I kindly ask you to process my request for cancellation and initiate the refund…" at bounding box center [756, 404] width 736 height 34
drag, startPoint x: 417, startPoint y: 440, endPoint x: 666, endPoint y: 441, distance: 248.6
click at [666, 465] on p "Thank you for your understanding and assistance in this matter. I look forward …" at bounding box center [756, 473] width 736 height 17
click at [767, 488] on p "Best regards," at bounding box center [756, 496] width 736 height 17
drag, startPoint x: 669, startPoint y: 525, endPoint x: 506, endPoint y: 493, distance: 165.8
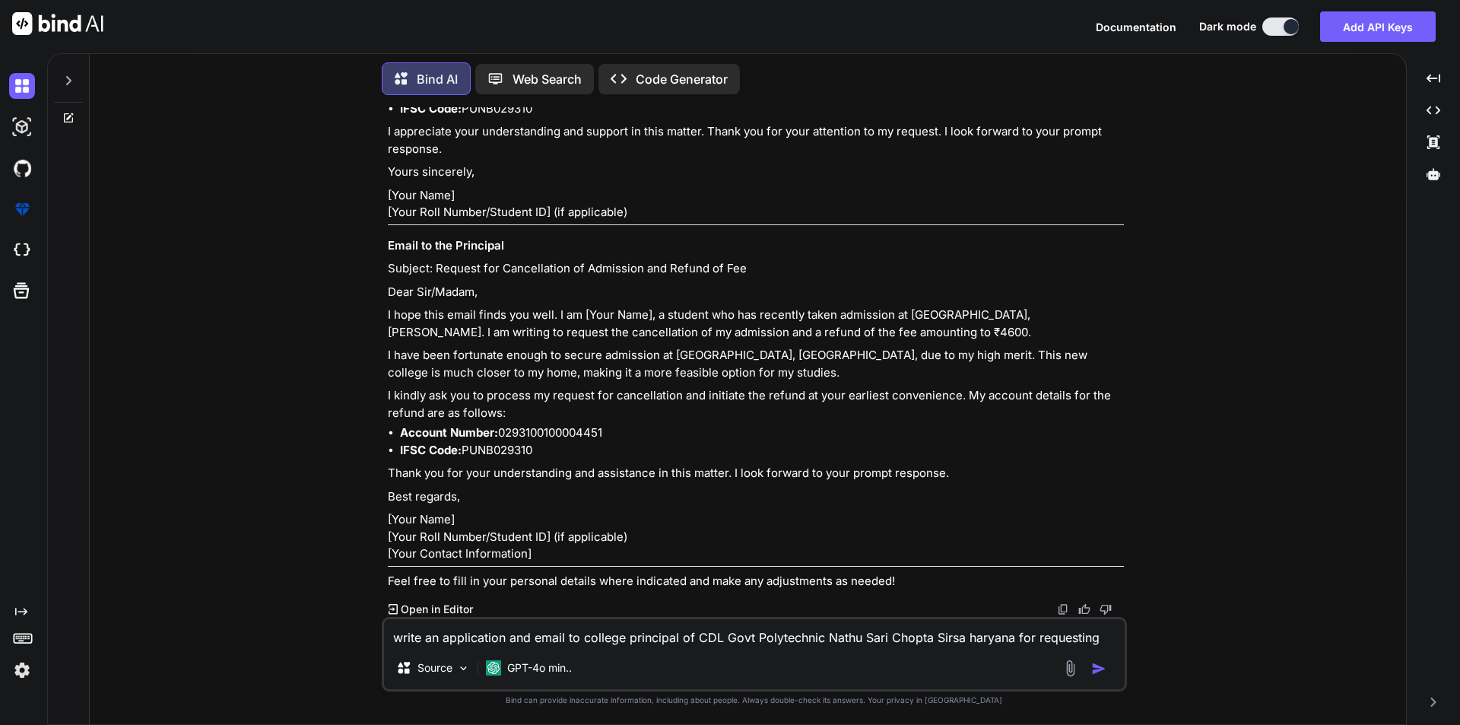
click at [506, 511] on p "[Your Name] [Your Roll Number/Student ID] (if applicable) [Your Contact Informa…" at bounding box center [756, 537] width 736 height 52
click at [1030, 475] on div "Sure! Below are the application and email you can use to request the cancellati…" at bounding box center [756, 136] width 736 height 906
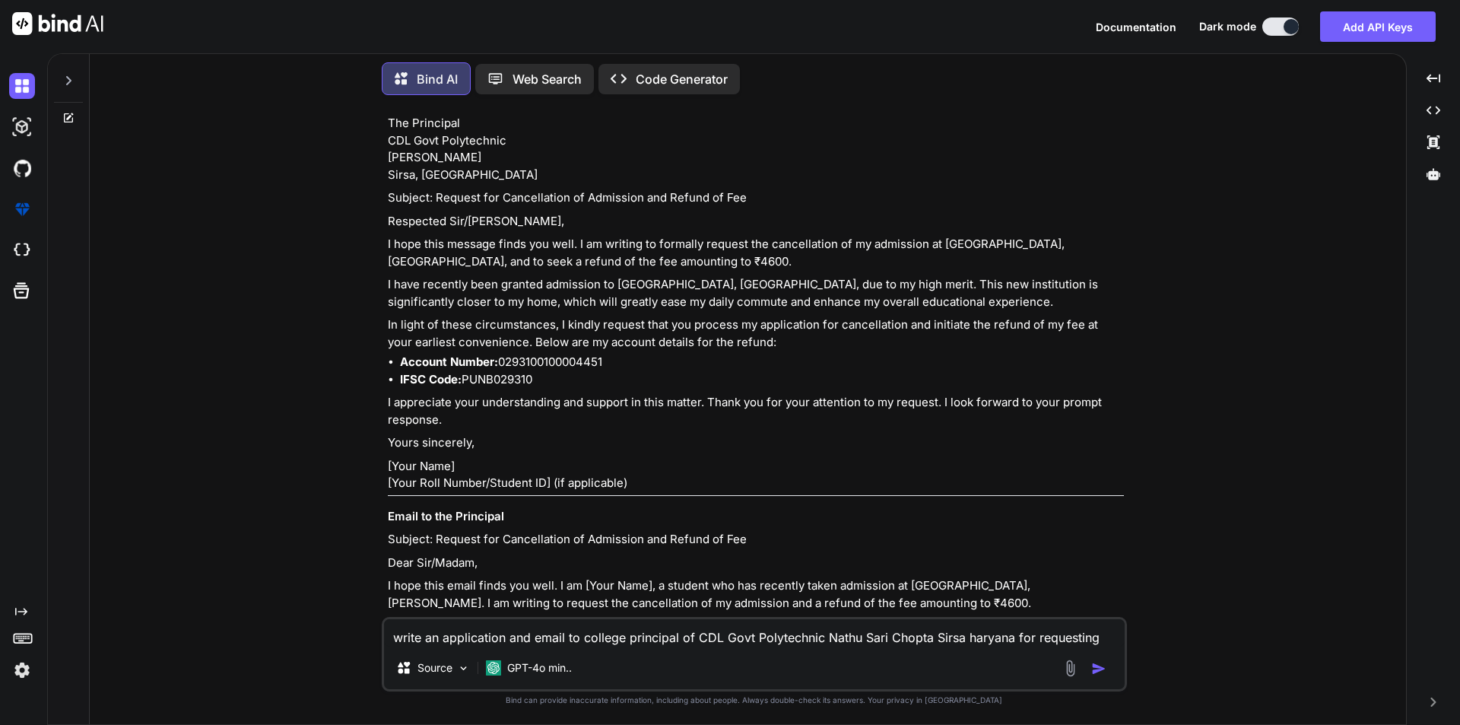
scroll to position [380, 0]
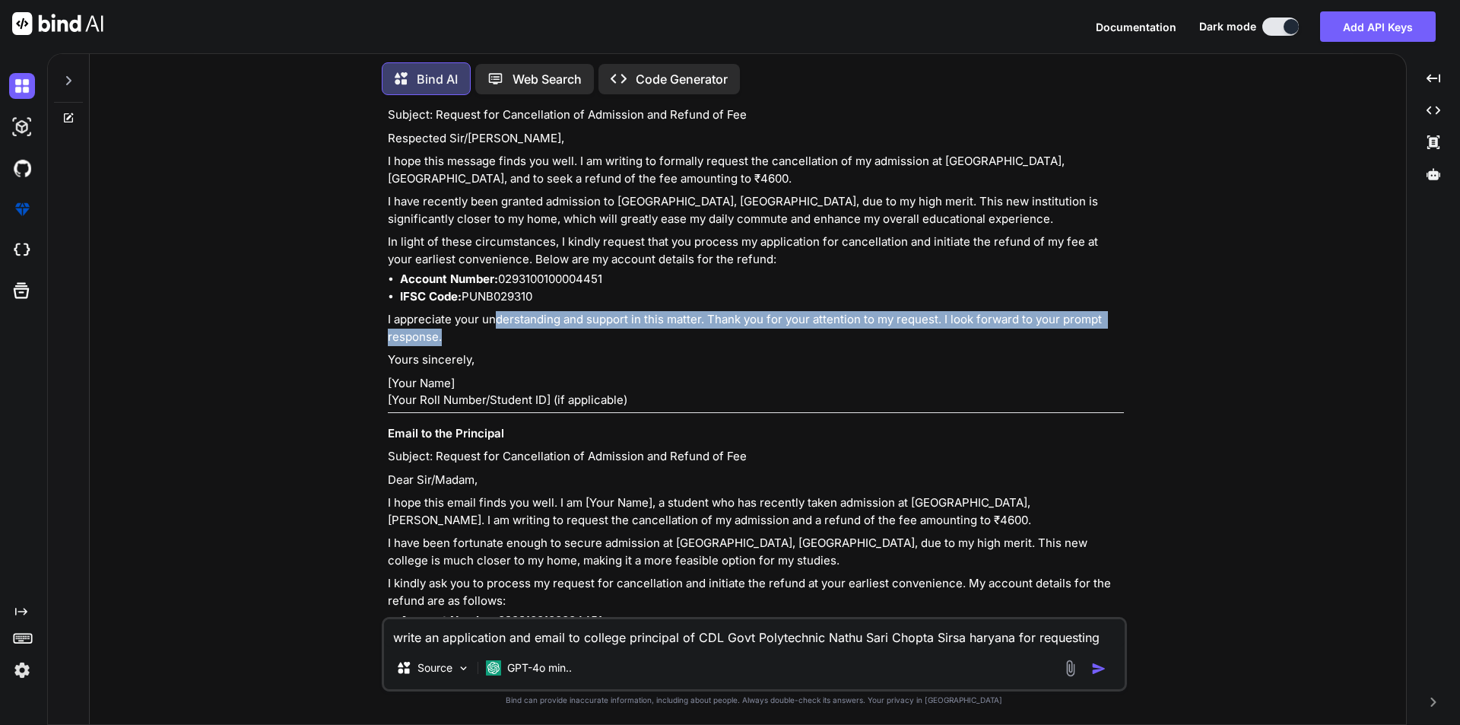
drag, startPoint x: 497, startPoint y: 453, endPoint x: 747, endPoint y: 470, distance: 250.7
click at [747, 345] on p "I appreciate your understanding and support in this matter. Thank you for your …" at bounding box center [756, 328] width 736 height 34
click at [881, 345] on p "I appreciate your understanding and support in this matter. Thank you for your …" at bounding box center [756, 328] width 736 height 34
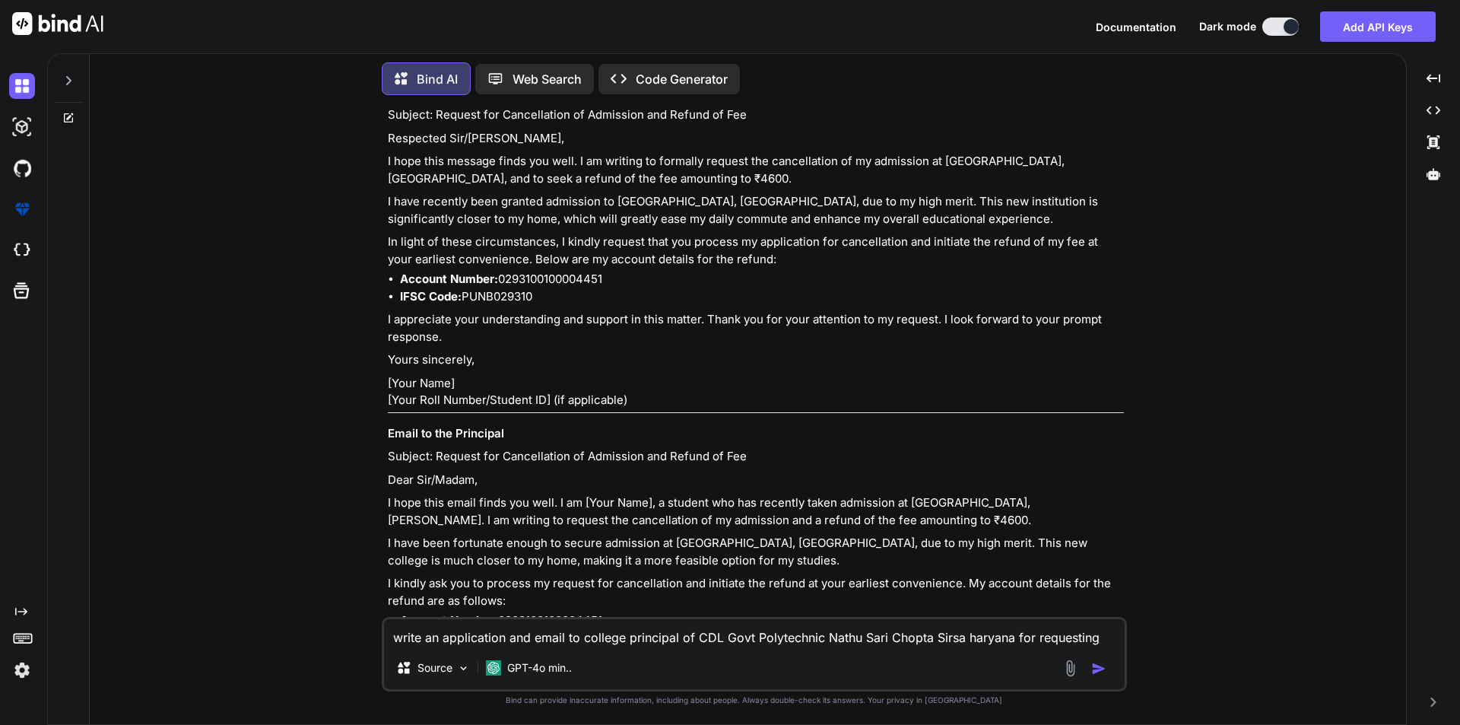
click at [884, 345] on p "I appreciate your understanding and support in this matter. Thank you for your …" at bounding box center [756, 328] width 736 height 34
drag, startPoint x: 1004, startPoint y: 464, endPoint x: 907, endPoint y: 464, distance: 97.3
click at [931, 345] on p "I appreciate your understanding and support in this matter. Thank you for your …" at bounding box center [756, 328] width 736 height 34
click at [816, 345] on p "I appreciate your understanding and support in this matter. Thank you for your …" at bounding box center [756, 328] width 736 height 34
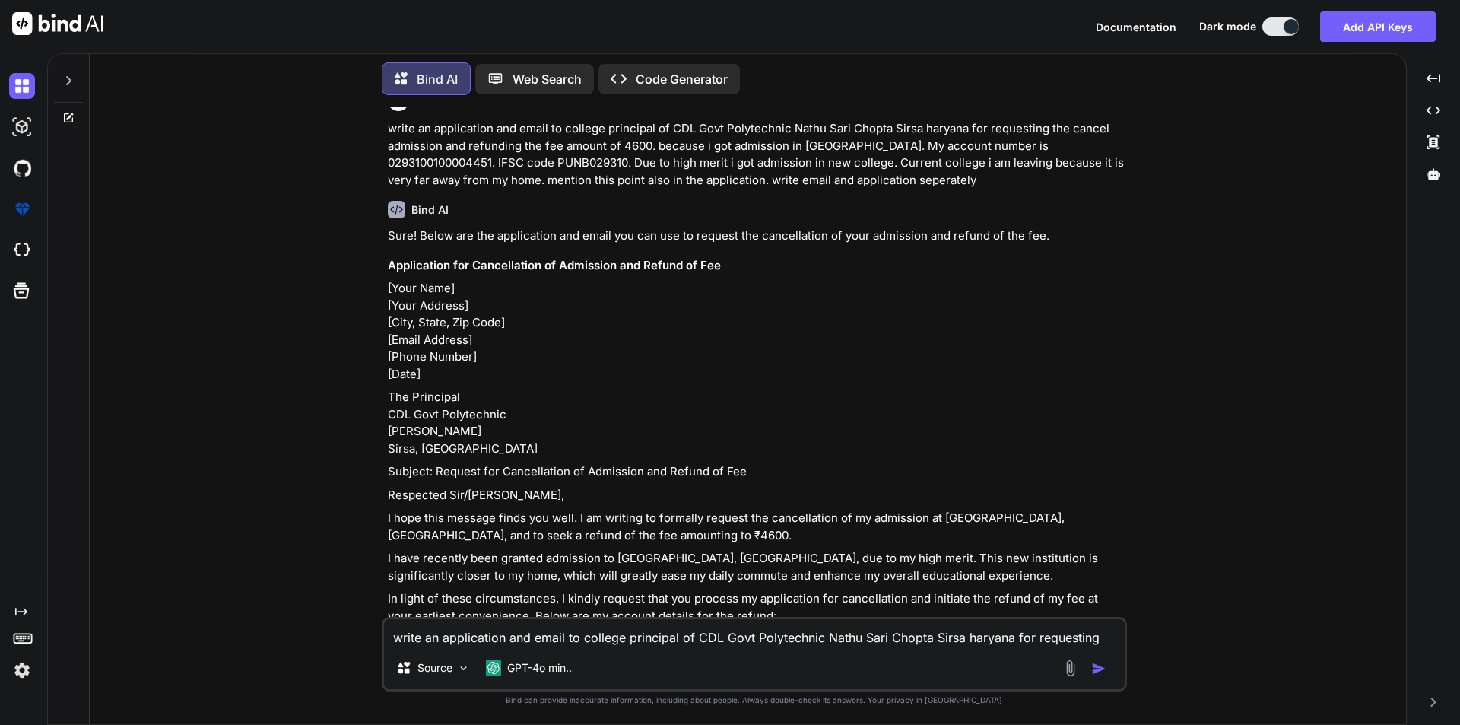
scroll to position [0, 0]
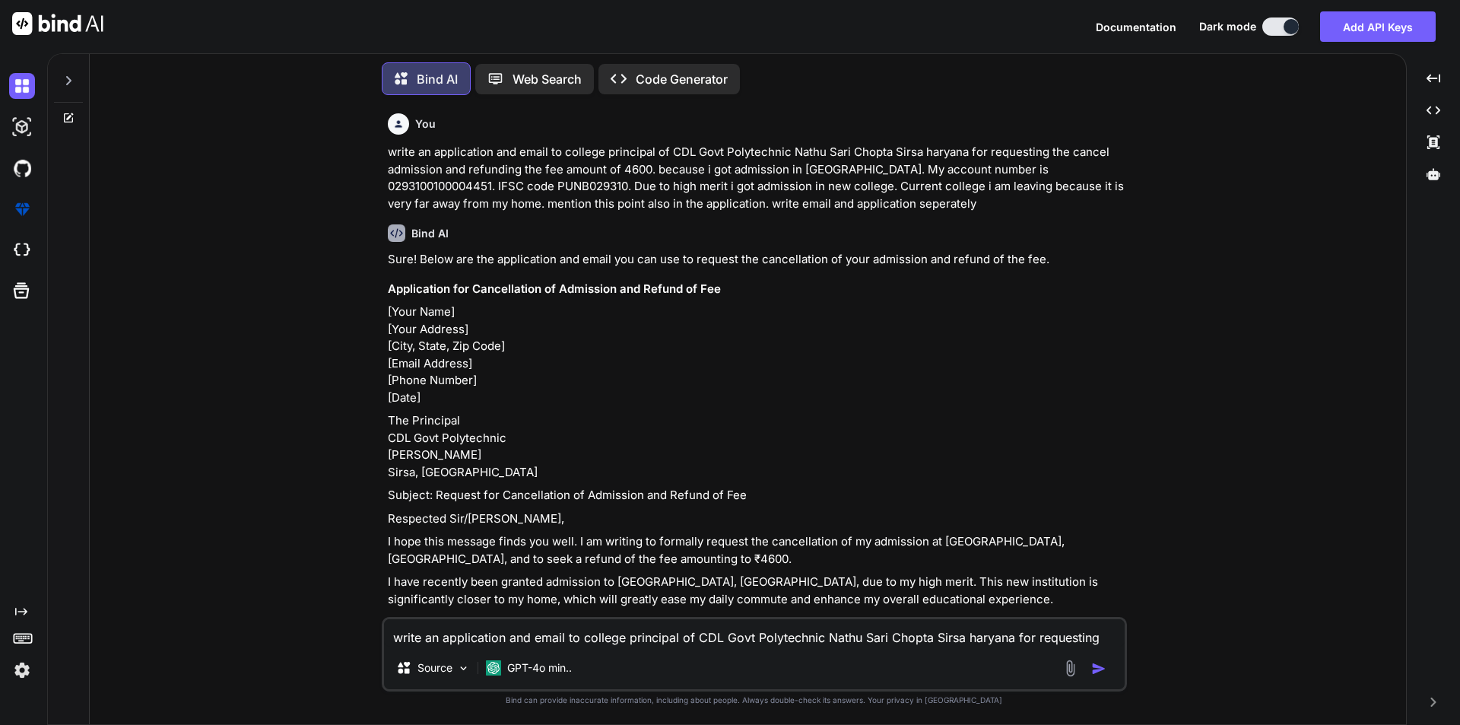
drag, startPoint x: 997, startPoint y: 202, endPoint x: 384, endPoint y: 158, distance: 614.5
click at [385, 158] on div "You write an application and email to college principal of CDL Govt Polytechnic…" at bounding box center [756, 361] width 742 height 509
copy p "write an application and email to college principal of CDL Govt Polytechnic Nat…"
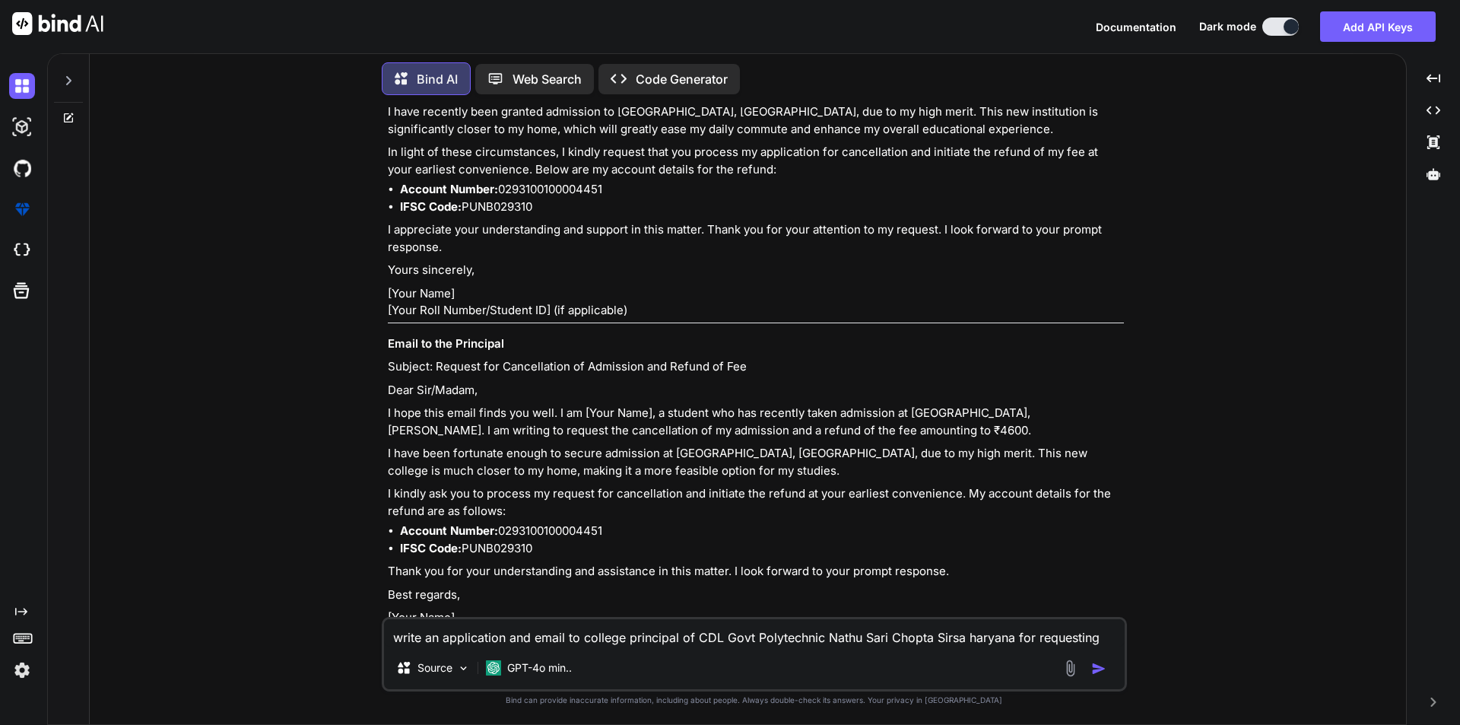
scroll to position [608, 0]
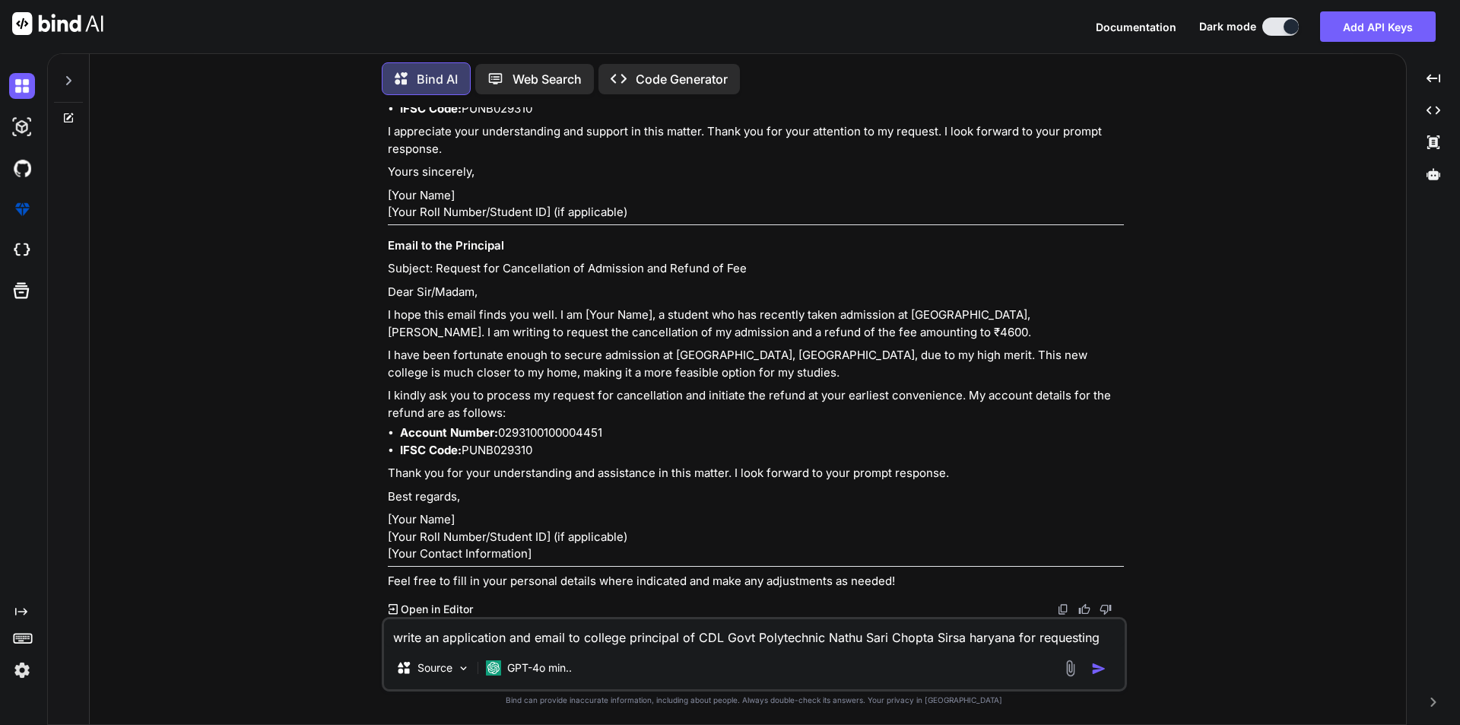
click at [481, 645] on textarea "write an application and email to college principal of CDL Govt Polytechnic Nat…" at bounding box center [754, 632] width 741 height 27
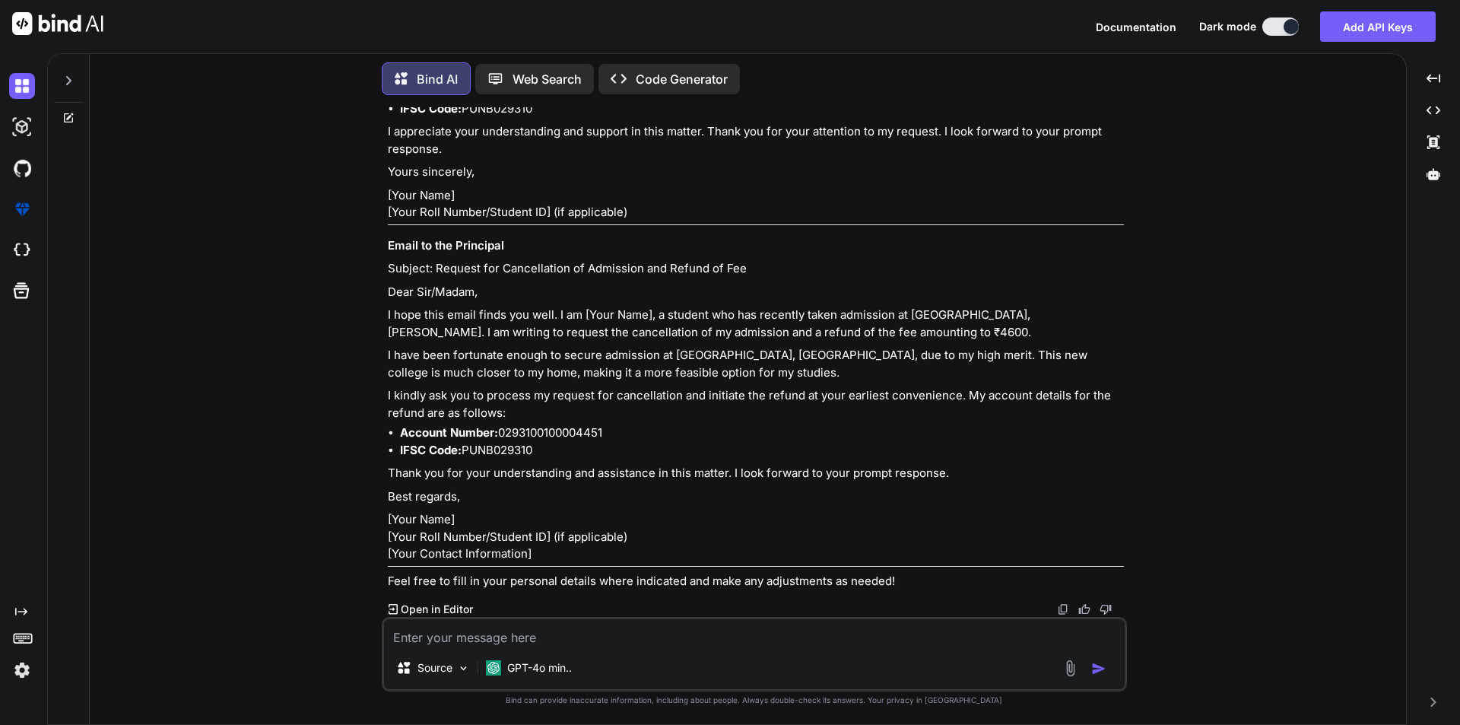
paste textarea "write an application and email to college principal of CDL Govt Polytechnic Nat…"
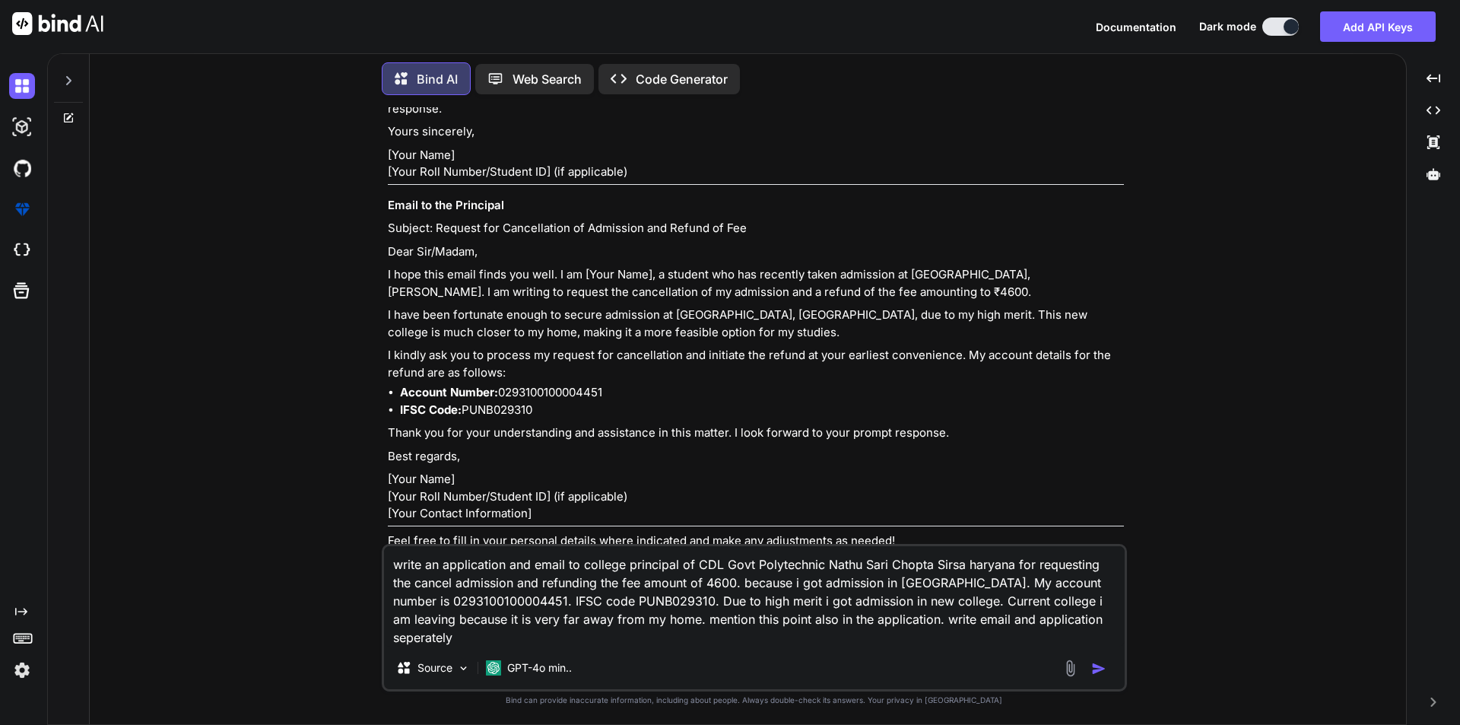
drag, startPoint x: 509, startPoint y: 563, endPoint x: 563, endPoint y: 565, distance: 53.2
click at [563, 565] on textarea "write an application and email to college principal of CDL Govt Polytechnic Nat…" at bounding box center [754, 596] width 741 height 100
drag, startPoint x: 976, startPoint y: 620, endPoint x: 1034, endPoint y: 616, distance: 57.9
click at [1034, 616] on textarea "write an application to college principal of CDL Govt Polytechnic Nathu Sari Ch…" at bounding box center [754, 596] width 741 height 100
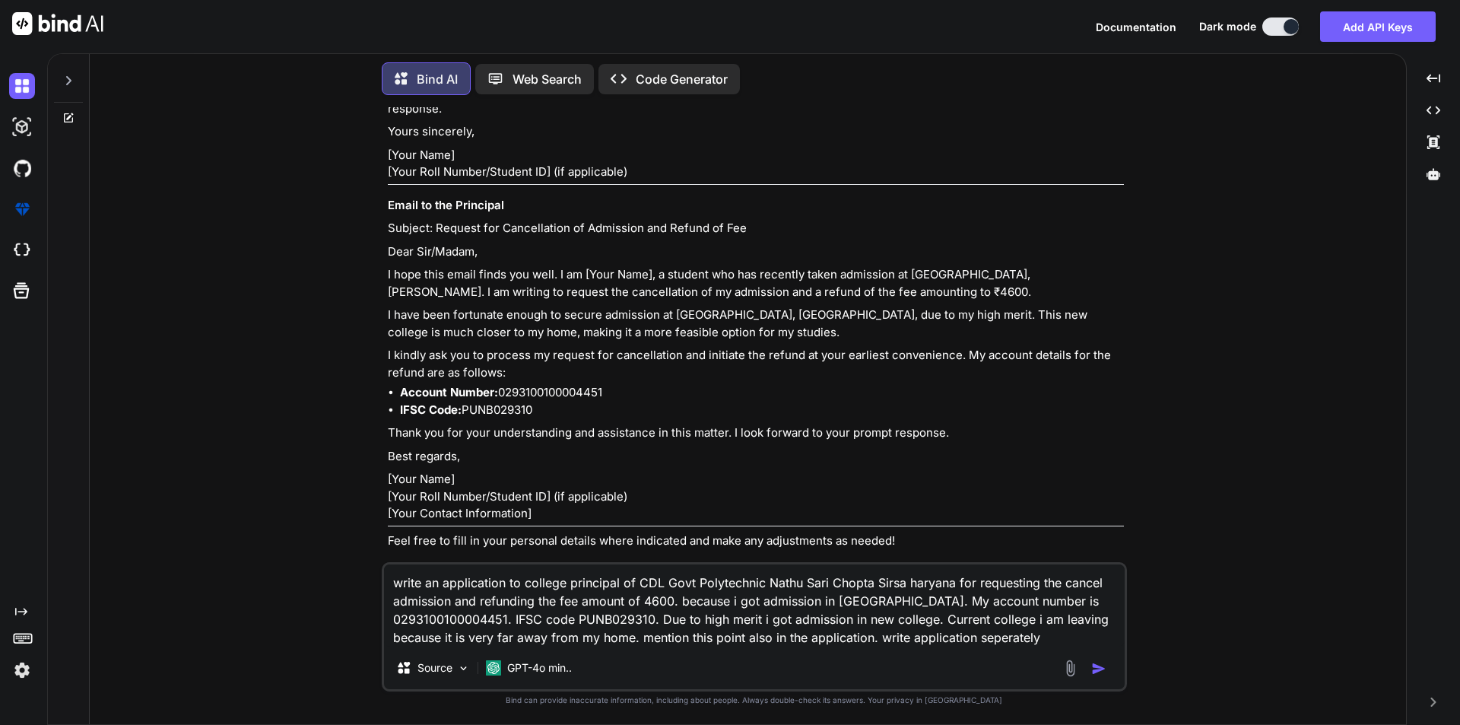
click at [1093, 668] on img "button" at bounding box center [1098, 668] width 15 height 15
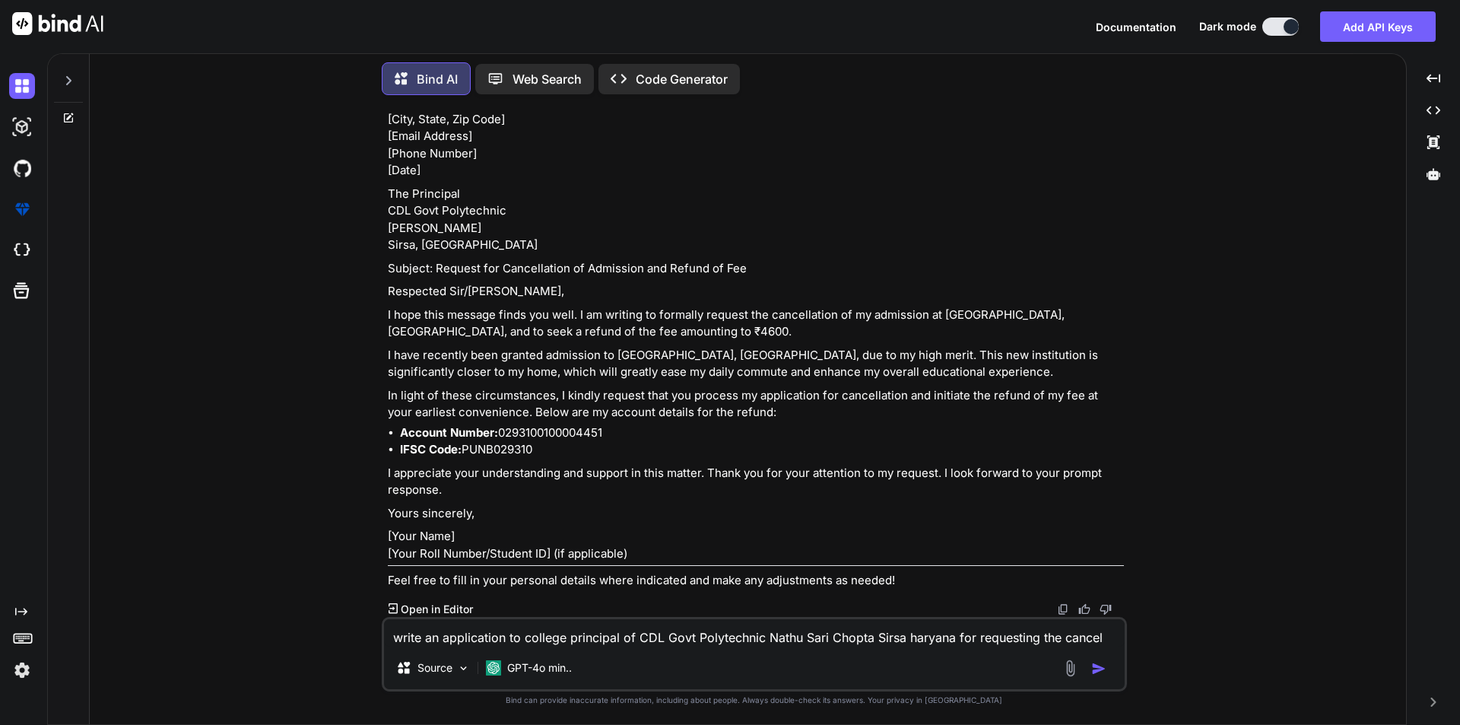
scroll to position [1621, 0]
click at [510, 628] on textarea "write an application to college principal of CDL Govt Polytechnic Nathu Sari Ch…" at bounding box center [754, 632] width 741 height 27
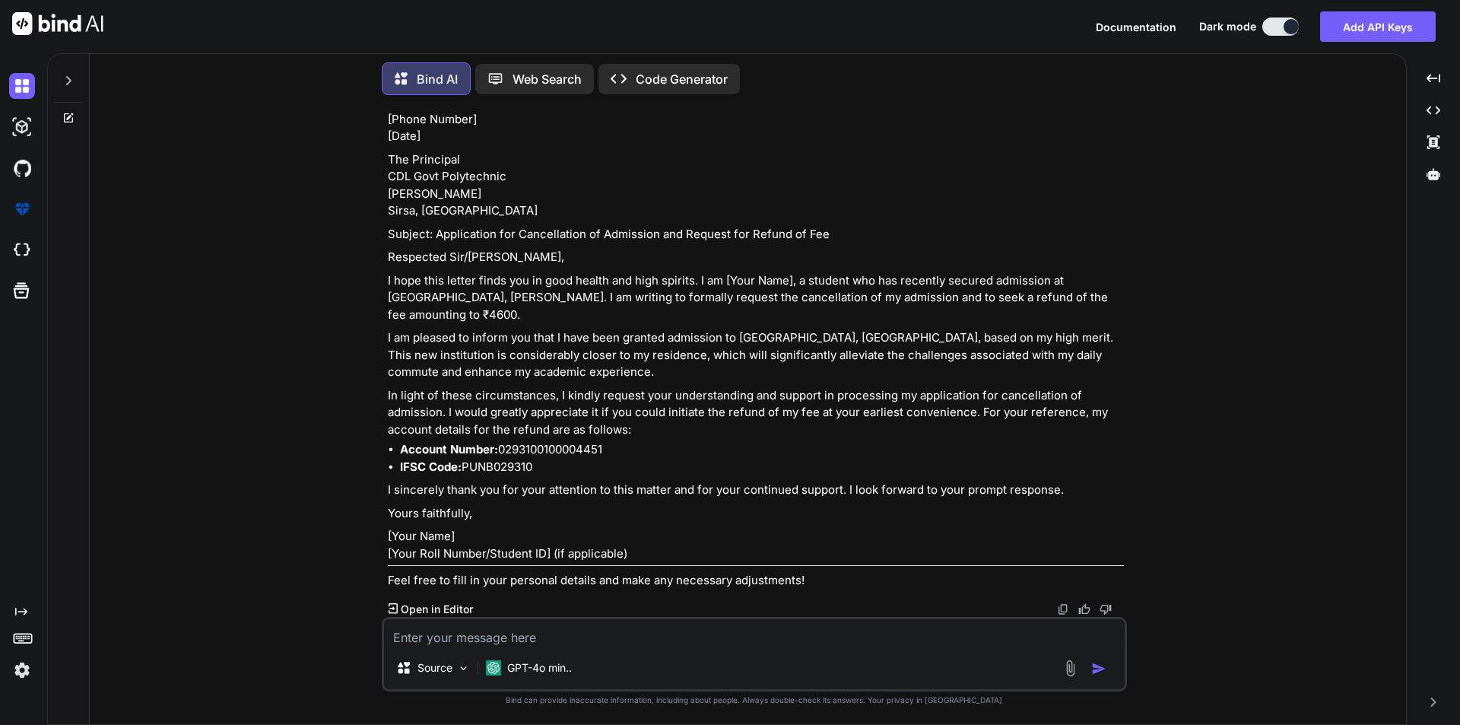
scroll to position [2468, 0]
drag, startPoint x: 645, startPoint y: 546, endPoint x: 382, endPoint y: 137, distance: 486.0
click at [382, 137] on div "You write an application and email to college principal of CDL Govt Polytechnic…" at bounding box center [754, 415] width 745 height 617
copy div "The Principal CDL Govt Polytechnic Nathu Sari Chopta Sirsa, Haryana Subject: Ap…"
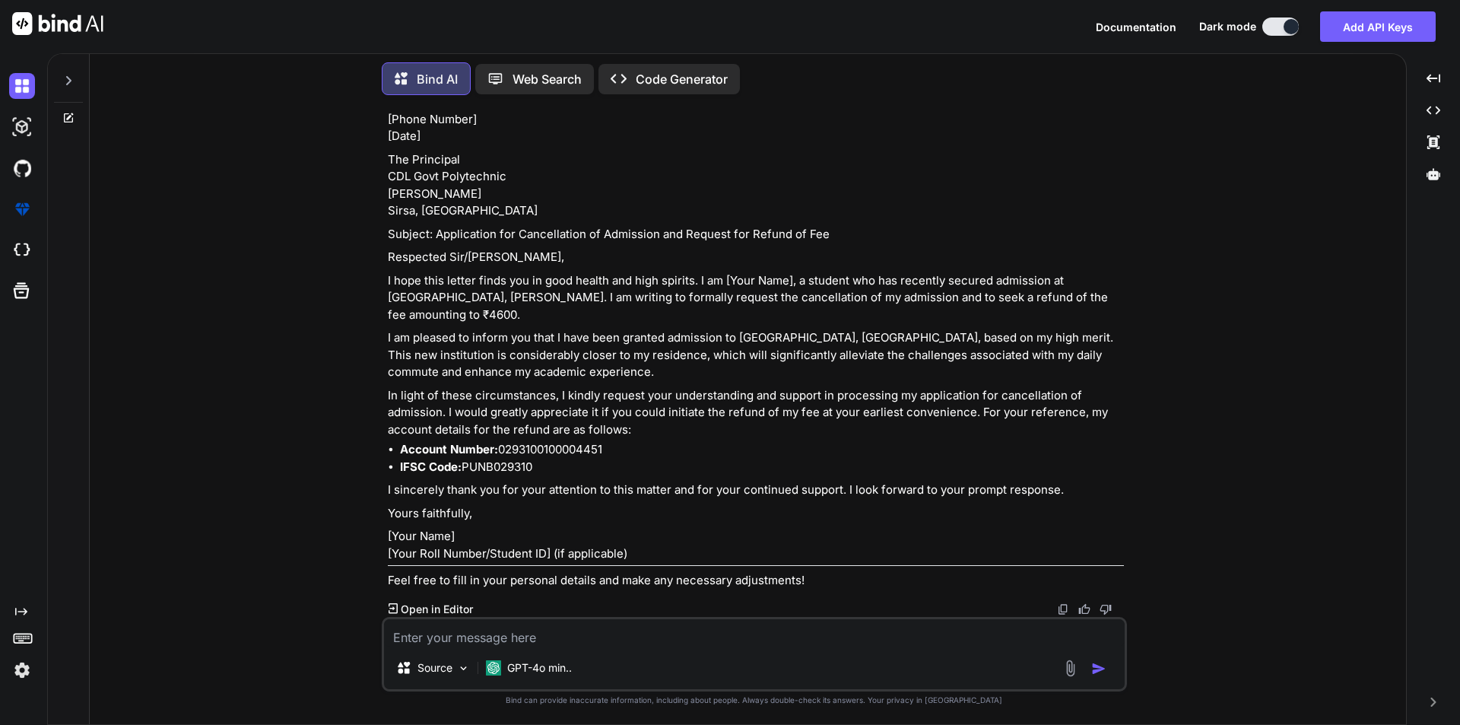
click at [465, 636] on textarea at bounding box center [754, 632] width 741 height 27
paste textarea "The Principal CDL Govt Polytechnic Nathu Sari Chopta Sirsa, Haryana Subject: Ap…"
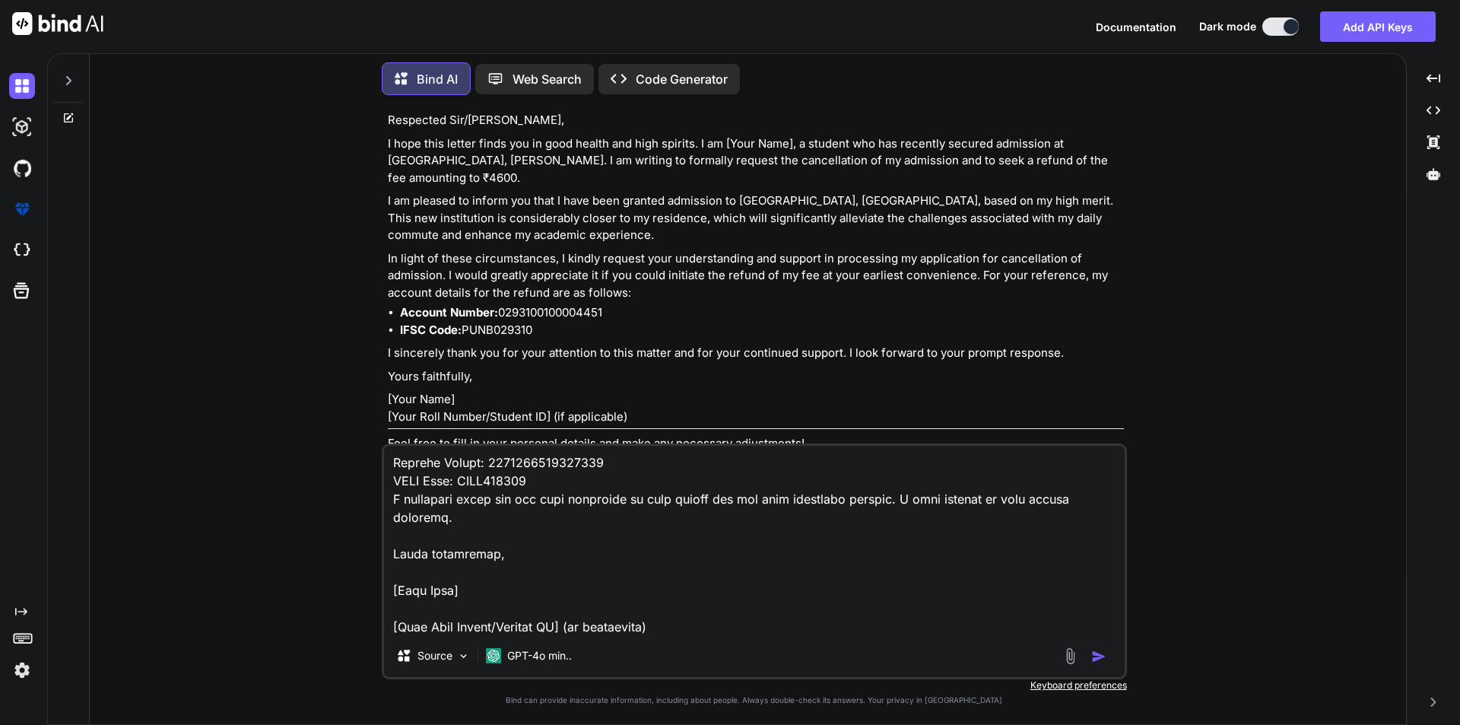
scroll to position [1881, 0]
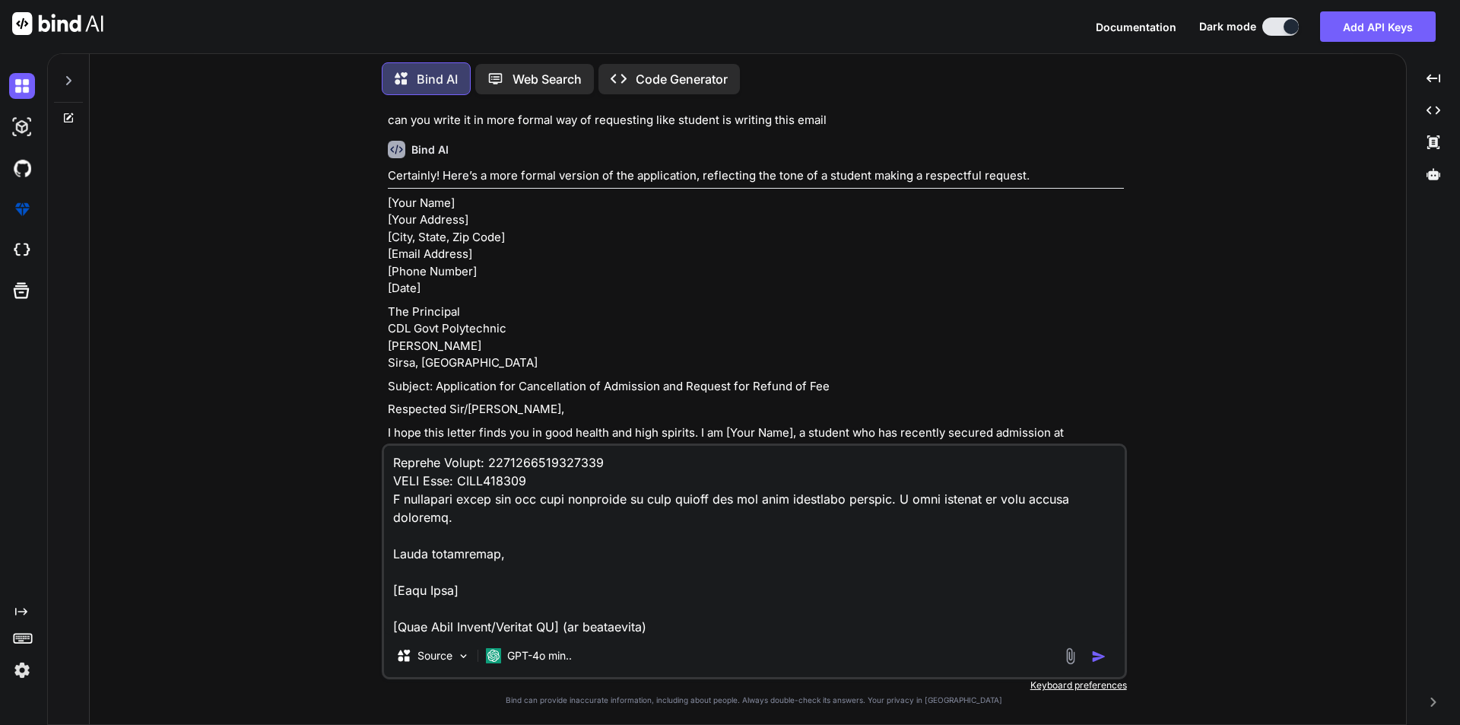
drag, startPoint x: 638, startPoint y: 292, endPoint x: 433, endPoint y: 112, distance: 272.6
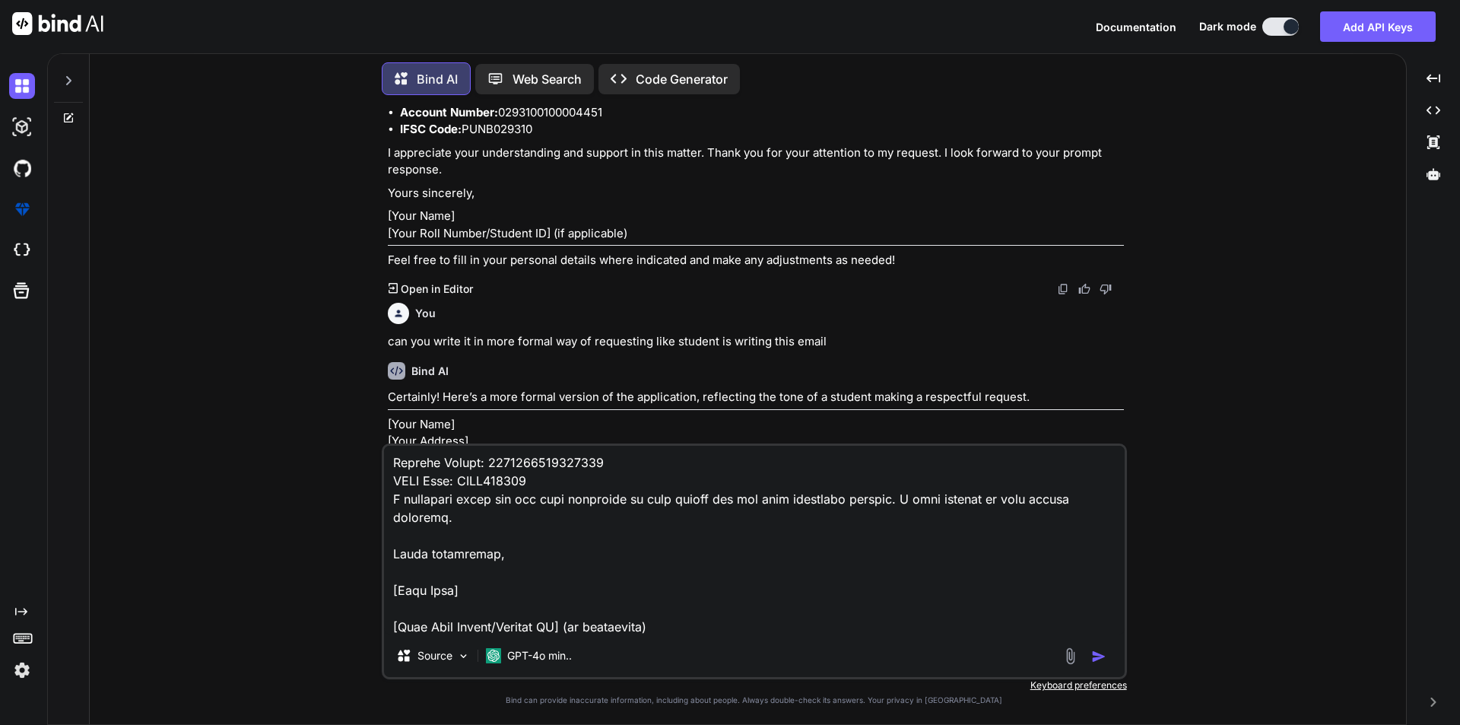
scroll to position [1626, 0]
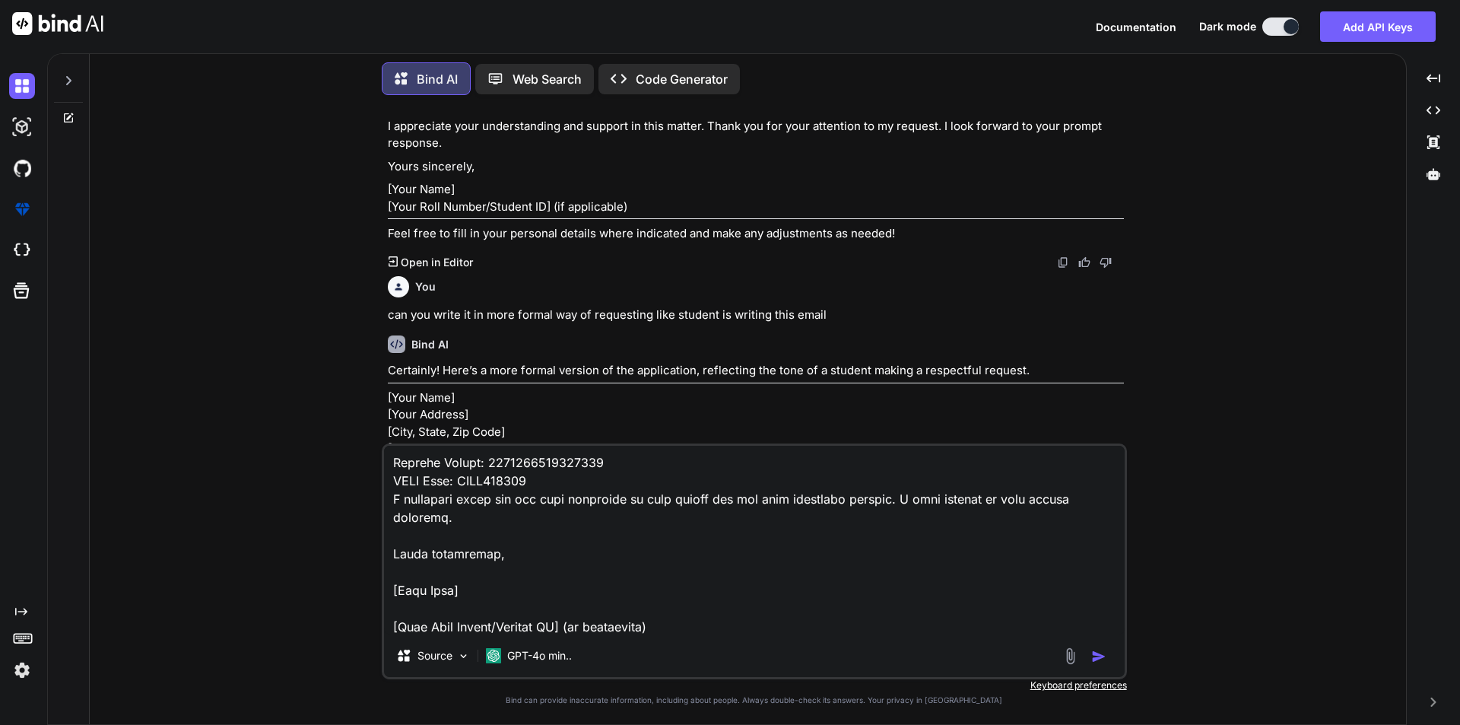
copy div "The Principal CDL Govt Polytechnic Nathu Sari Chopta Sirsa, Haryana Subject: Re…"
click at [426, 477] on textarea at bounding box center [754, 540] width 741 height 189
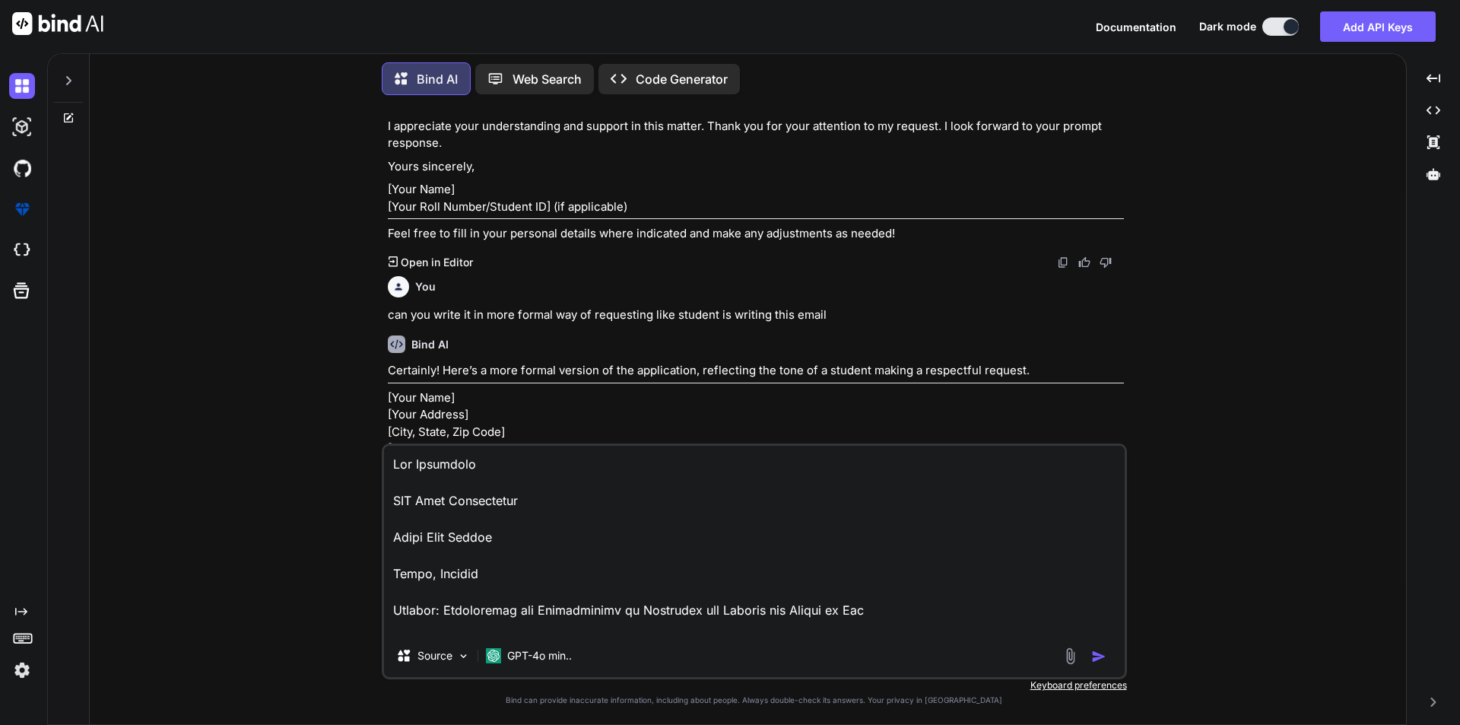
click at [393, 463] on textarea at bounding box center [754, 540] width 741 height 189
paste textarea "The Principal CDL Govt Polytechnic Nathu Sari Chopta Sirsa, Haryana Subject: Re…"
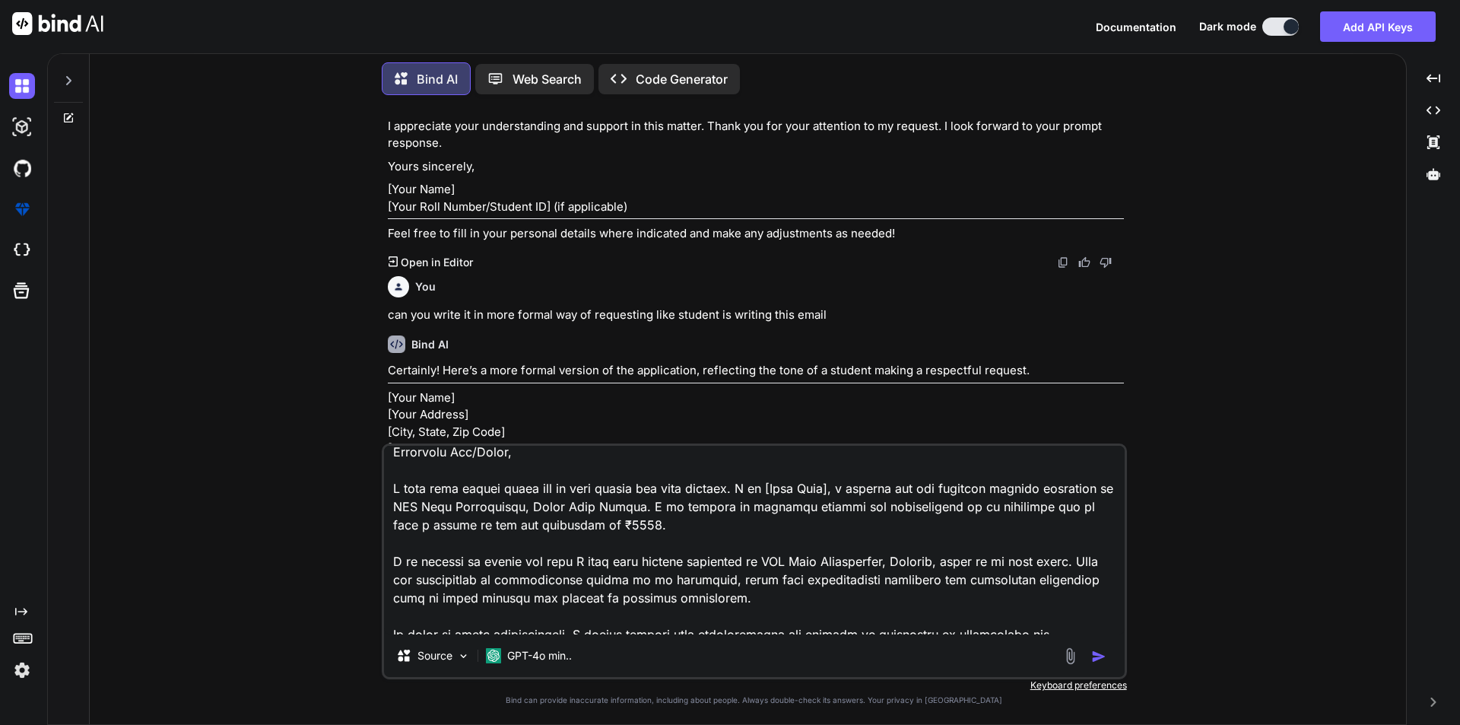
scroll to position [1025, 0]
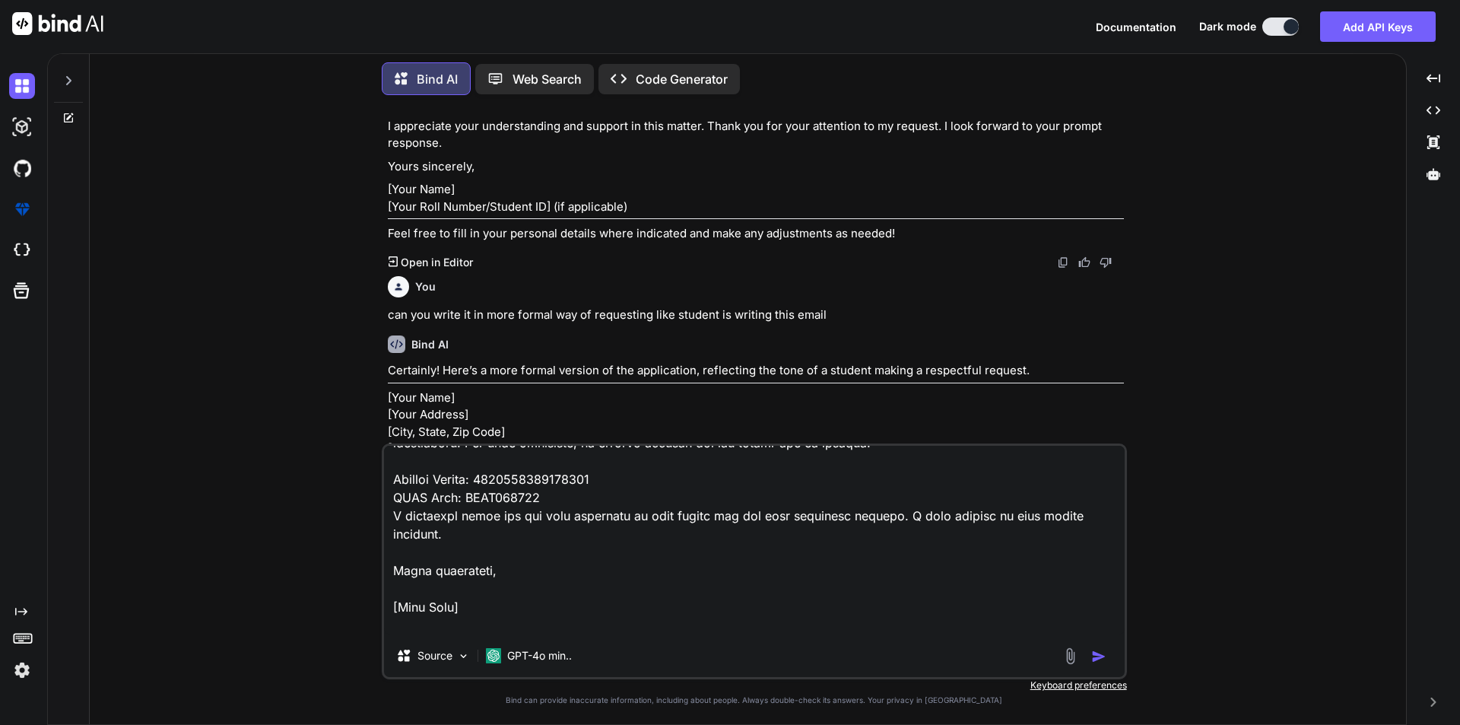
click at [685, 627] on textarea at bounding box center [754, 540] width 741 height 189
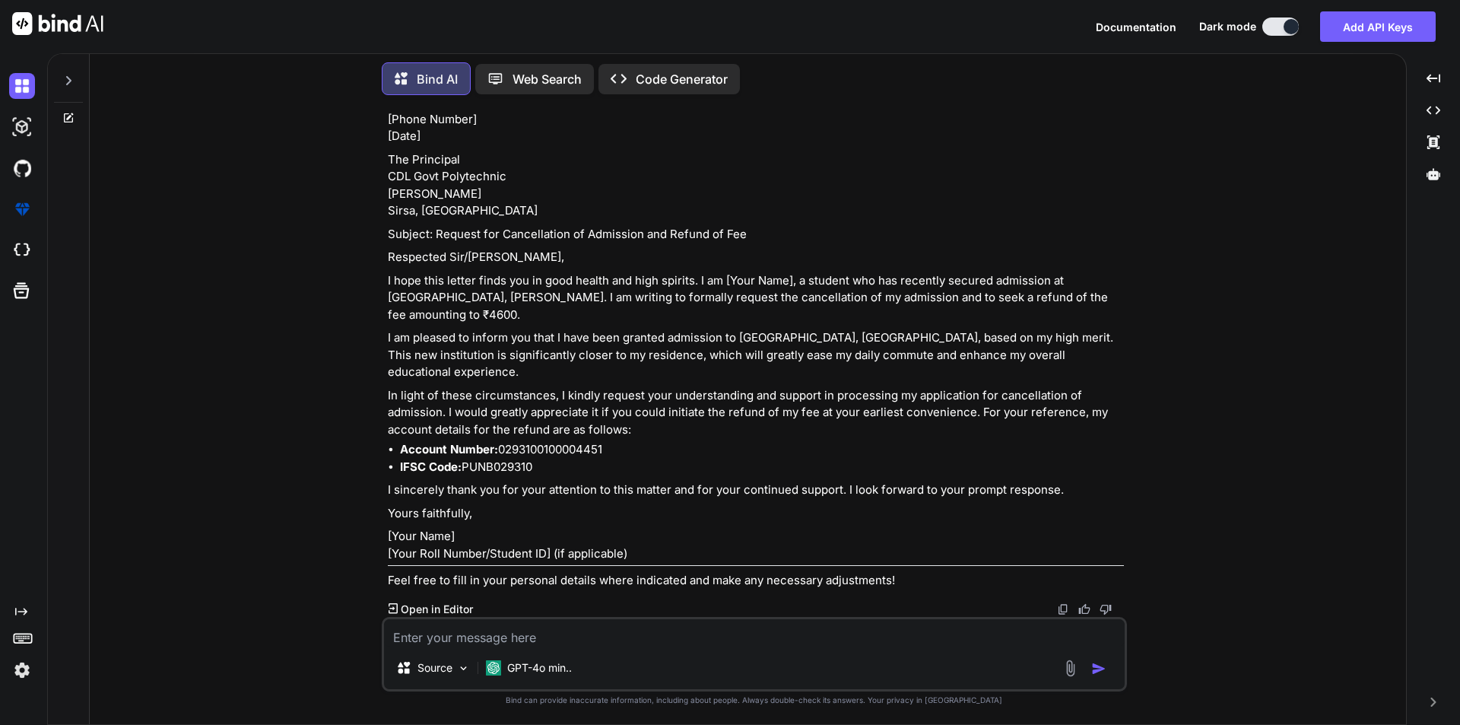
scroll to position [3548, 0]
click at [624, 381] on p "I am pleased to inform you that I have been granted admission to CBL Govt Polyt…" at bounding box center [756, 355] width 736 height 52
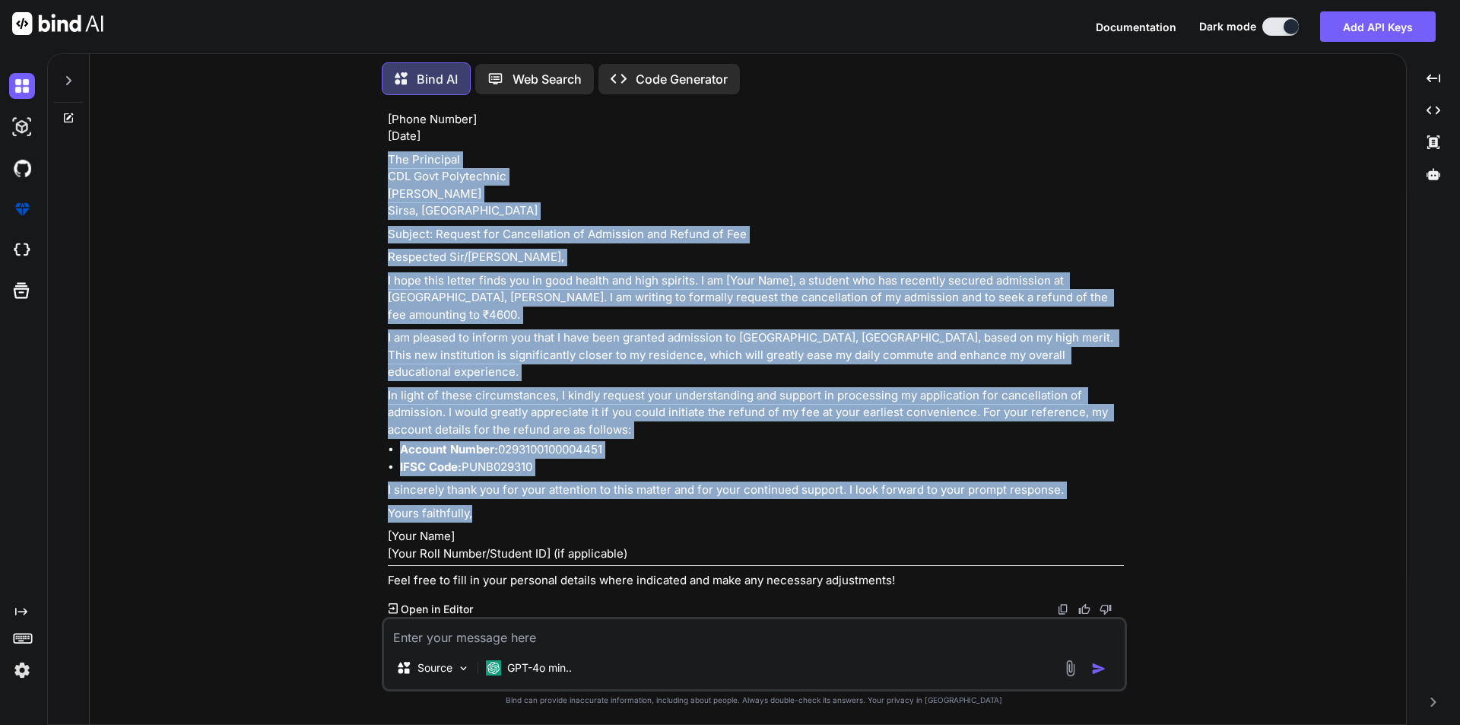
drag, startPoint x: 387, startPoint y: 159, endPoint x: 493, endPoint y: 560, distance: 415.4
click at [493, 560] on div "Certainly! Here’s a consolidated application that combines the elements from bo…" at bounding box center [756, 302] width 736 height 574
copy div "The Principal CDL Govt Polytechnic Nathu Sari Chopta Sirsa, Haryana Subject: Re…"
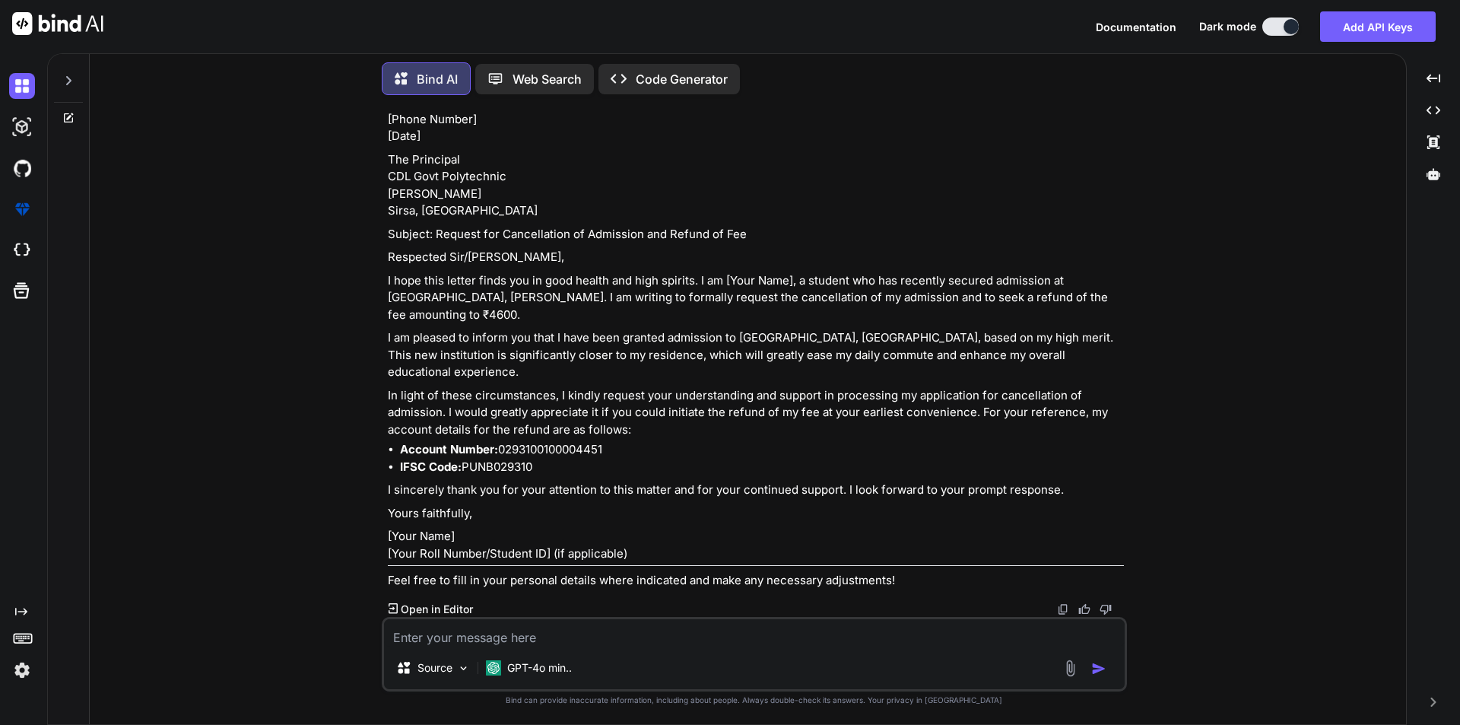
click at [517, 639] on textarea at bounding box center [754, 632] width 741 height 27
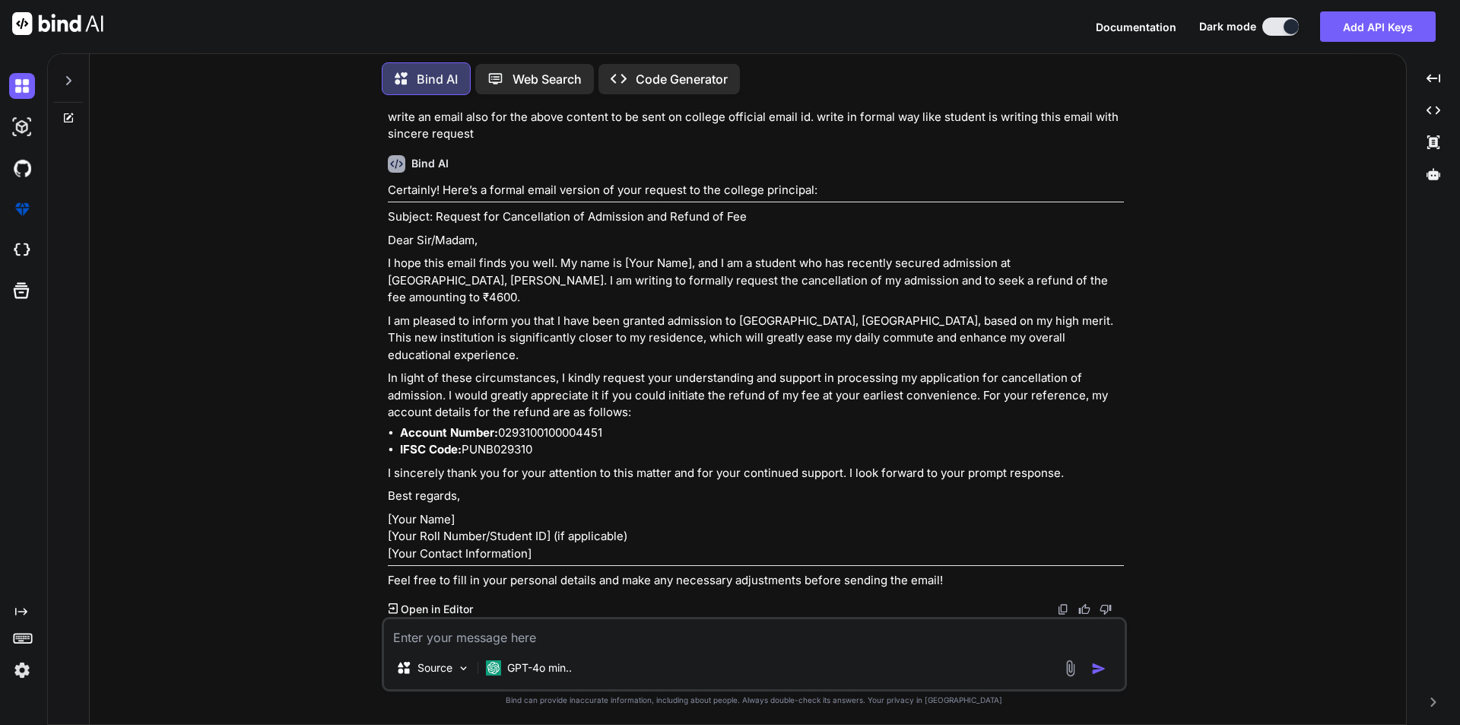
scroll to position [4203, 0]
click at [543, 633] on textarea at bounding box center [754, 632] width 741 height 27
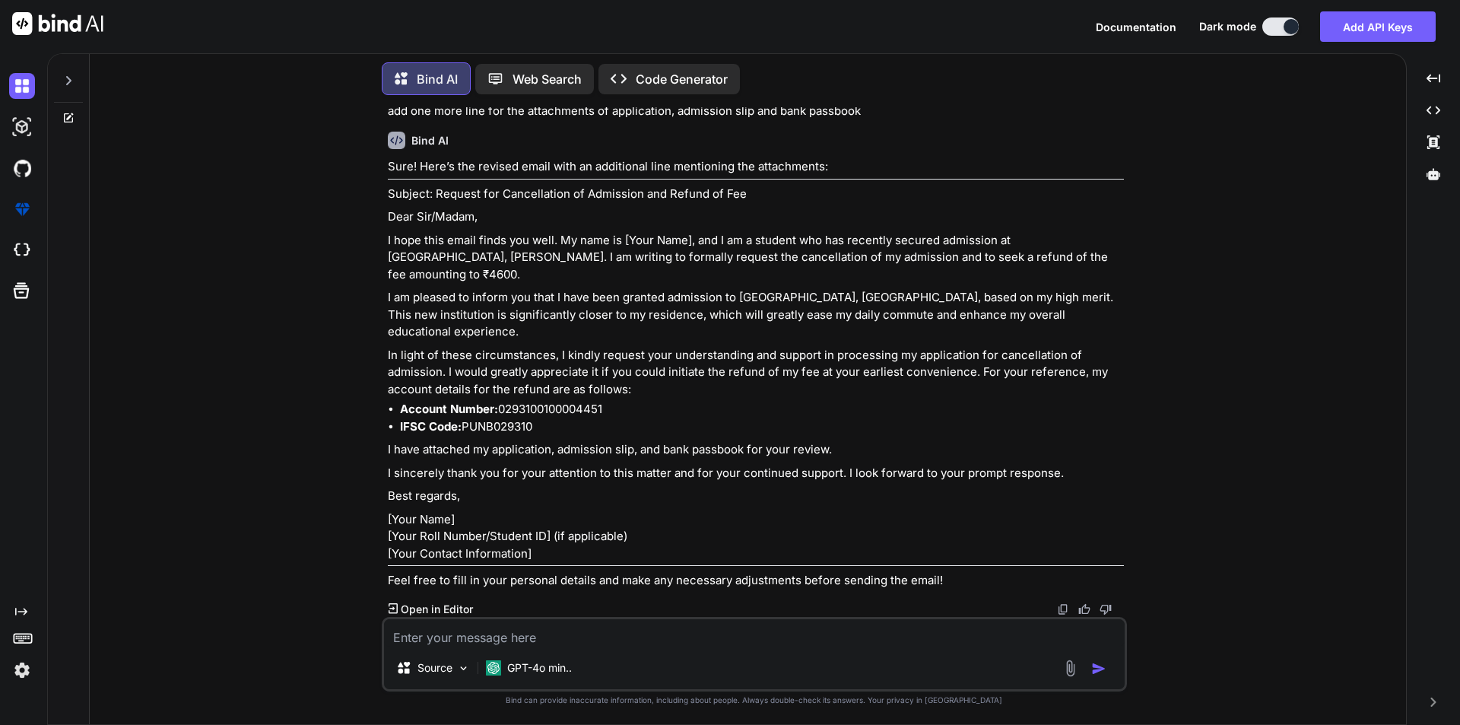
scroll to position [4787, 0]
drag, startPoint x: 480, startPoint y: 485, endPoint x: 433, endPoint y: 466, distance: 50.8
click at [433, 466] on div "Sure! Here’s the revised email with an additional line mentioning the attachmen…" at bounding box center [756, 373] width 736 height 431
click at [531, 511] on p "[Your Name] [Your Roll Number/Student ID] (if applicable) [Your Contact Informa…" at bounding box center [756, 537] width 736 height 52
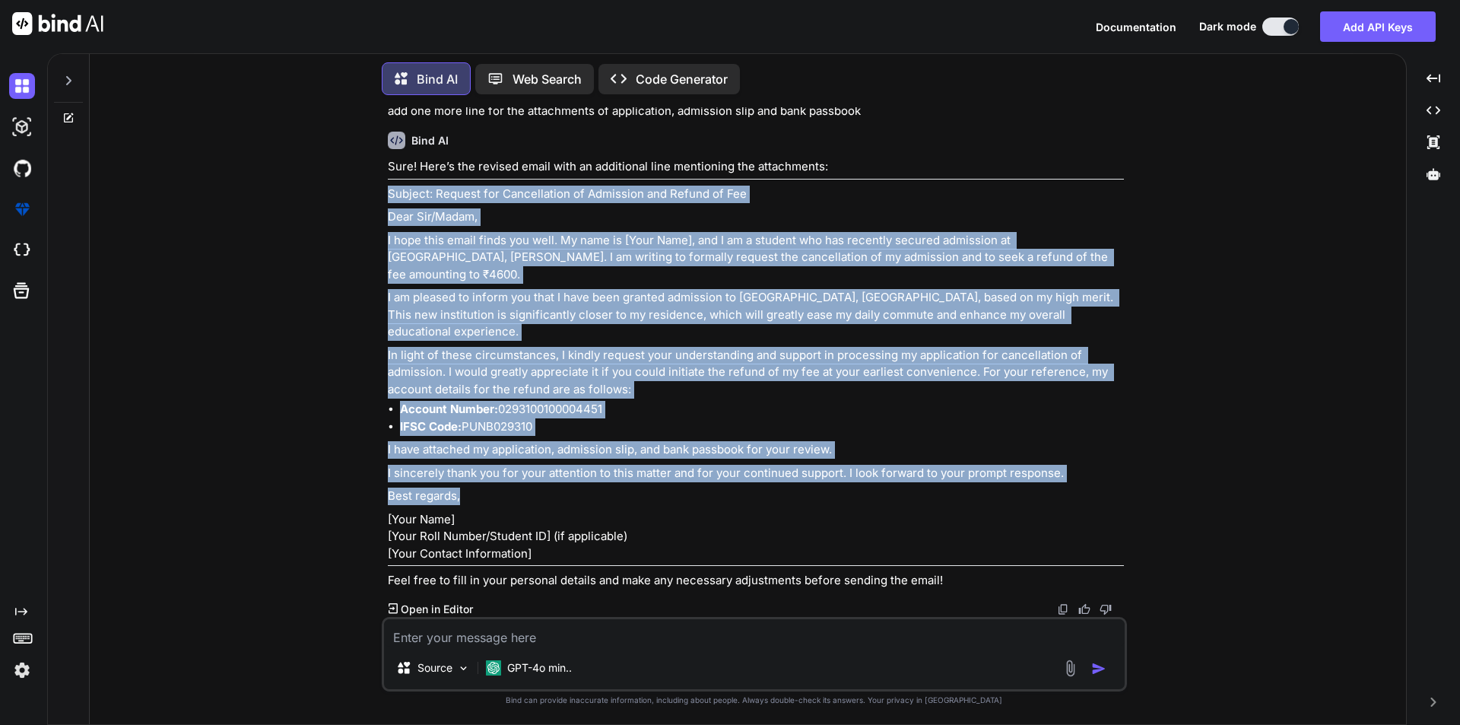
drag, startPoint x: 476, startPoint y: 461, endPoint x: 378, endPoint y: 161, distance: 315.2
click at [378, 161] on div "You write an application and email to college principal of CDL Govt Polytechnic…" at bounding box center [754, 415] width 1304 height 617
copy div "Subject: Request for Cancellation of Admission and Refund of Fee Dear Sir/Madam…"
